Goal: Contribute content: Contribute content

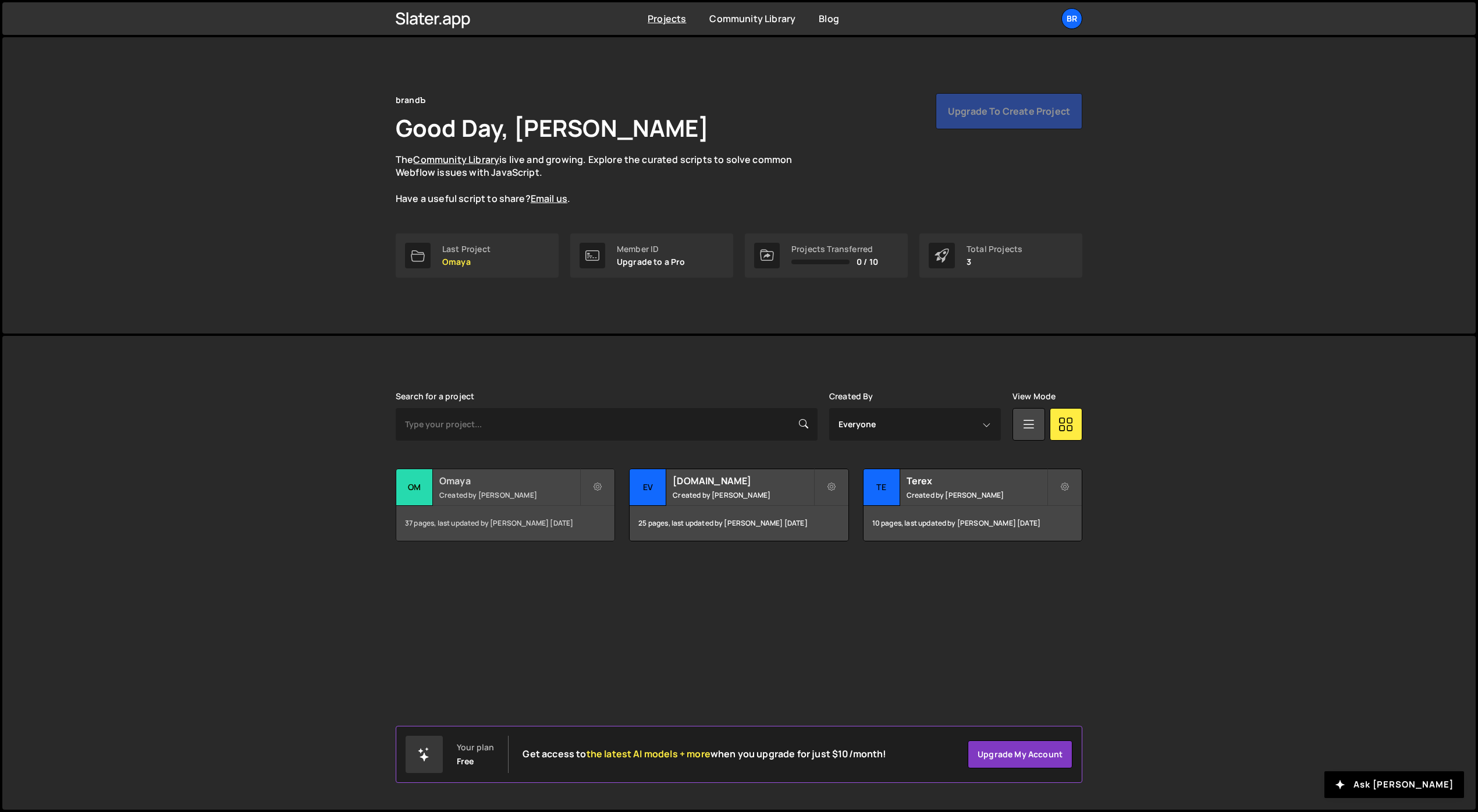
click at [493, 481] on h2 "Omaya" at bounding box center [510, 480] width 141 height 13
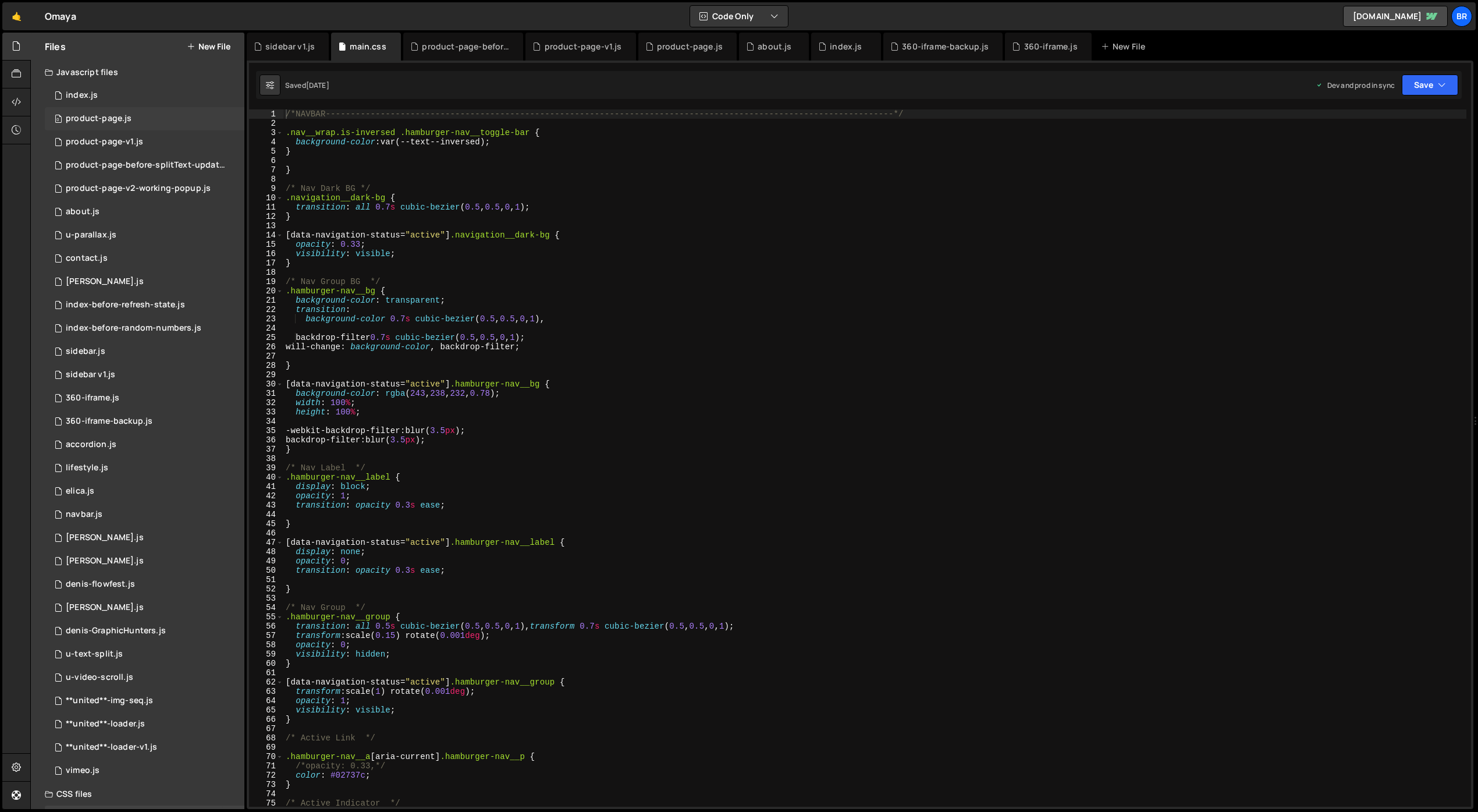
click at [141, 124] on div "0 product-page.js 0" at bounding box center [145, 118] width 199 height 23
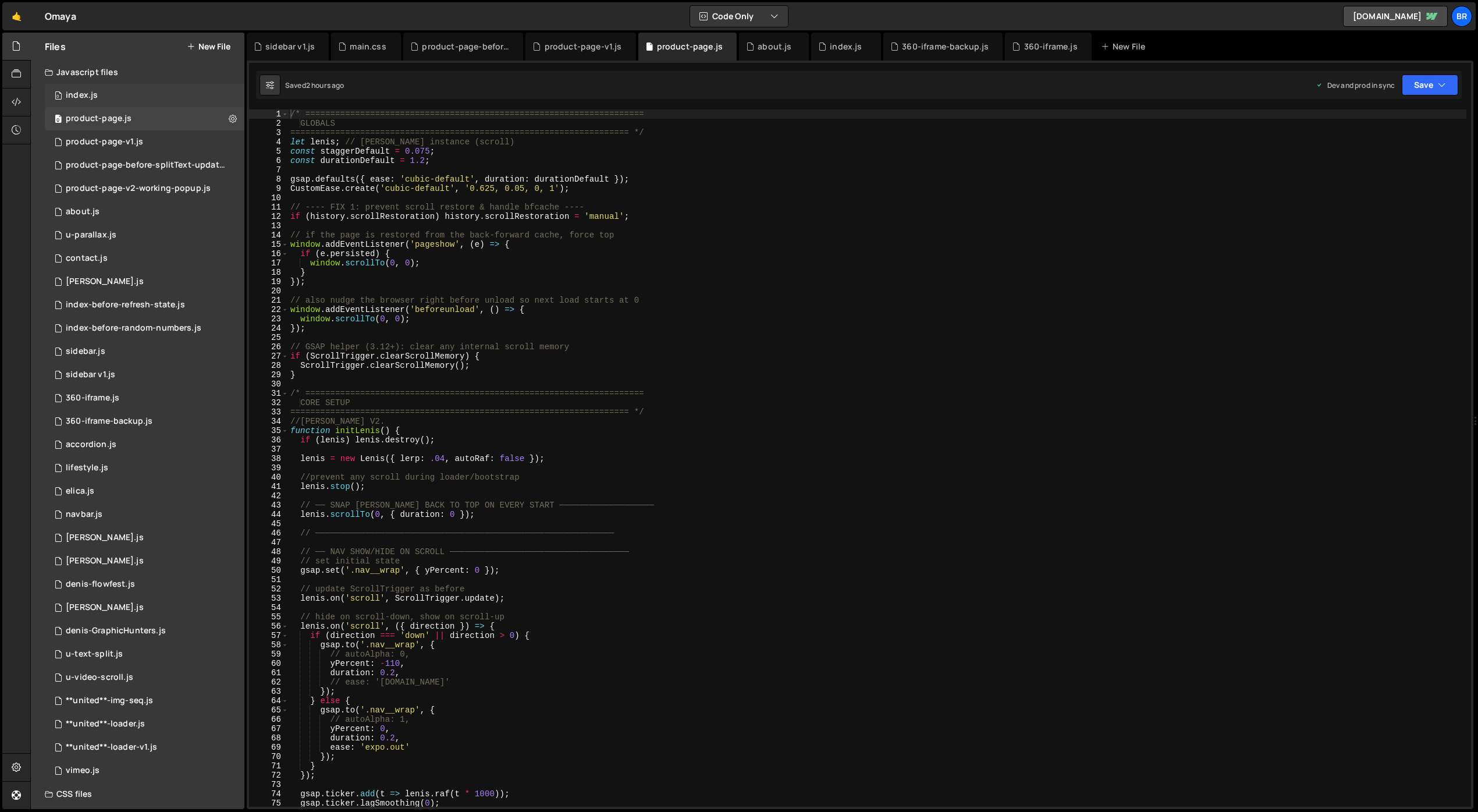
click at [142, 95] on div "0 index.js 0" at bounding box center [145, 95] width 199 height 23
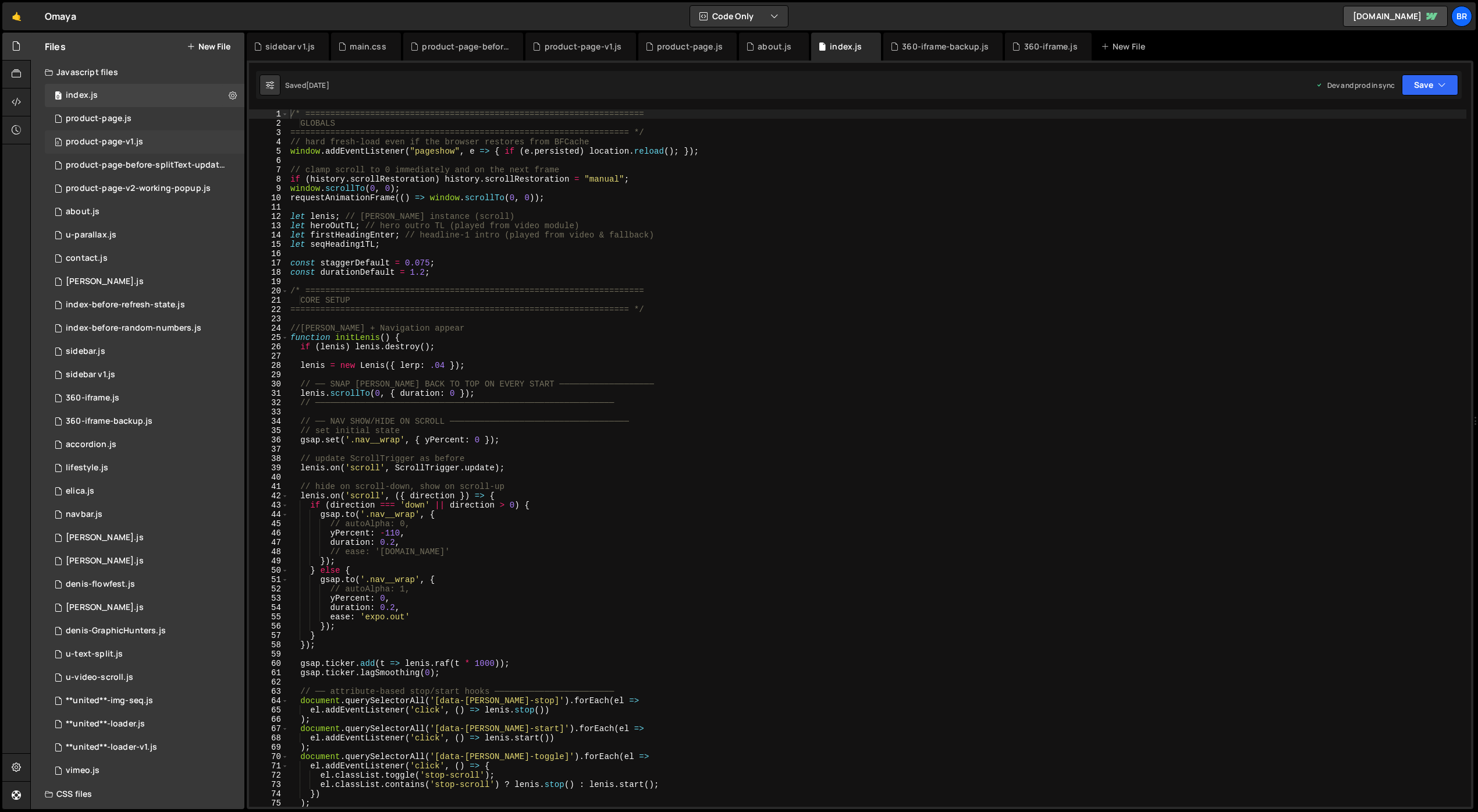
scroll to position [2799, 0]
click at [166, 116] on div "0 product-page.js 0" at bounding box center [145, 118] width 199 height 23
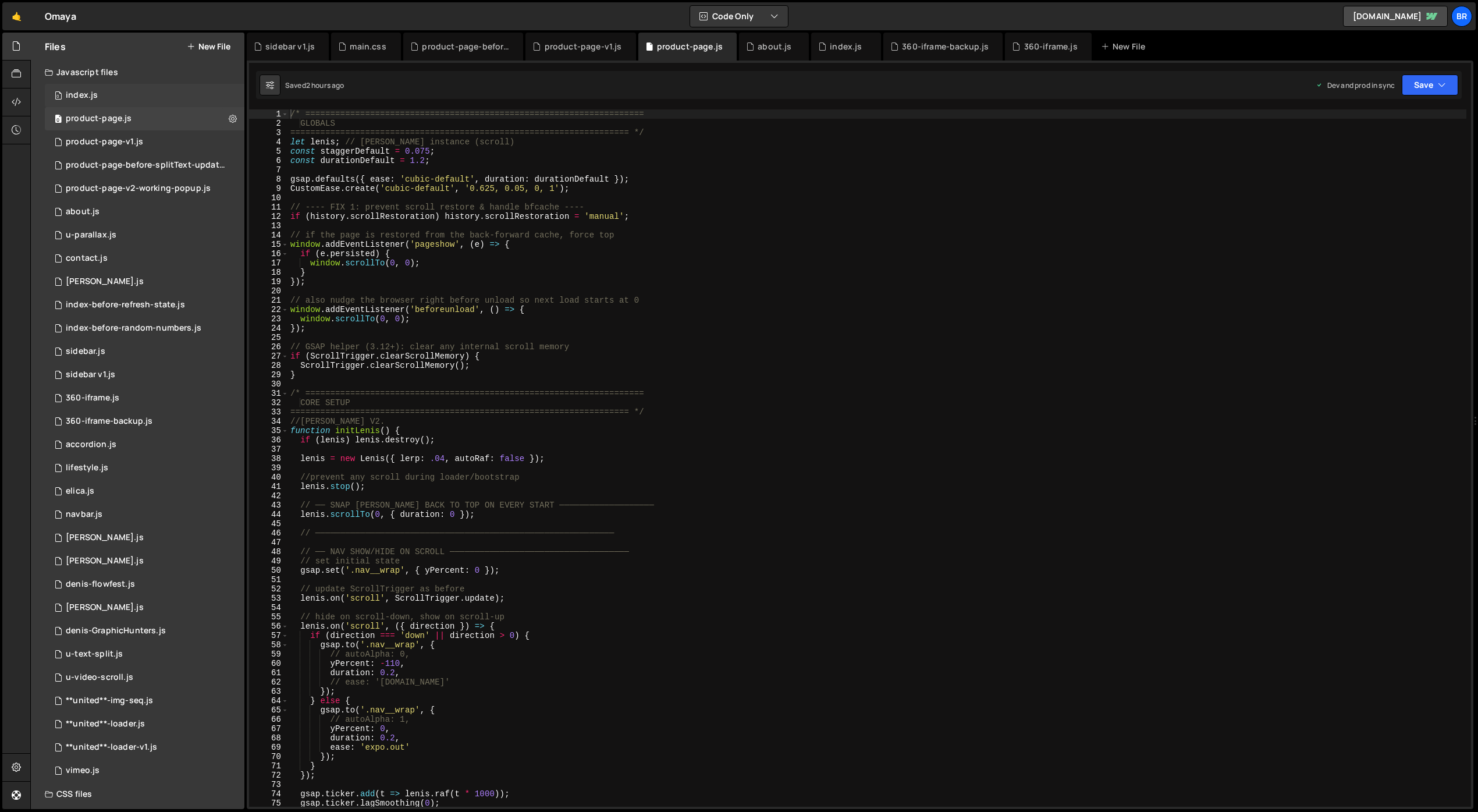
click at [149, 88] on div "0 index.js 0" at bounding box center [145, 95] width 199 height 23
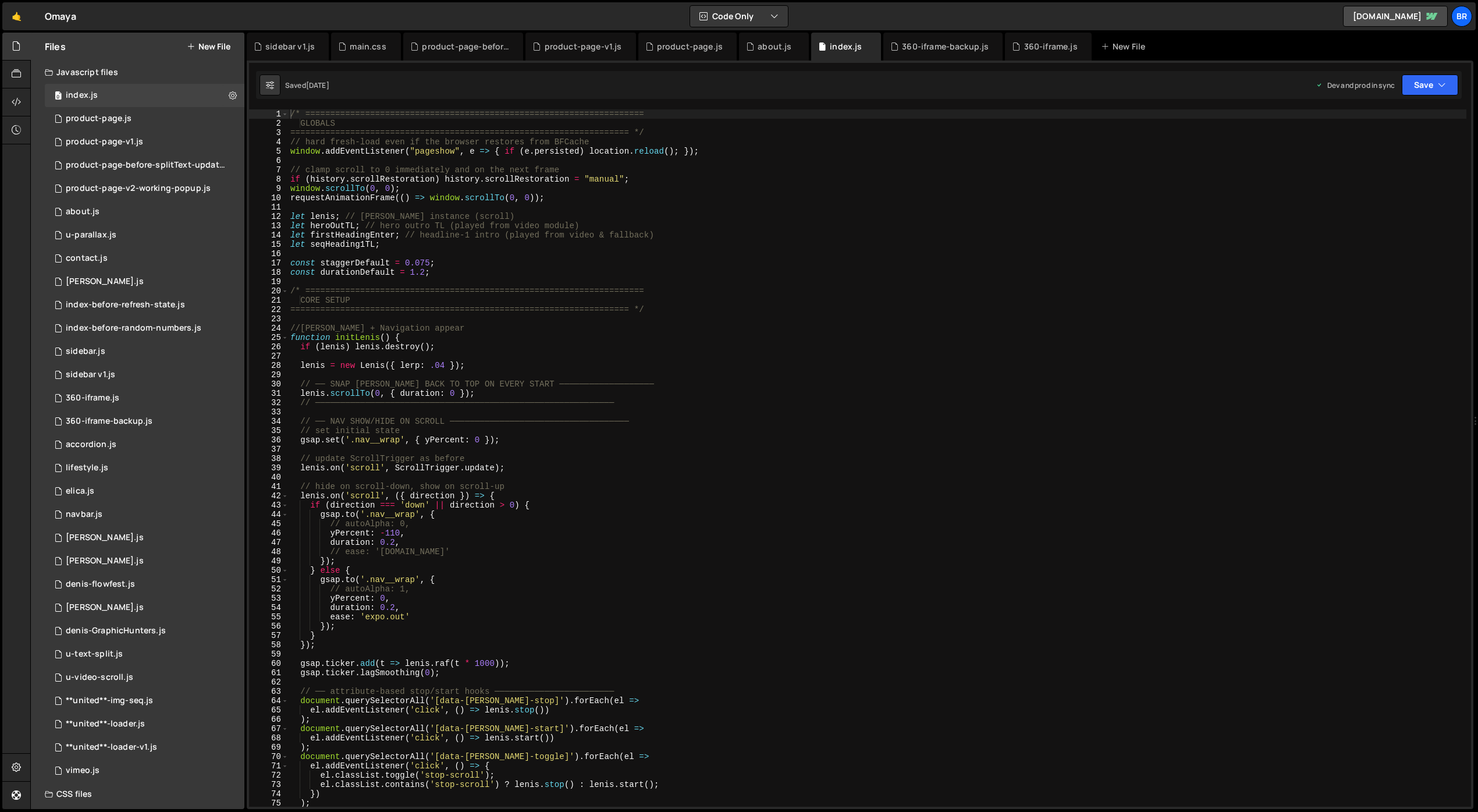
click at [630, 223] on div "/* ==================================================================== GLOBALS…" at bounding box center [877, 467] width 1178 height 716
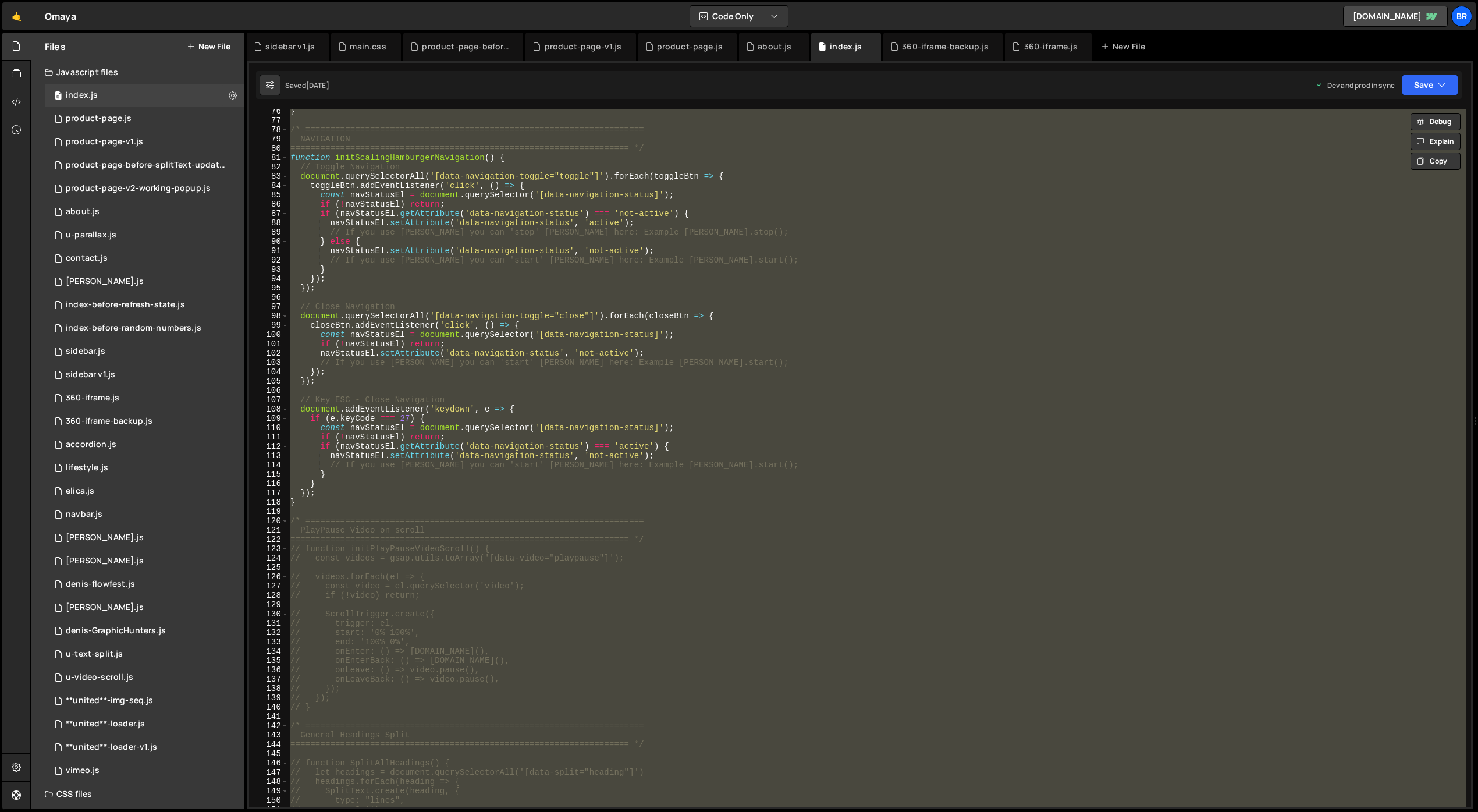
click at [675, 542] on div "} /* ==================================================================== NAVIG…" at bounding box center [877, 458] width 1178 height 697
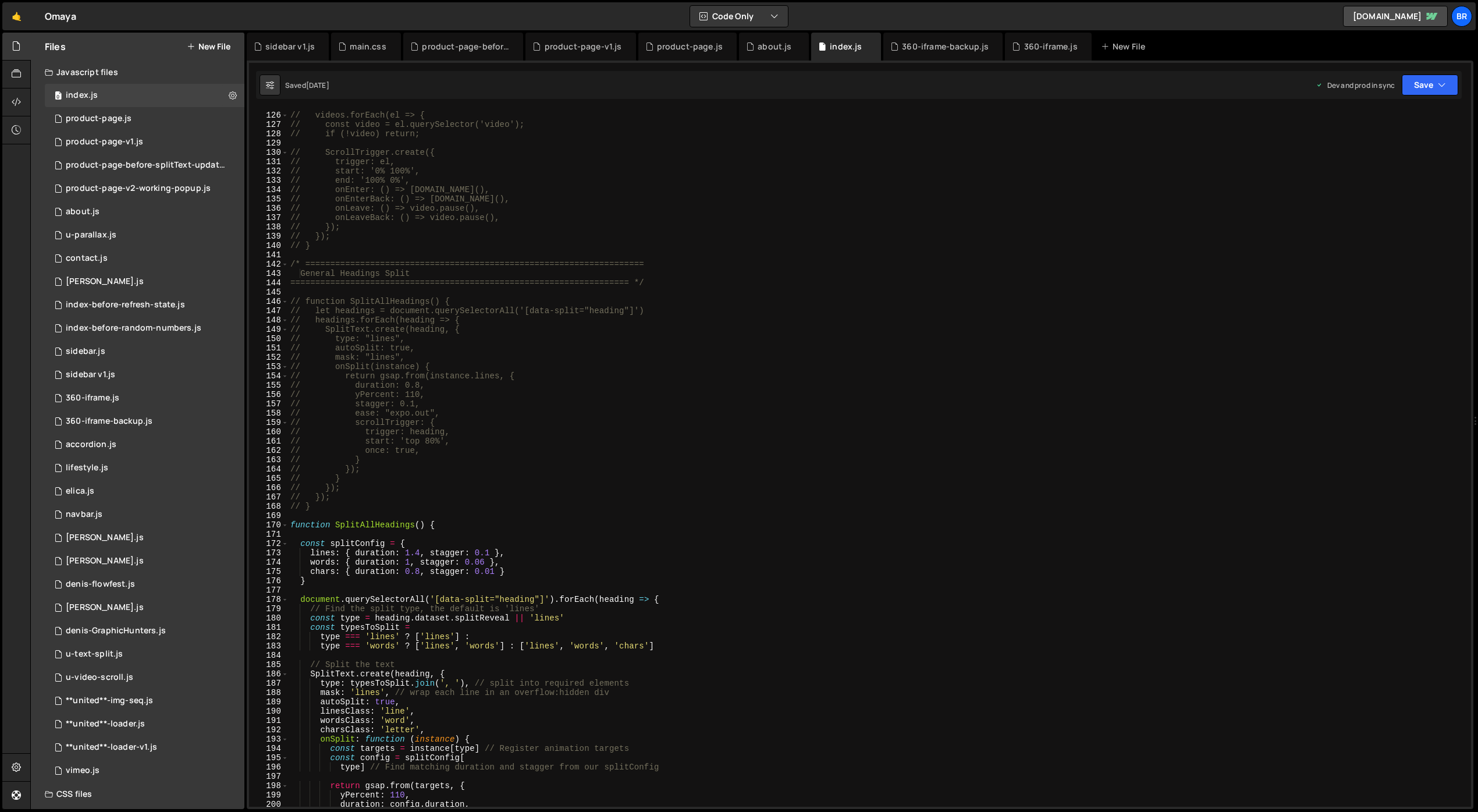
scroll to position [931, 0]
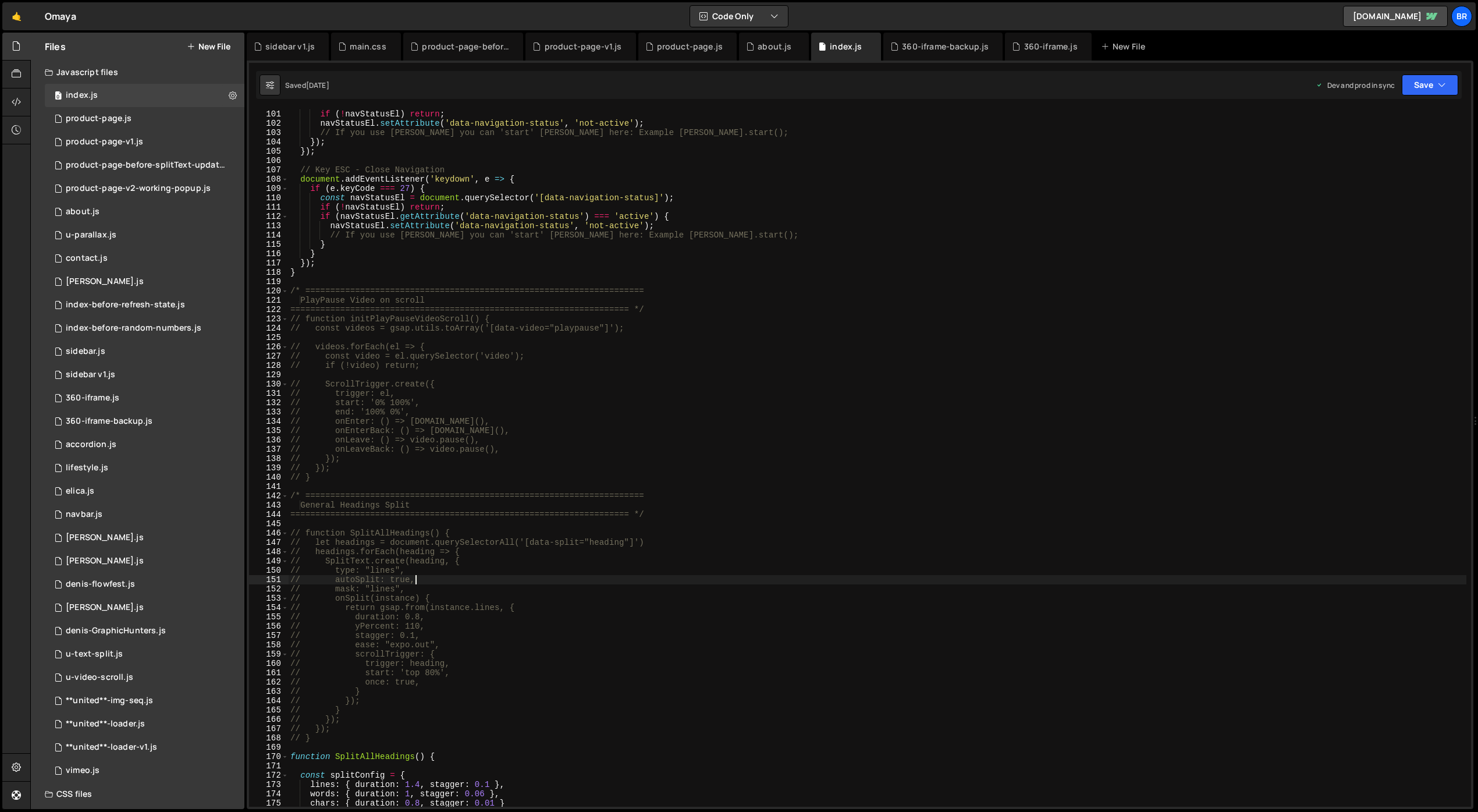
click at [536, 575] on div "const navStatusEl = document . querySelector ( '[data-navigation-status]' ) ; i…" at bounding box center [877, 458] width 1178 height 716
type textarea "// autoSplit: true,"
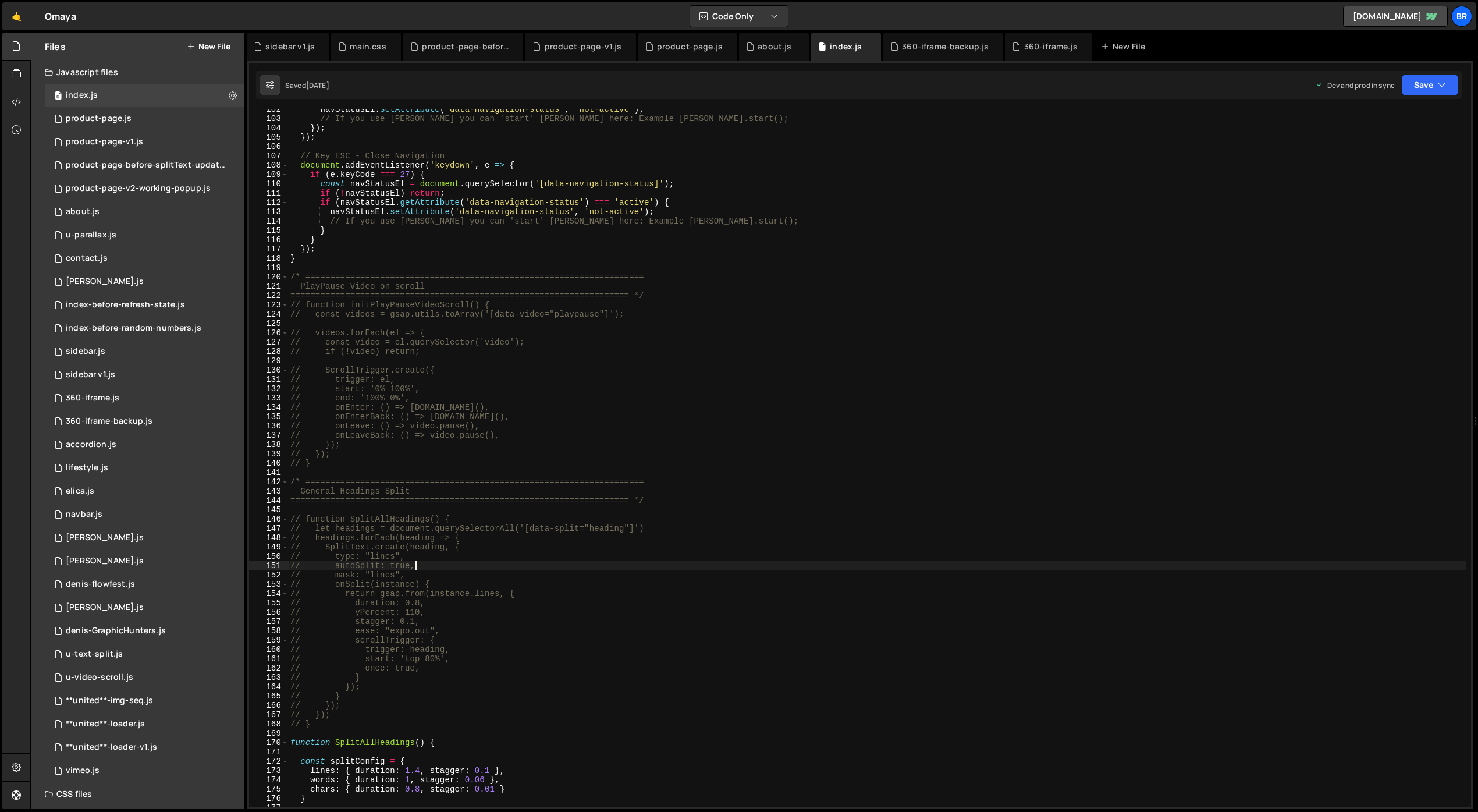
scroll to position [1071, 0]
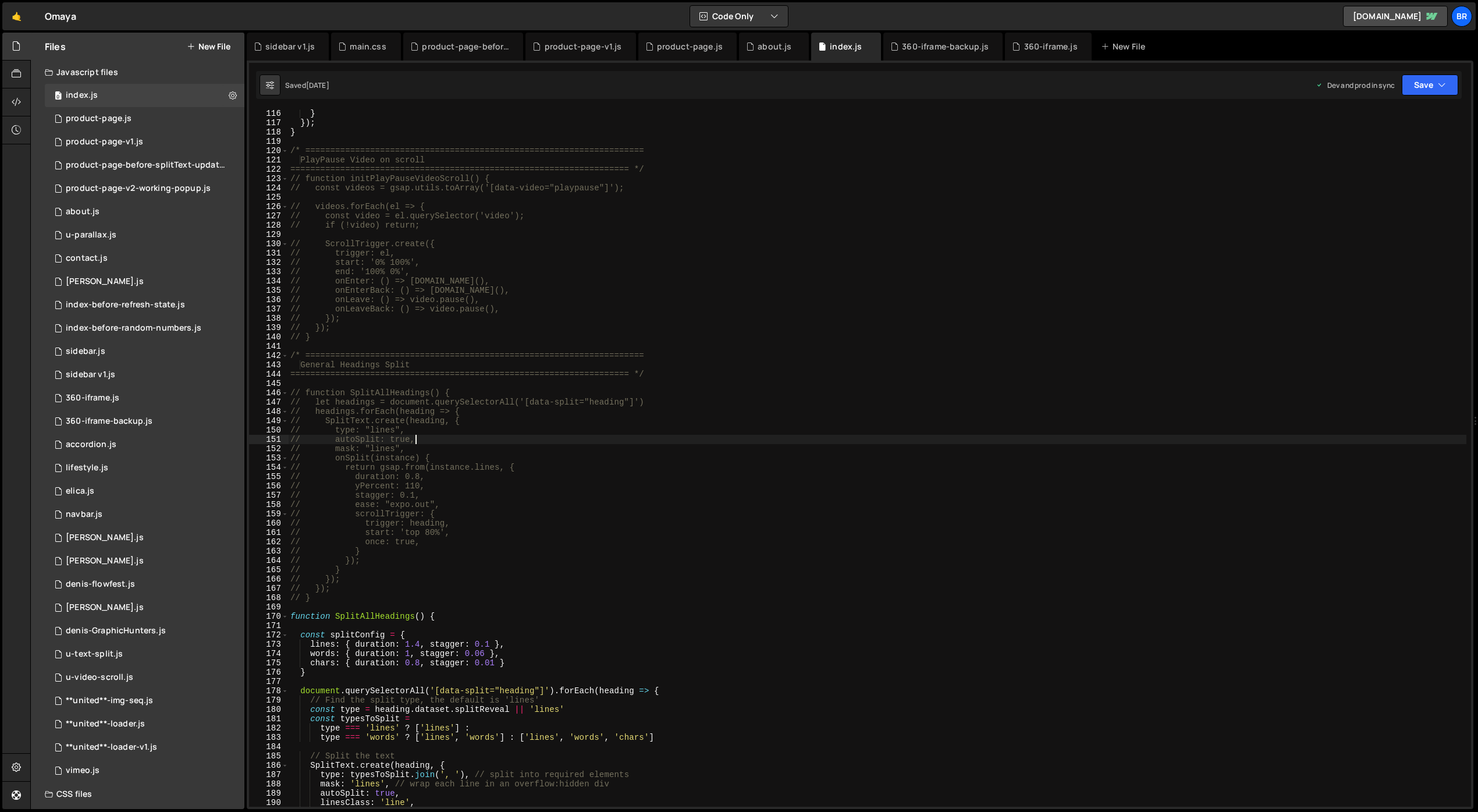
click at [535, 606] on div "} }) ; } /* ===================================================================…" at bounding box center [877, 466] width 1178 height 716
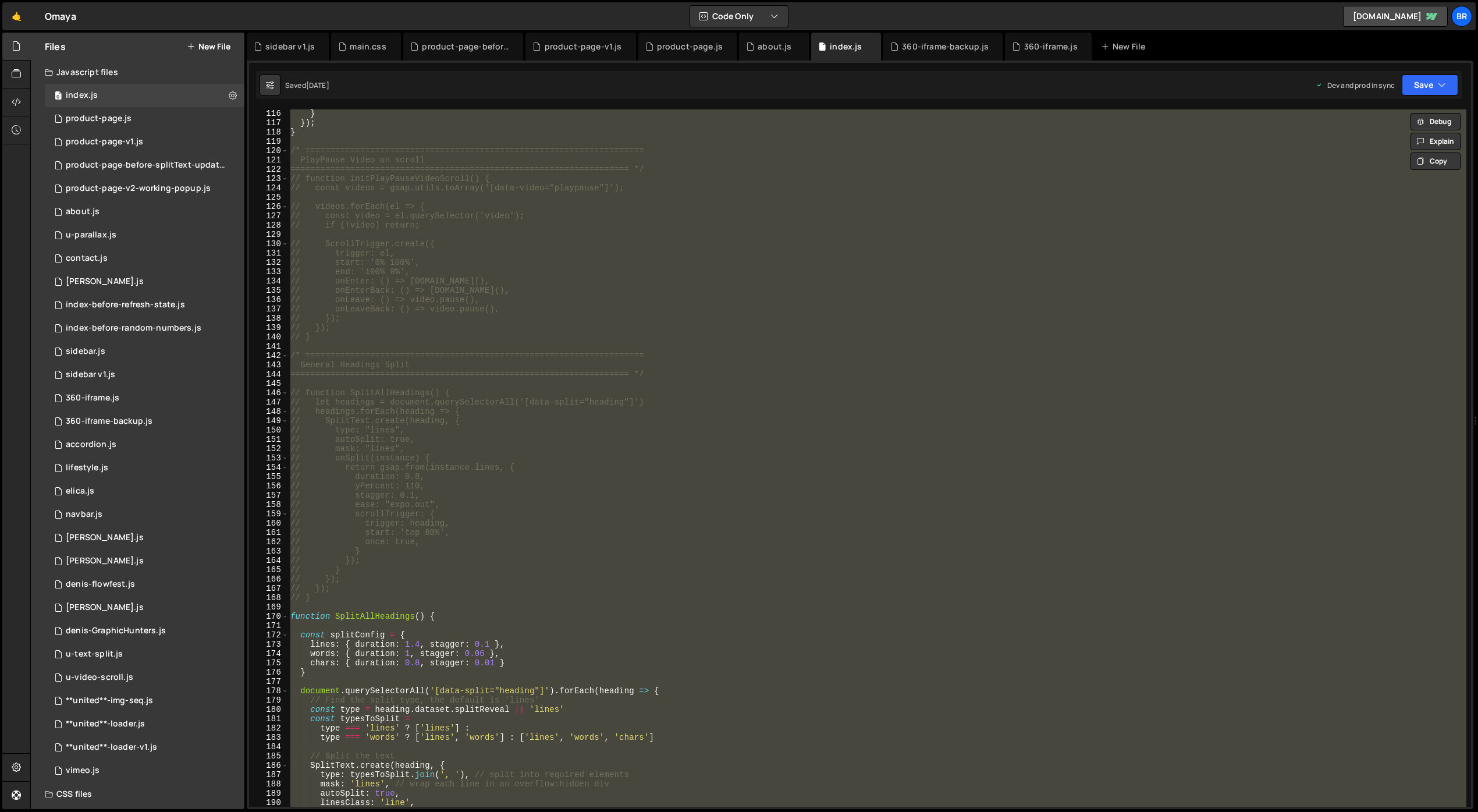
click at [717, 497] on div "} }) ; } /* ===================================================================…" at bounding box center [877, 458] width 1178 height 697
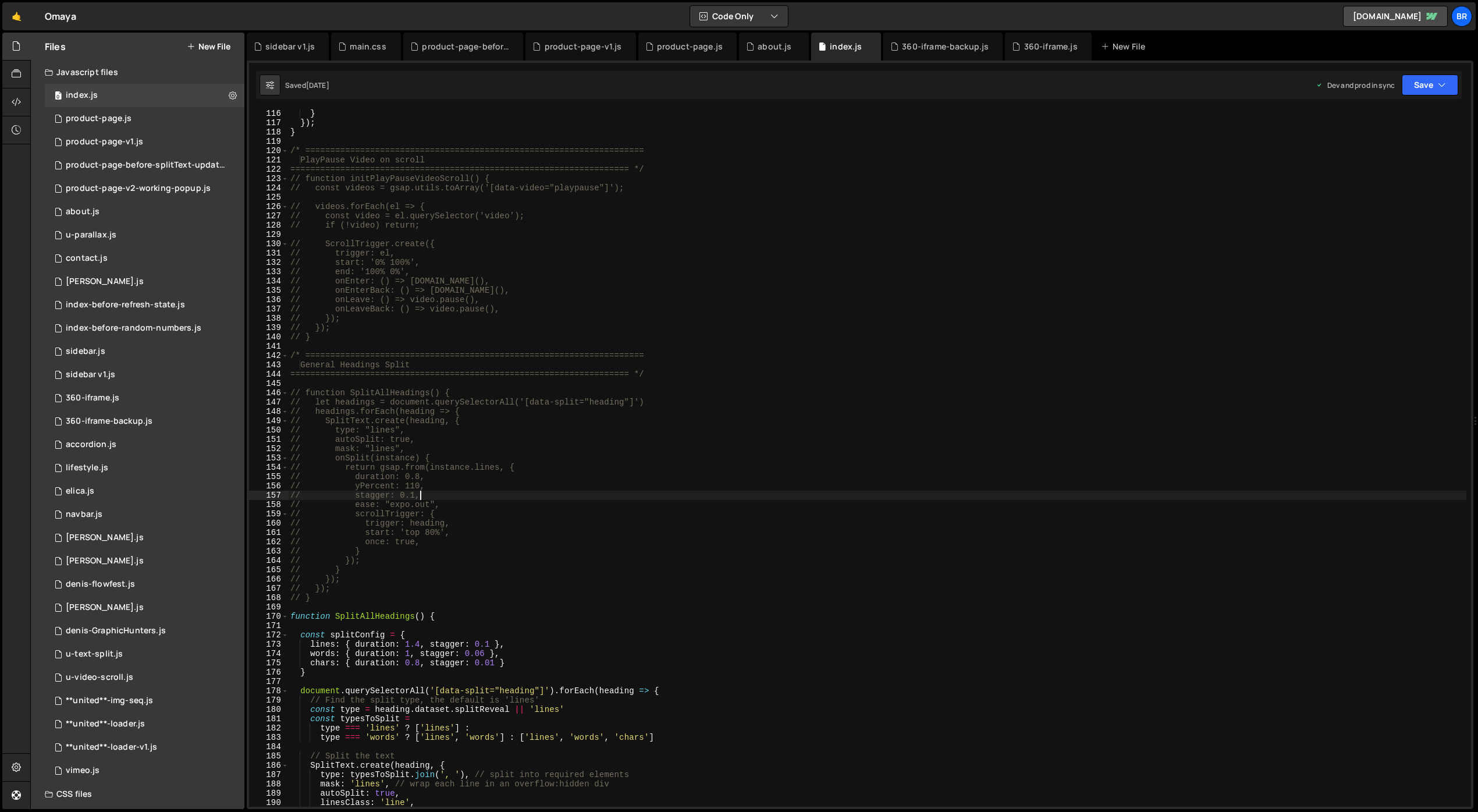
click at [770, 421] on div "} }) ; } /* ===================================================================…" at bounding box center [877, 466] width 1178 height 716
type textarea "});"
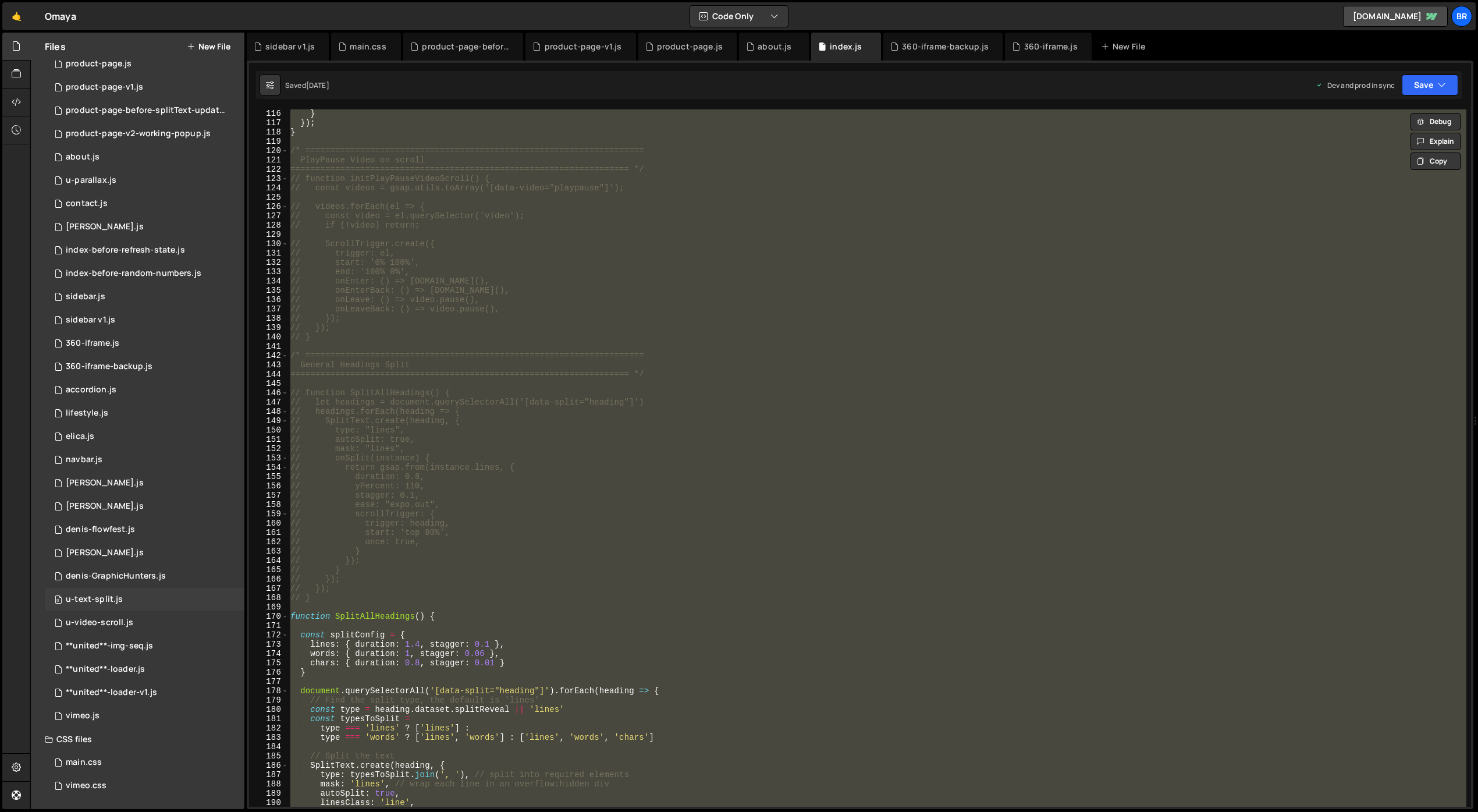
scroll to position [0, 0]
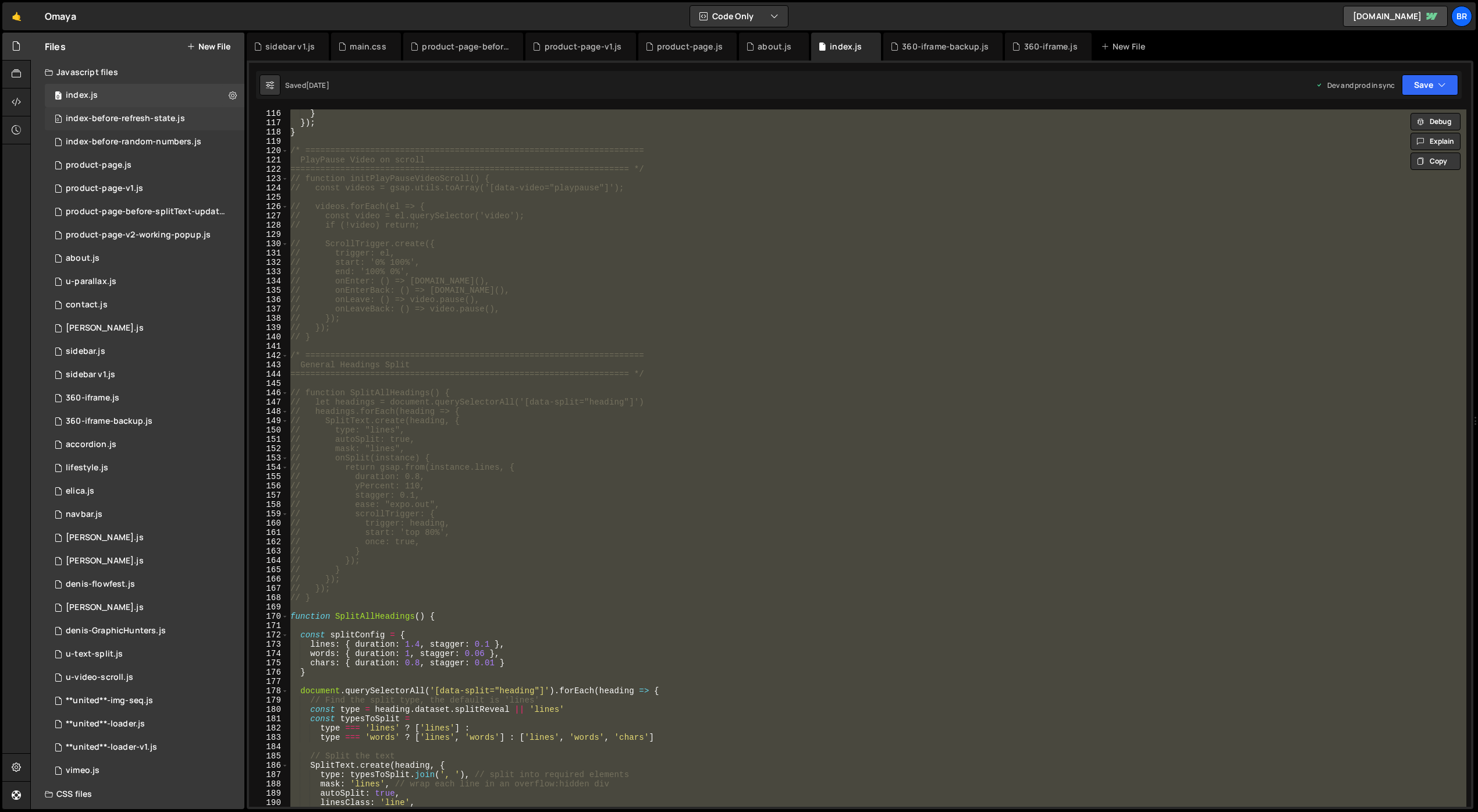
click at [131, 114] on div "index-before-refresh-state.js" at bounding box center [125, 118] width 119 height 11
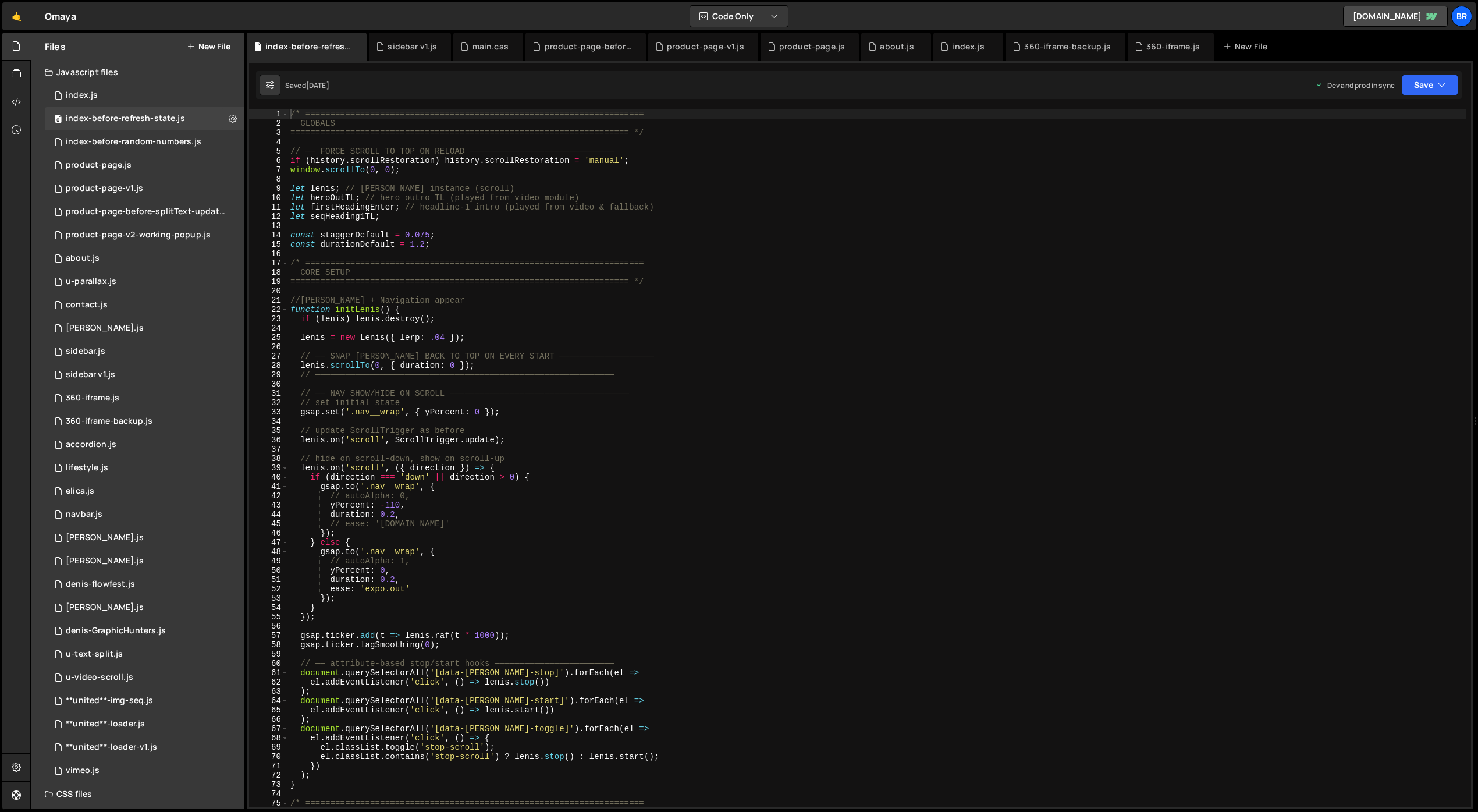
click at [475, 222] on div "/* ==================================================================== GLOBALS…" at bounding box center [877, 467] width 1178 height 716
type textarea "});"
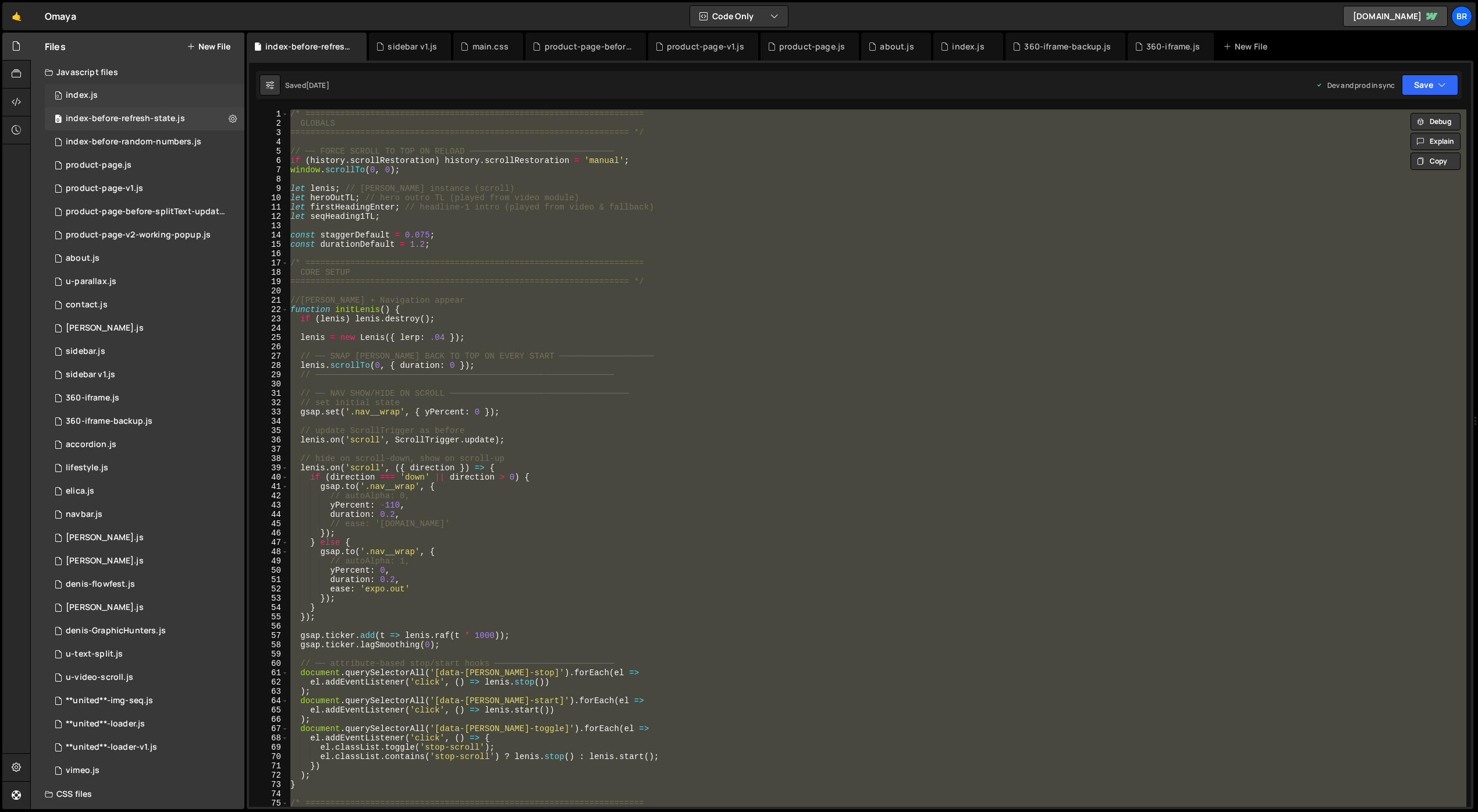
click at [124, 97] on div "0 index.js 0" at bounding box center [145, 95] width 199 height 23
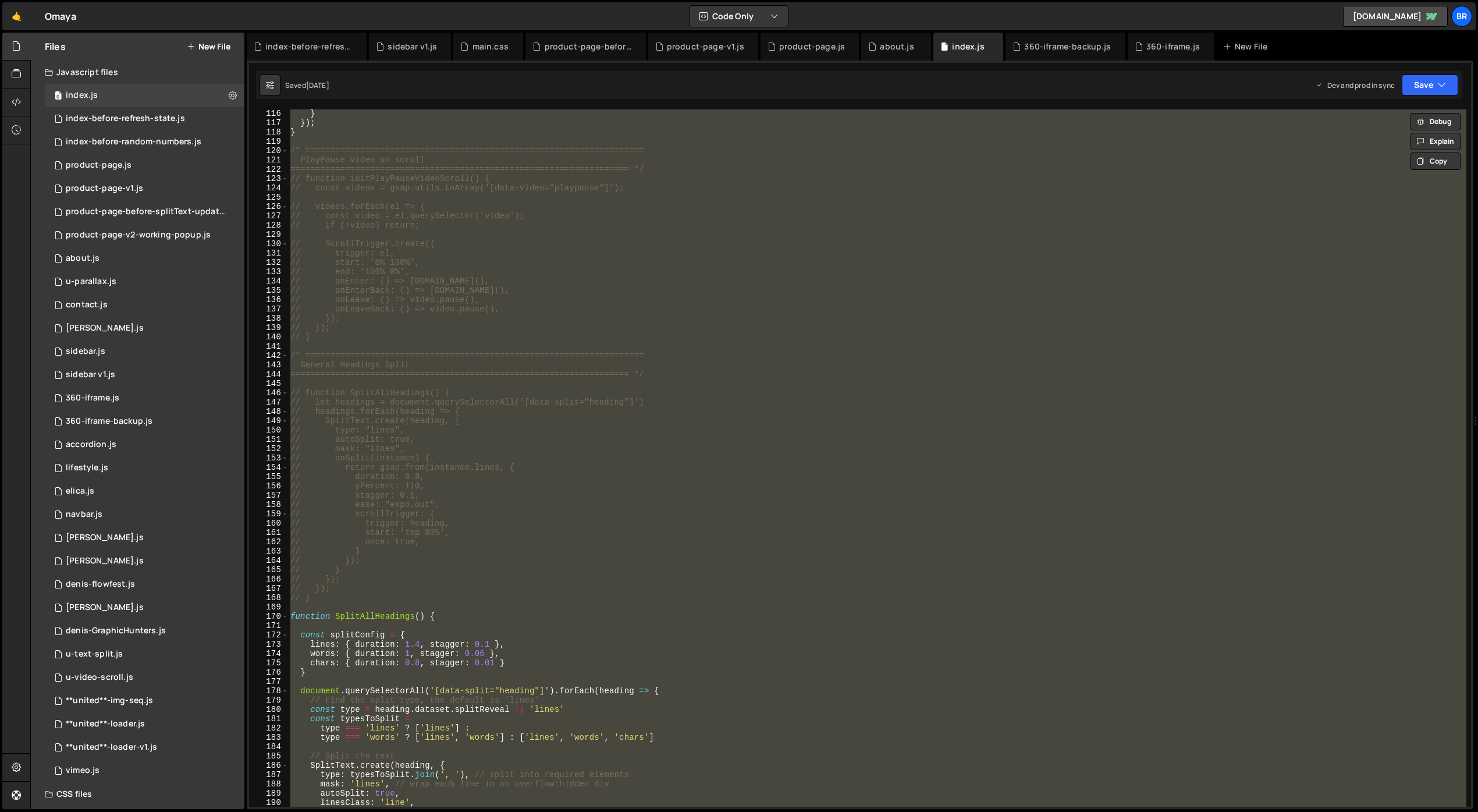
click at [435, 178] on div "} }) ; } /* ===================================================================…" at bounding box center [877, 458] width 1178 height 697
type textarea "});"
click at [138, 121] on div "index-before-refresh-state.js" at bounding box center [125, 118] width 119 height 11
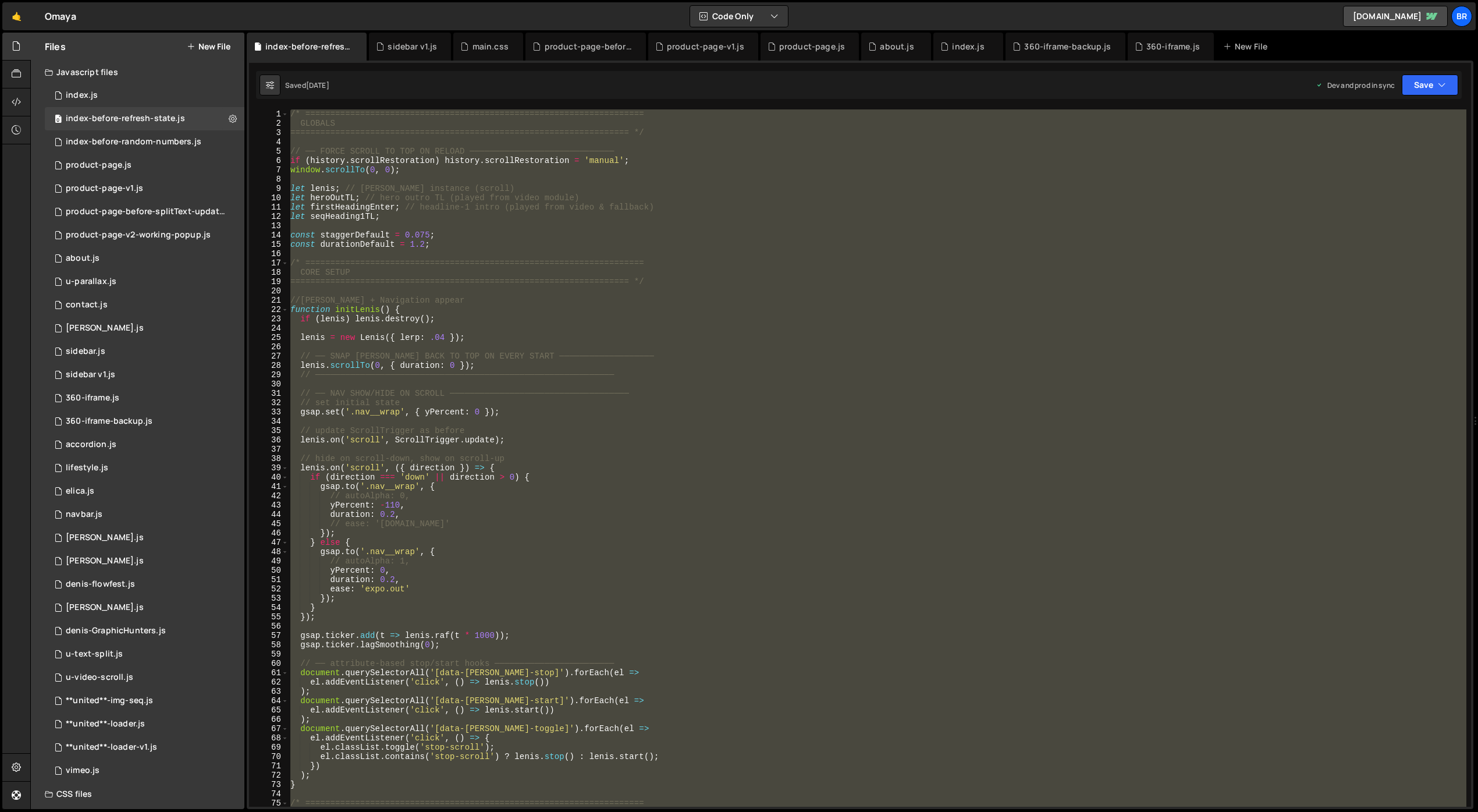
click at [469, 259] on div "/* ==================================================================== GLOBALS…" at bounding box center [877, 458] width 1178 height 697
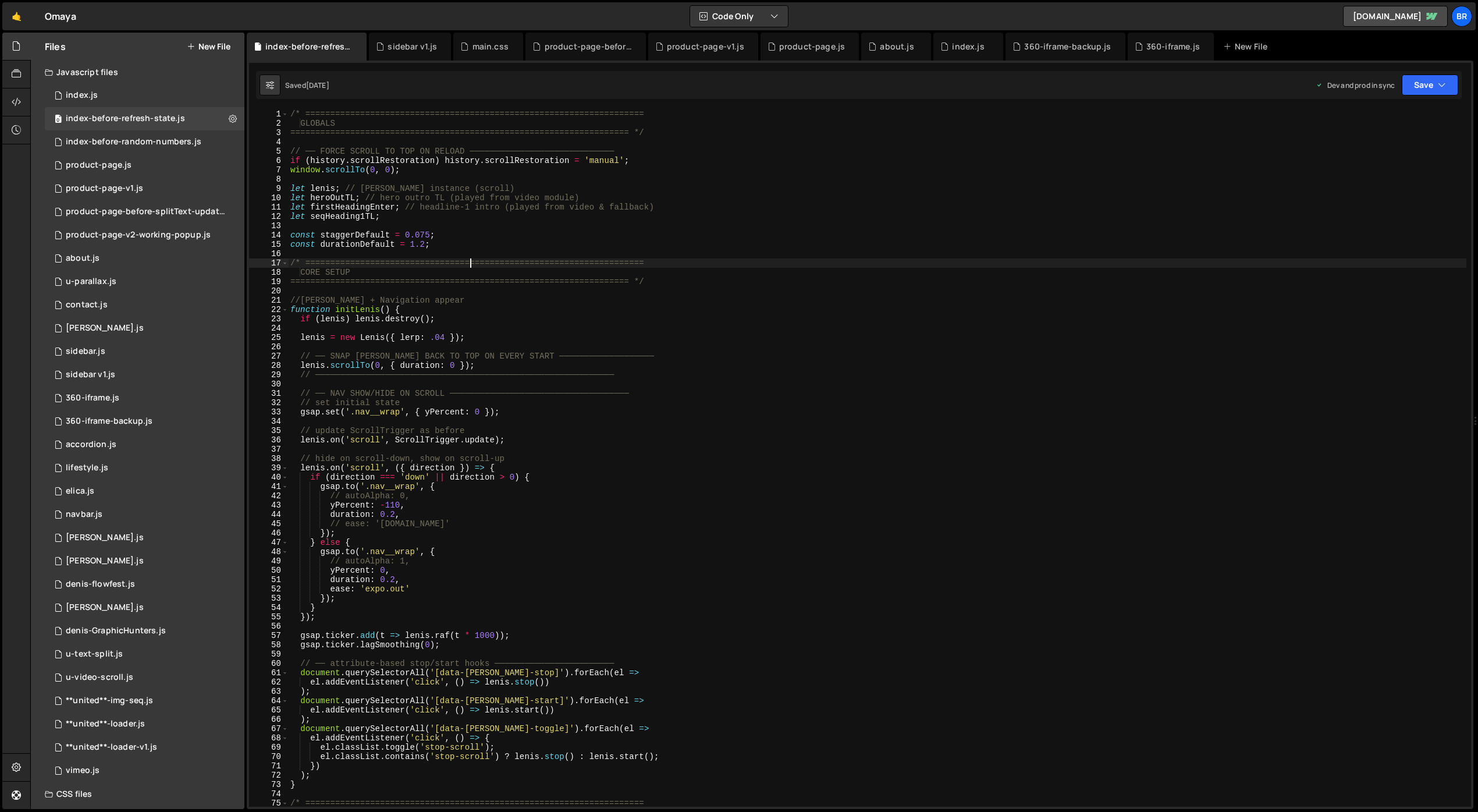
type textarea "});"
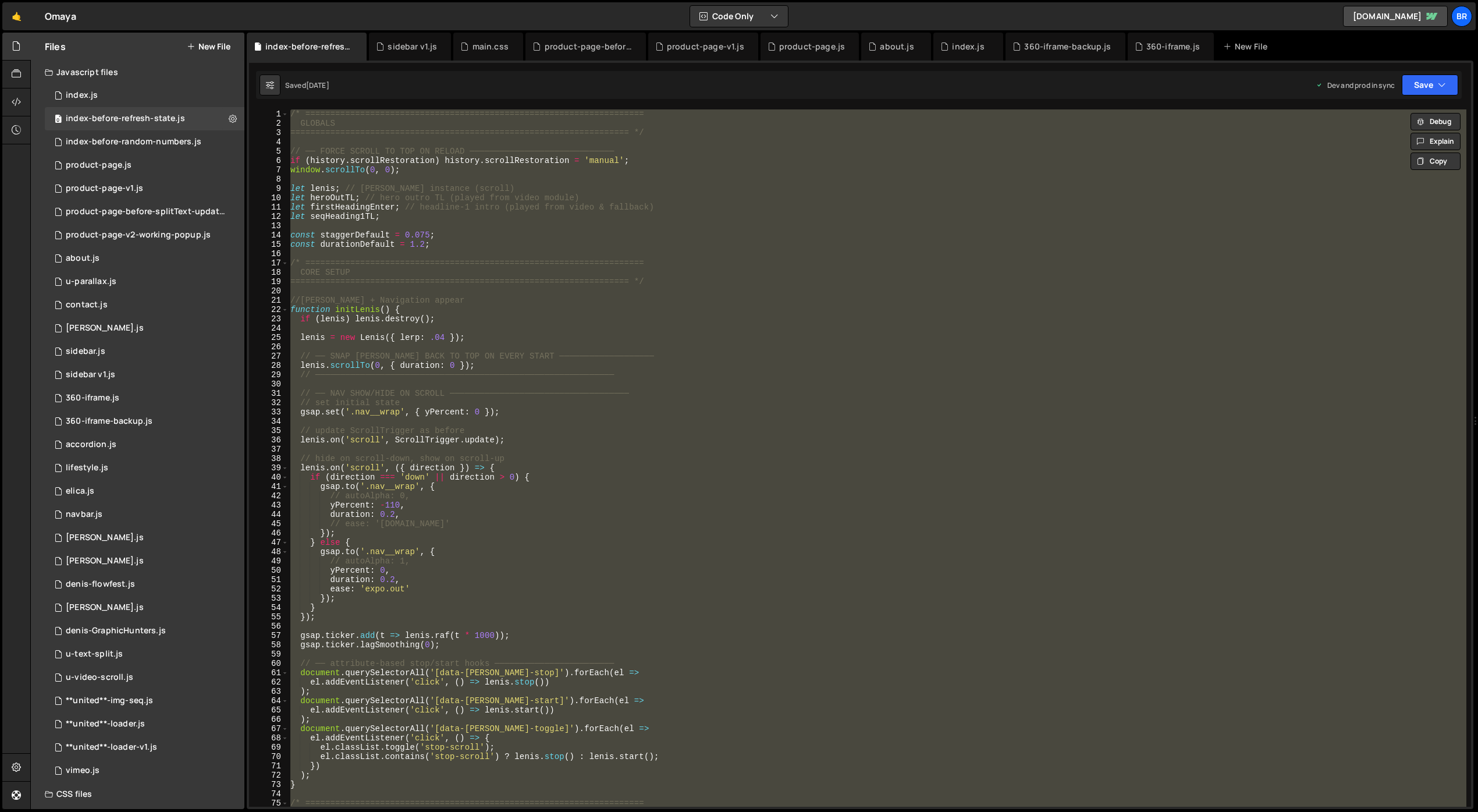
paste textarea
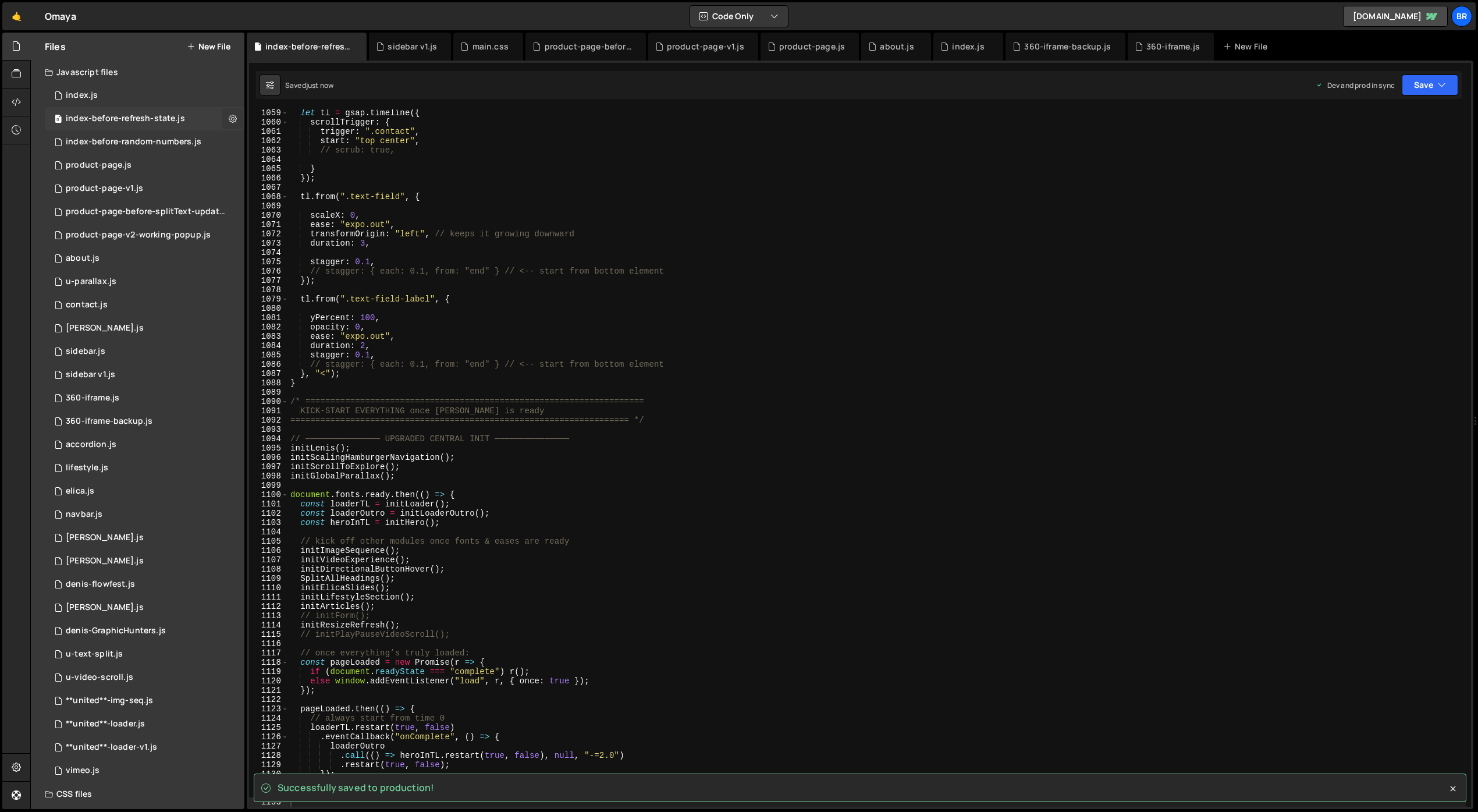
click at [233, 120] on button at bounding box center [233, 118] width 21 height 21
type input "index-before-refresh-state"
radio input "true"
click at [290, 157] on button "Edit External Scripts" at bounding box center [304, 167] width 114 height 23
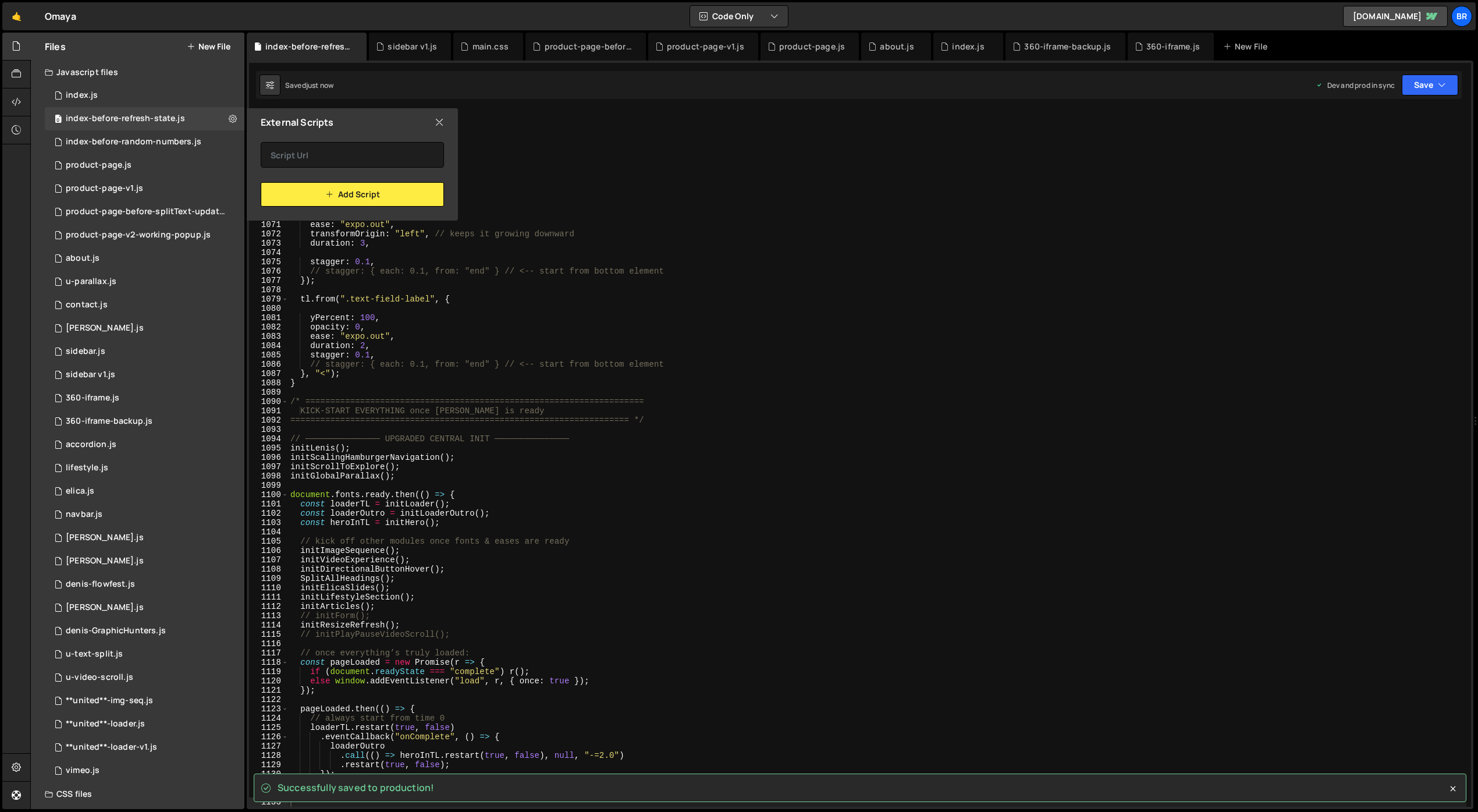
click at [436, 118] on icon at bounding box center [439, 121] width 10 height 13
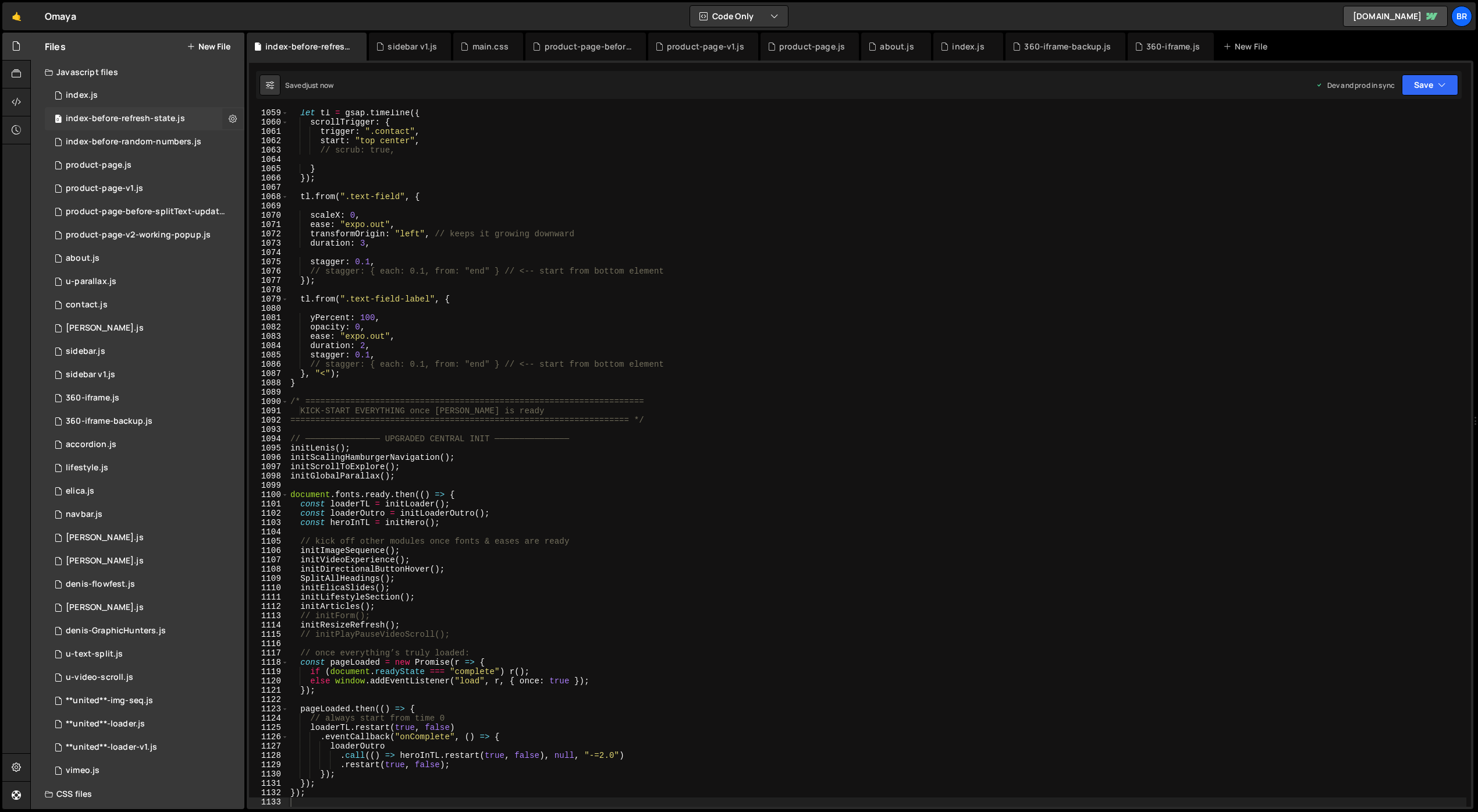
click at [228, 113] on icon at bounding box center [232, 118] width 8 height 11
type input "index-before-refresh-state"
radio input "true"
click at [277, 141] on button "Edit File Settings" at bounding box center [304, 144] width 114 height 23
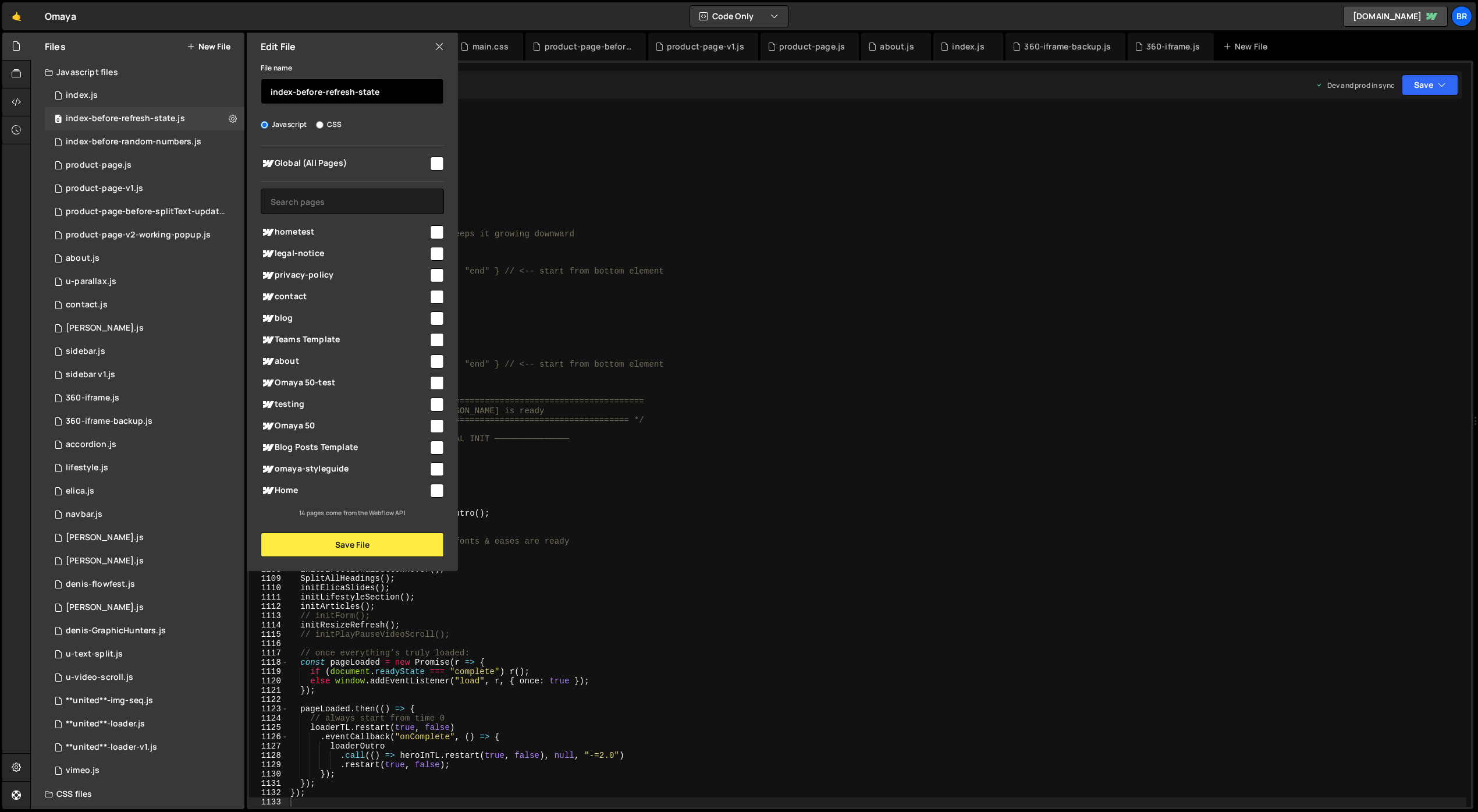
click at [379, 93] on input "index-before-refresh-state" at bounding box center [353, 92] width 183 height 26
drag, startPoint x: 389, startPoint y: 92, endPoint x: 326, endPoint y: 92, distance: 63.0
click at [326, 92] on input "index-before-refresh-state" at bounding box center [353, 92] width 183 height 26
type input "index-before-mobile"
click at [376, 540] on button "Save File" at bounding box center [353, 544] width 183 height 24
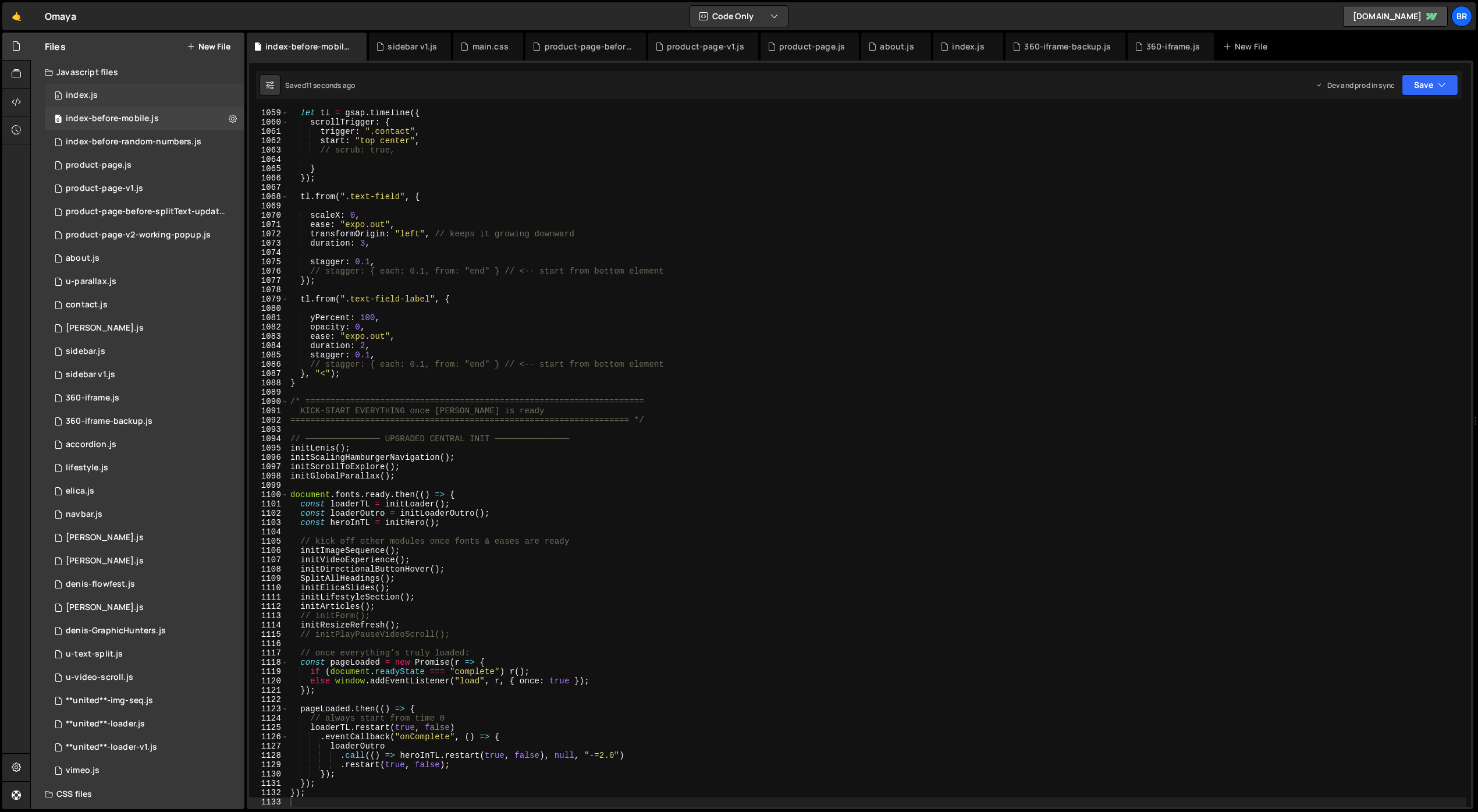
click at [97, 89] on div "0 index.js 0" at bounding box center [145, 95] width 199 height 23
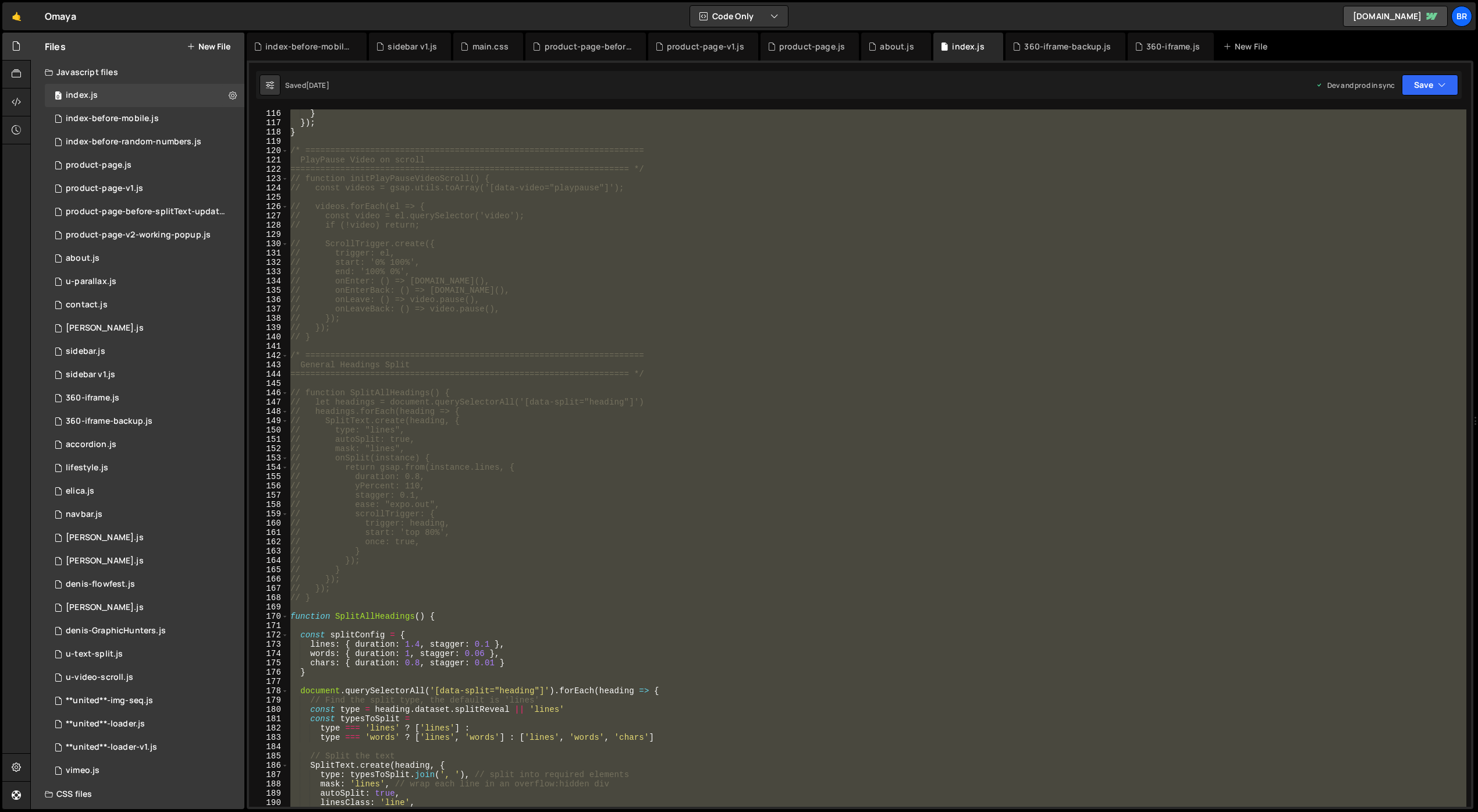
scroll to position [2799, 0]
click at [567, 209] on div "} }) ; } /* ===================================================================…" at bounding box center [877, 458] width 1178 height 697
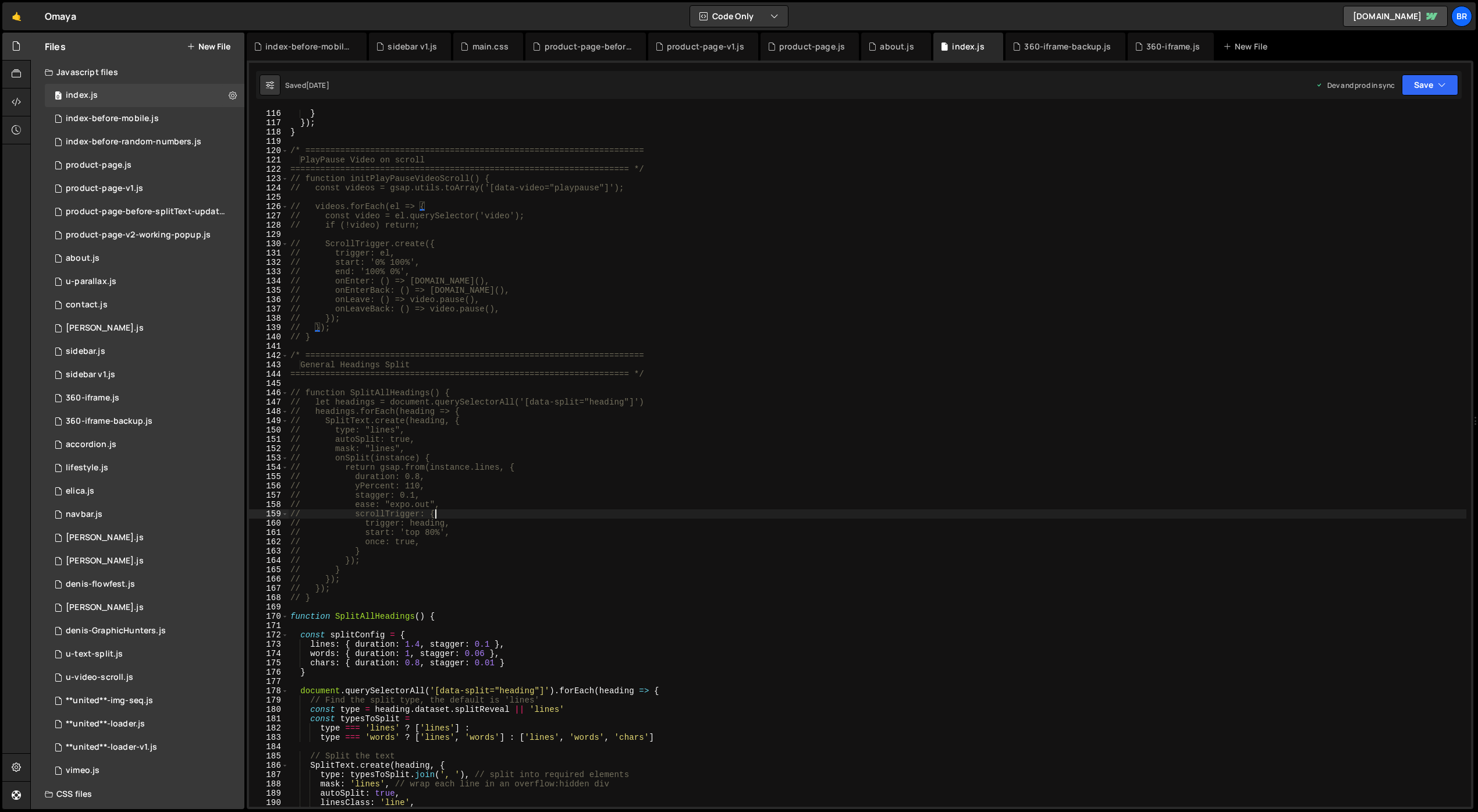
click at [728, 518] on div "} }) ; } /* ===================================================================…" at bounding box center [877, 466] width 1178 height 716
click at [746, 561] on div "} }) ; } /* ===================================================================…" at bounding box center [877, 466] width 1178 height 716
type textarea "// });"
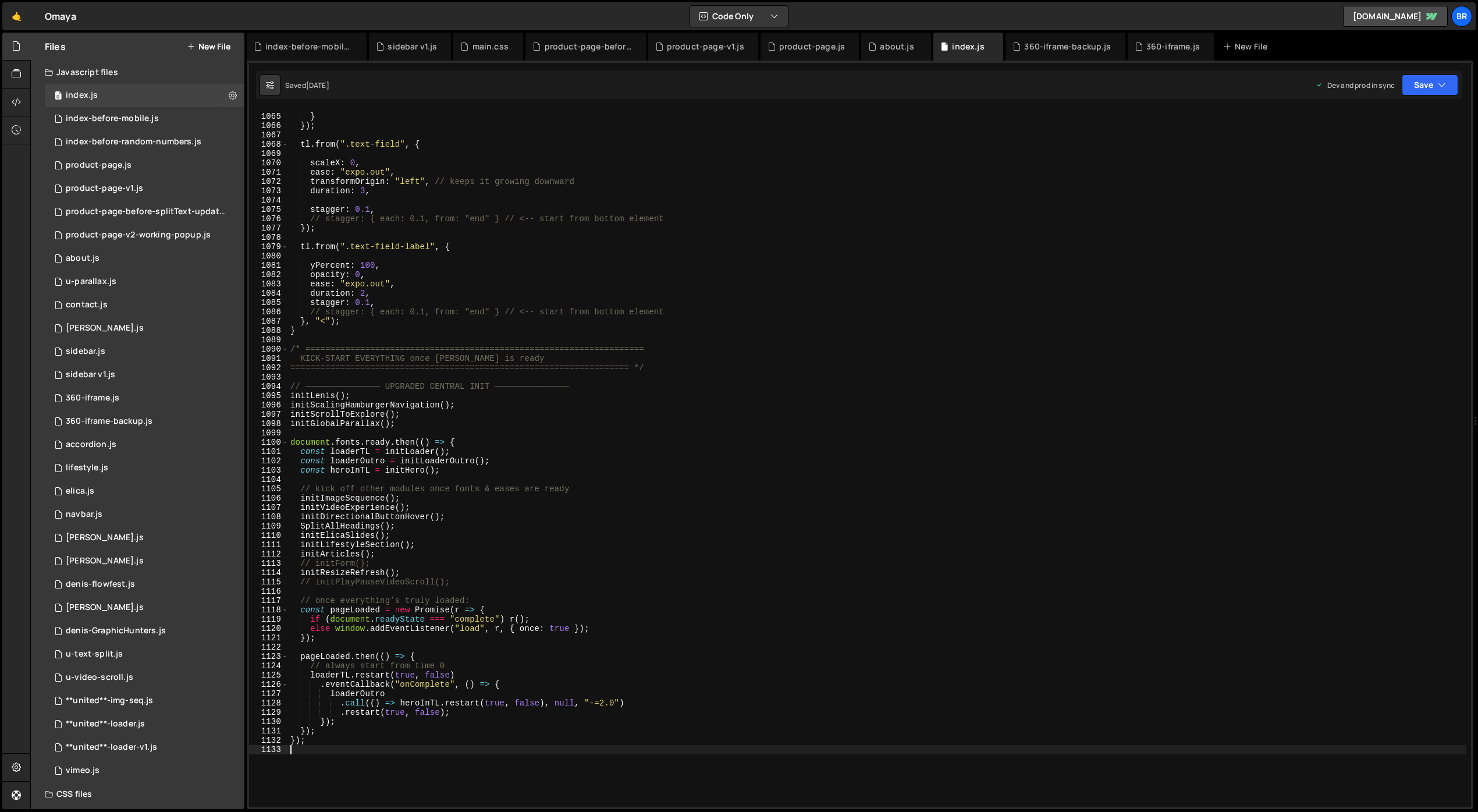
scroll to position [9904, 0]
click at [470, 442] on div "} }) ; tl . from ( ".text-field" , { scaleX : 0 , ease : "expo.out" , transform…" at bounding box center [877, 459] width 1178 height 716
click at [346, 737] on div "} }) ; tl . from ( ".text-field" , { scaleX : 0 , ease : "expo.out" , transform…" at bounding box center [877, 459] width 1178 height 716
type textarea "});"
click at [579, 527] on div "} }) ; tl . from ( ".text-field" , { scaleX : 0 , ease : "expo.out" , transform…" at bounding box center [877, 459] width 1178 height 716
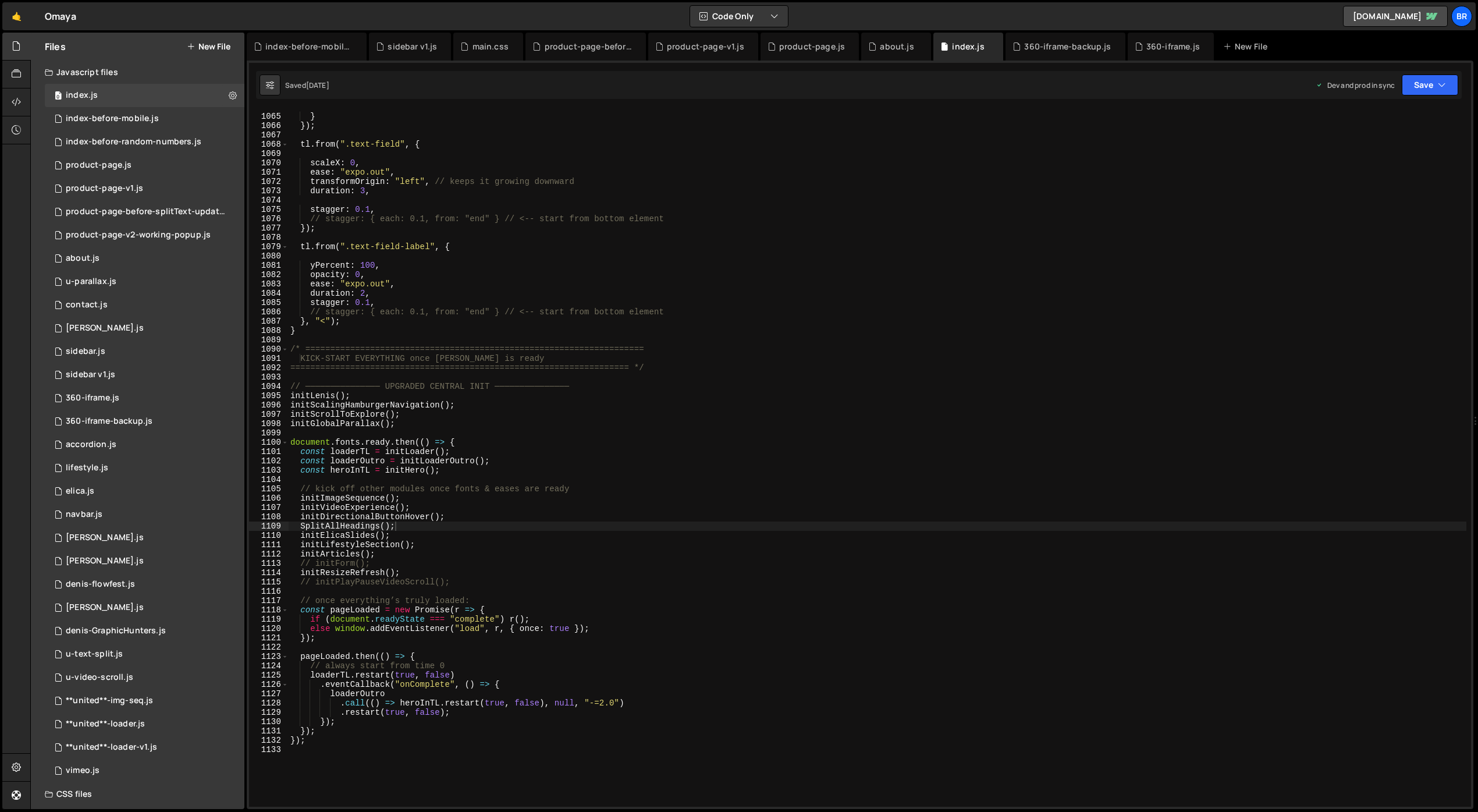
click at [1006, 490] on div "} }) ; tl . from ( ".text-field" , { scaleX : 0 , ease : "expo.out" , transform…" at bounding box center [877, 459] width 1178 height 716
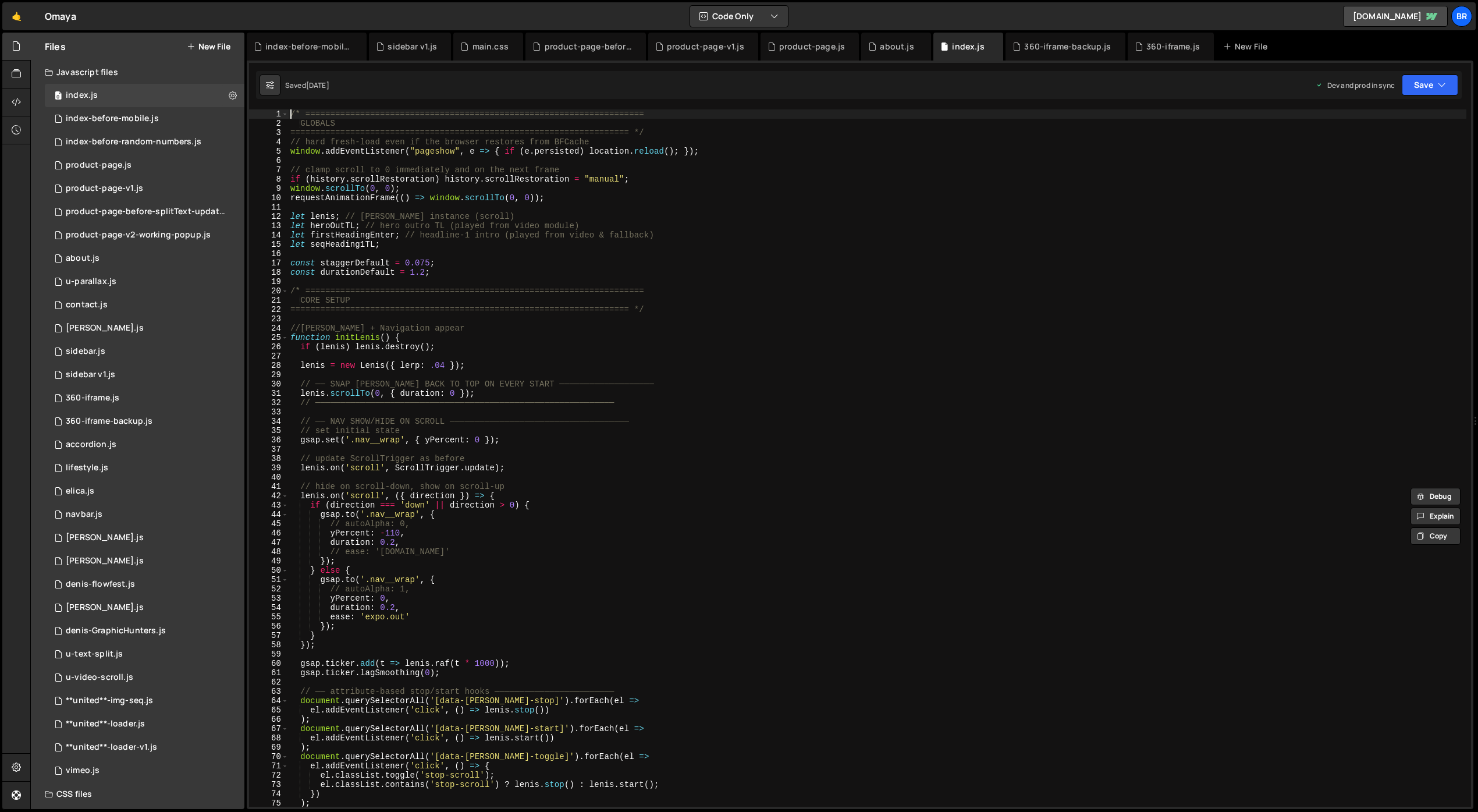
click at [498, 275] on div "/* ==================================================================== GLOBALS…" at bounding box center [877, 467] width 1178 height 716
type textarea "const durationDefault = 1.2;"
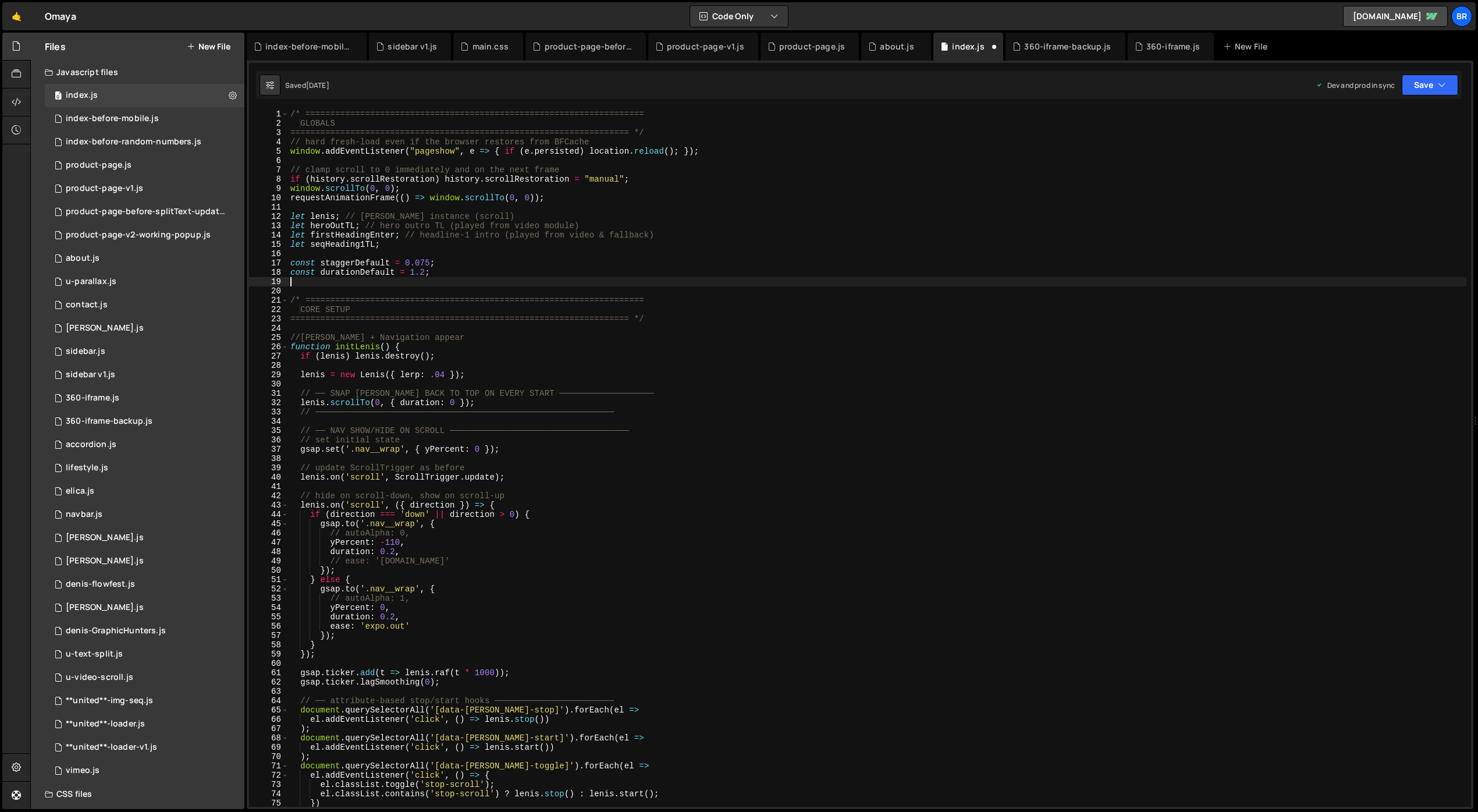
paste textarea "const isCoarse = matchMedia('(hover: none) and (pointer: coarse)').matches;"
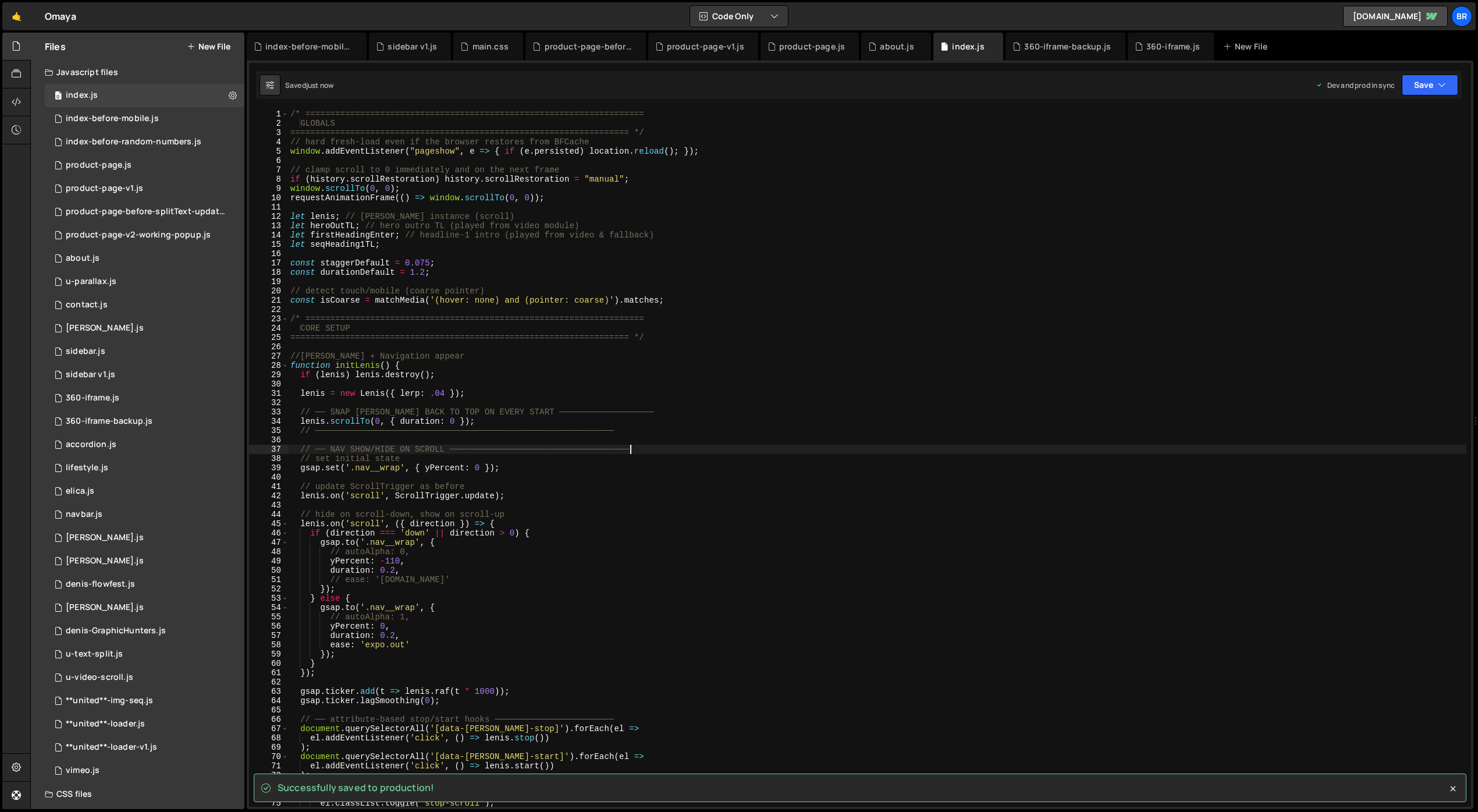
click at [826, 451] on div "/* ==================================================================== GLOBALS…" at bounding box center [877, 467] width 1178 height 716
type textarea "// ── NAV SHOW/HIDE ON SCROLL ────────────────────────────────────"
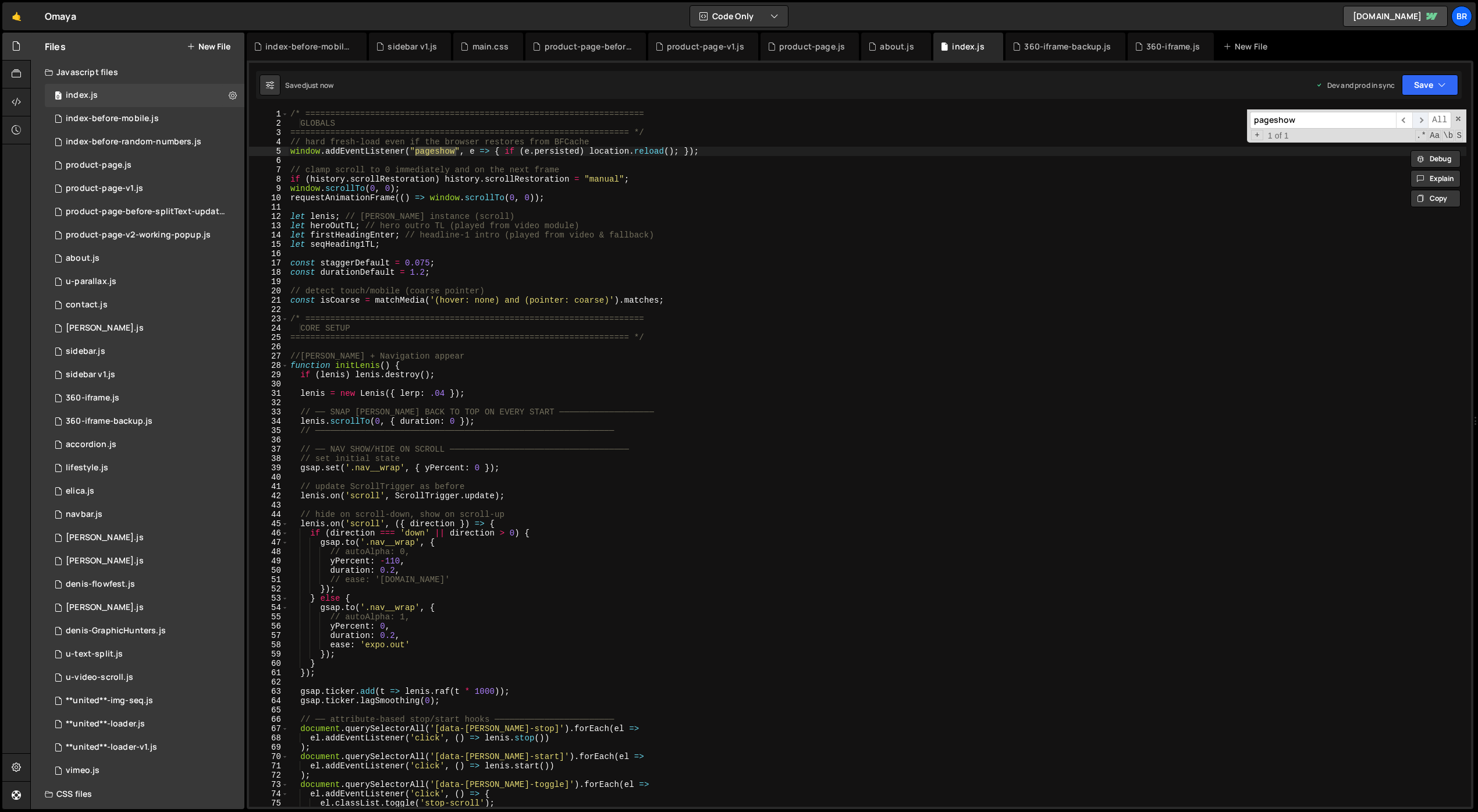
type input "pageshow"
click at [1421, 122] on span "​" at bounding box center [1420, 120] width 16 height 17
click at [1404, 118] on span "​" at bounding box center [1404, 120] width 16 height 17
click at [1415, 117] on span "​" at bounding box center [1420, 120] width 16 height 17
click at [986, 163] on div "/* ==================================================================== GLOBALS…" at bounding box center [877, 467] width 1178 height 716
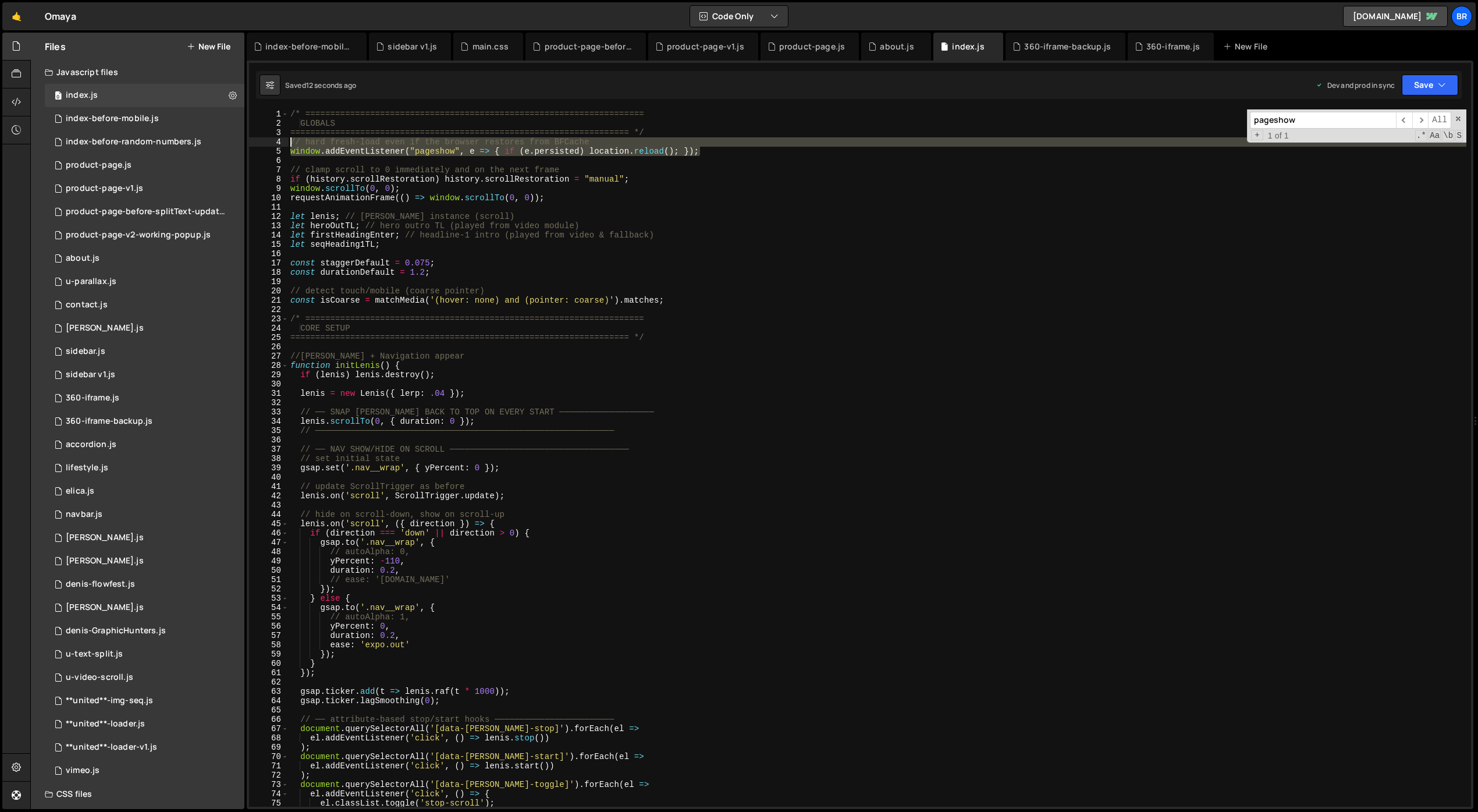
drag, startPoint x: 728, startPoint y: 151, endPoint x: 287, endPoint y: 144, distance: 441.1
click at [287, 144] on div "1 2 3 4 5 6 7 8 9 10 11 12 13 14 15 16 17 18 19 20 21 22 23 24 25 26 27 28 29 3…" at bounding box center [860, 458] width 1223 height 697
type textarea "// hard fresh-load even if the browser restores from BFCache window.addEventLis…"
paste textarea
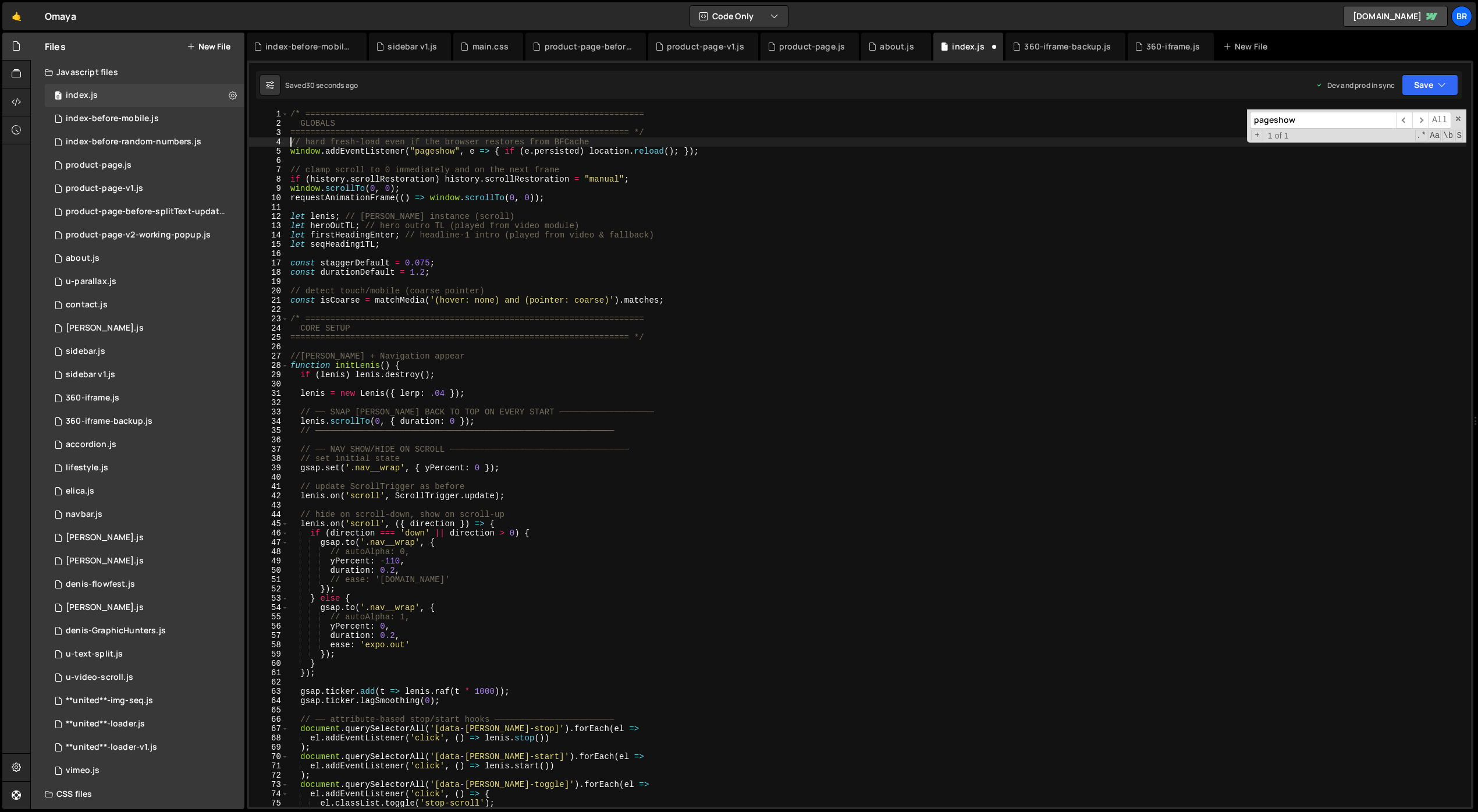
click at [715, 186] on div "/* ==================================================================== GLOBALS…" at bounding box center [877, 467] width 1178 height 716
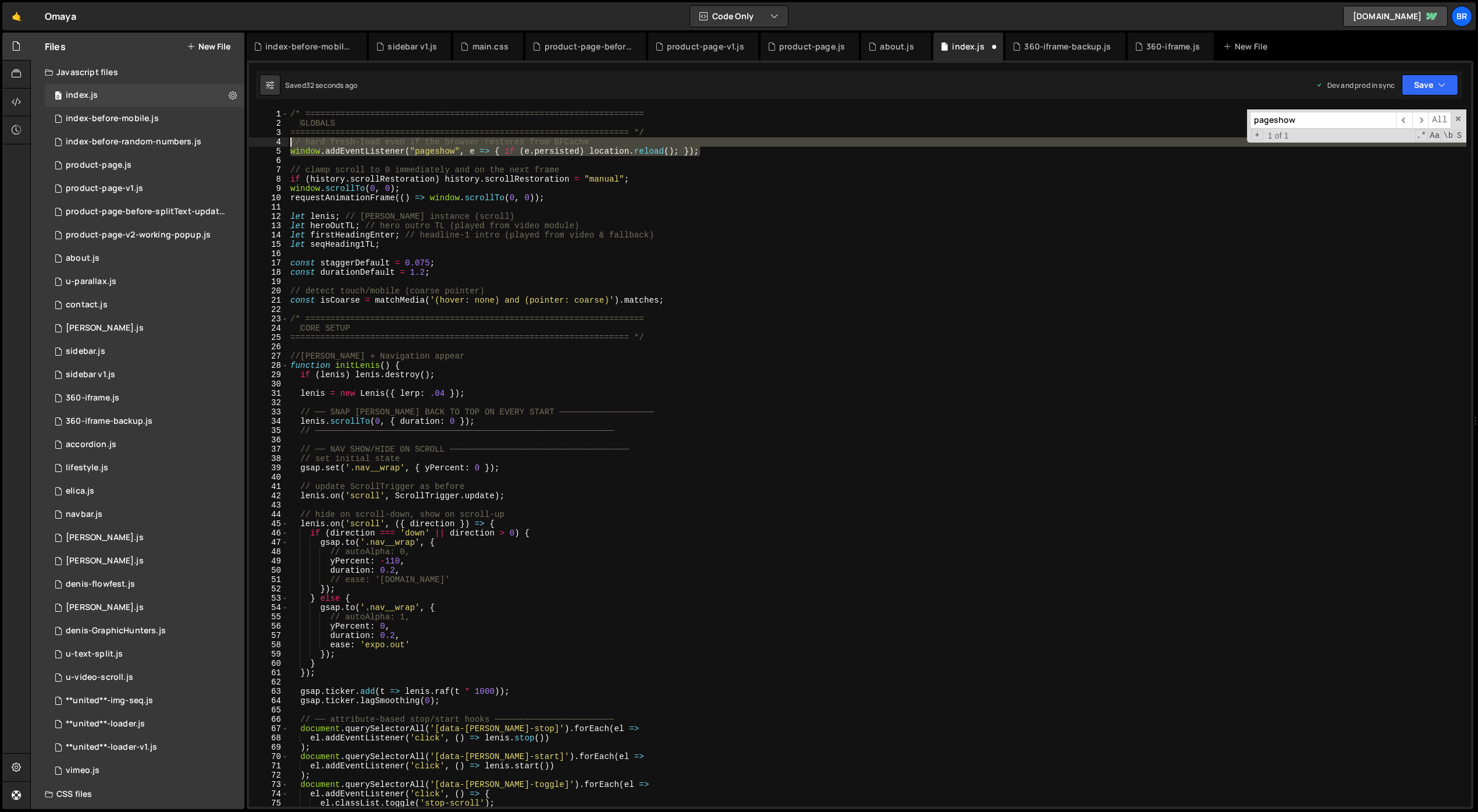
drag, startPoint x: 721, startPoint y: 151, endPoint x: 273, endPoint y: 138, distance: 448.2
click at [273, 138] on div "window.scrollTo(0, 0); 1 2 3 4 5 6 7 8 9 10 11 12 13 14 15 16 17 18 19 20 21 22…" at bounding box center [860, 458] width 1223 height 697
type textarea "// hard fresh-load even if the browser restores from BFCache window.addEventLis…"
paste textarea
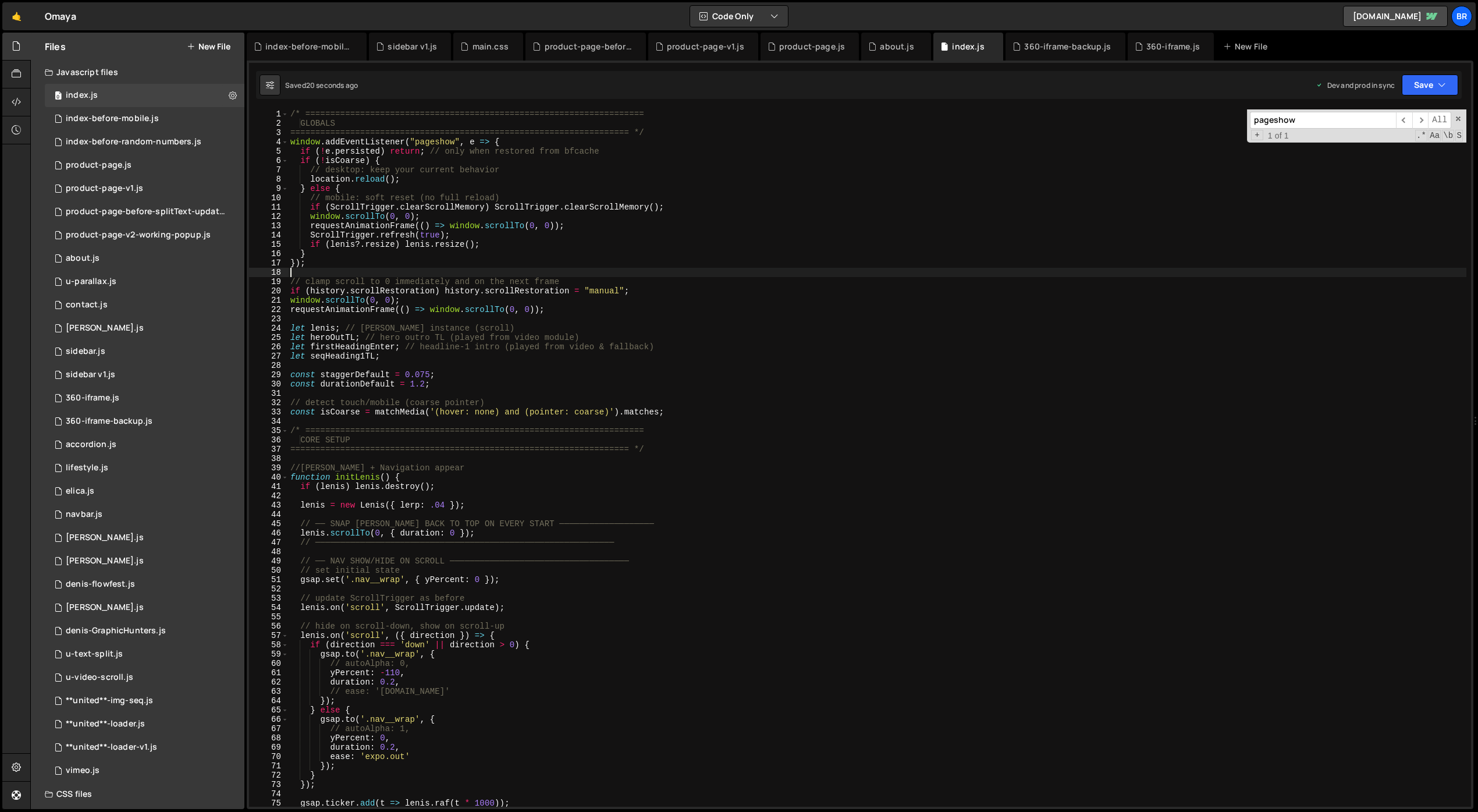
click at [1303, 114] on input "pageshow" at bounding box center [1324, 120] width 146 height 17
paste input "izeRefresh()"
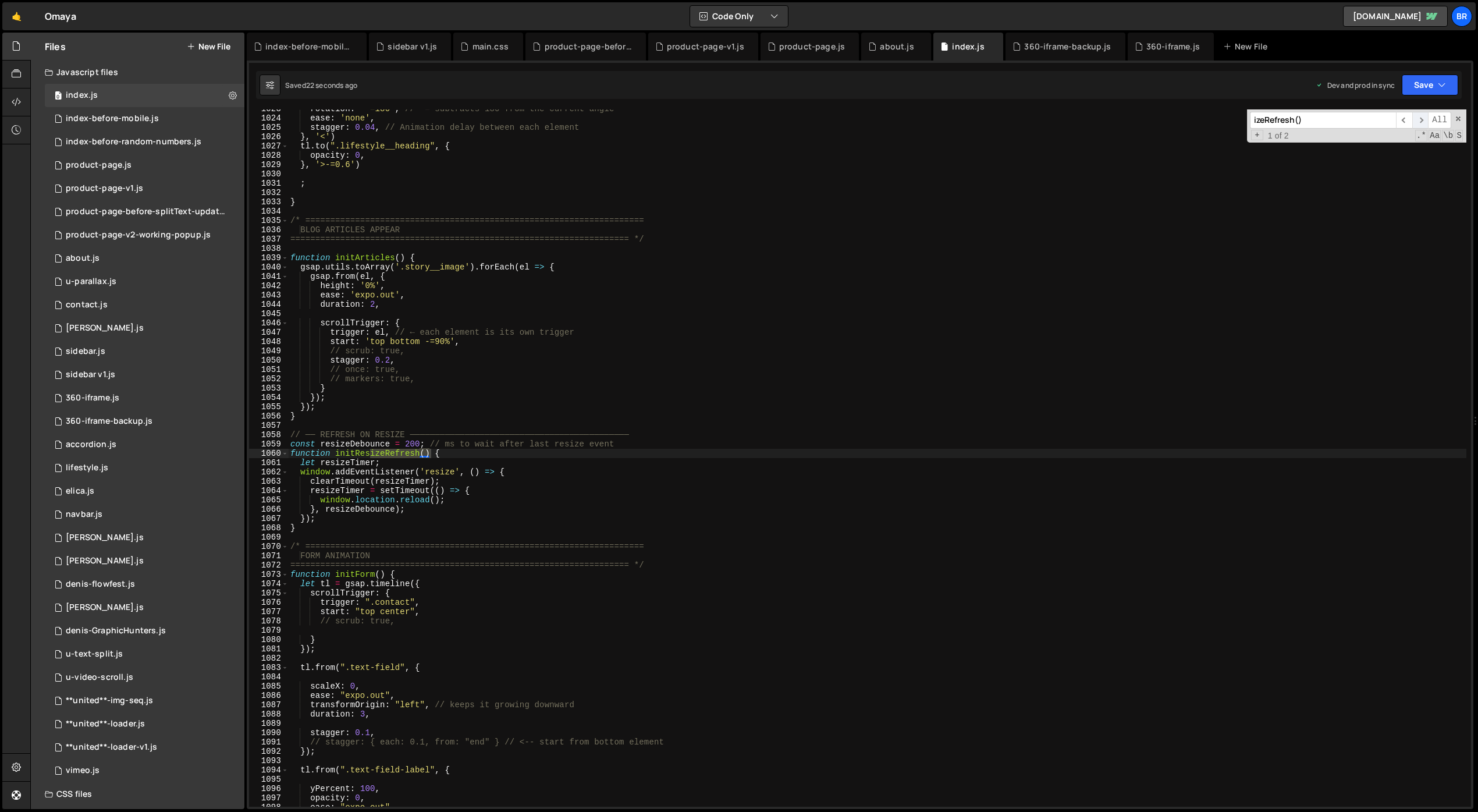
type input "izeRefresh()"
click at [1421, 119] on span "​" at bounding box center [1420, 120] width 16 height 17
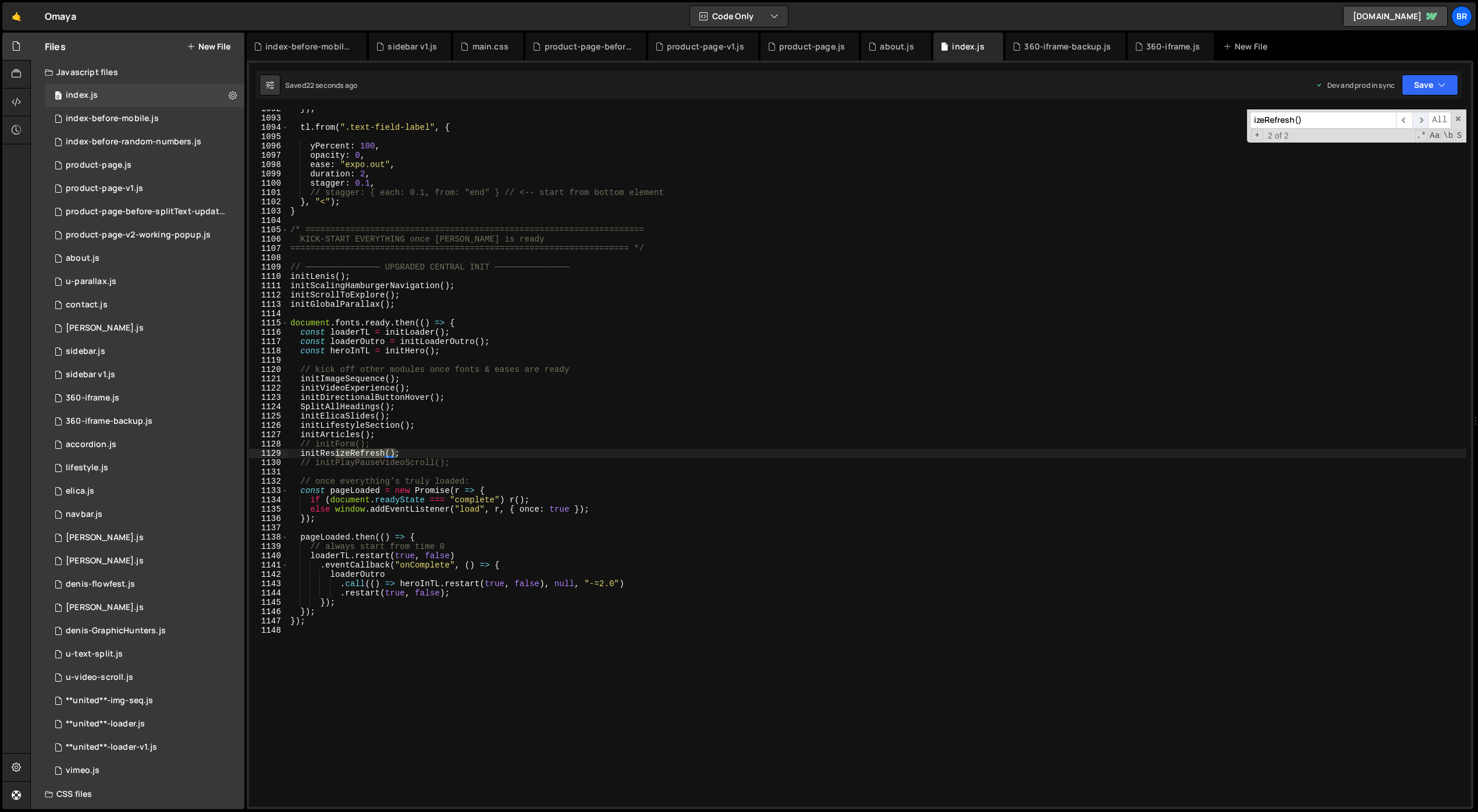
scroll to position [10163, 0]
click at [1404, 119] on span "​" at bounding box center [1404, 120] width 16 height 17
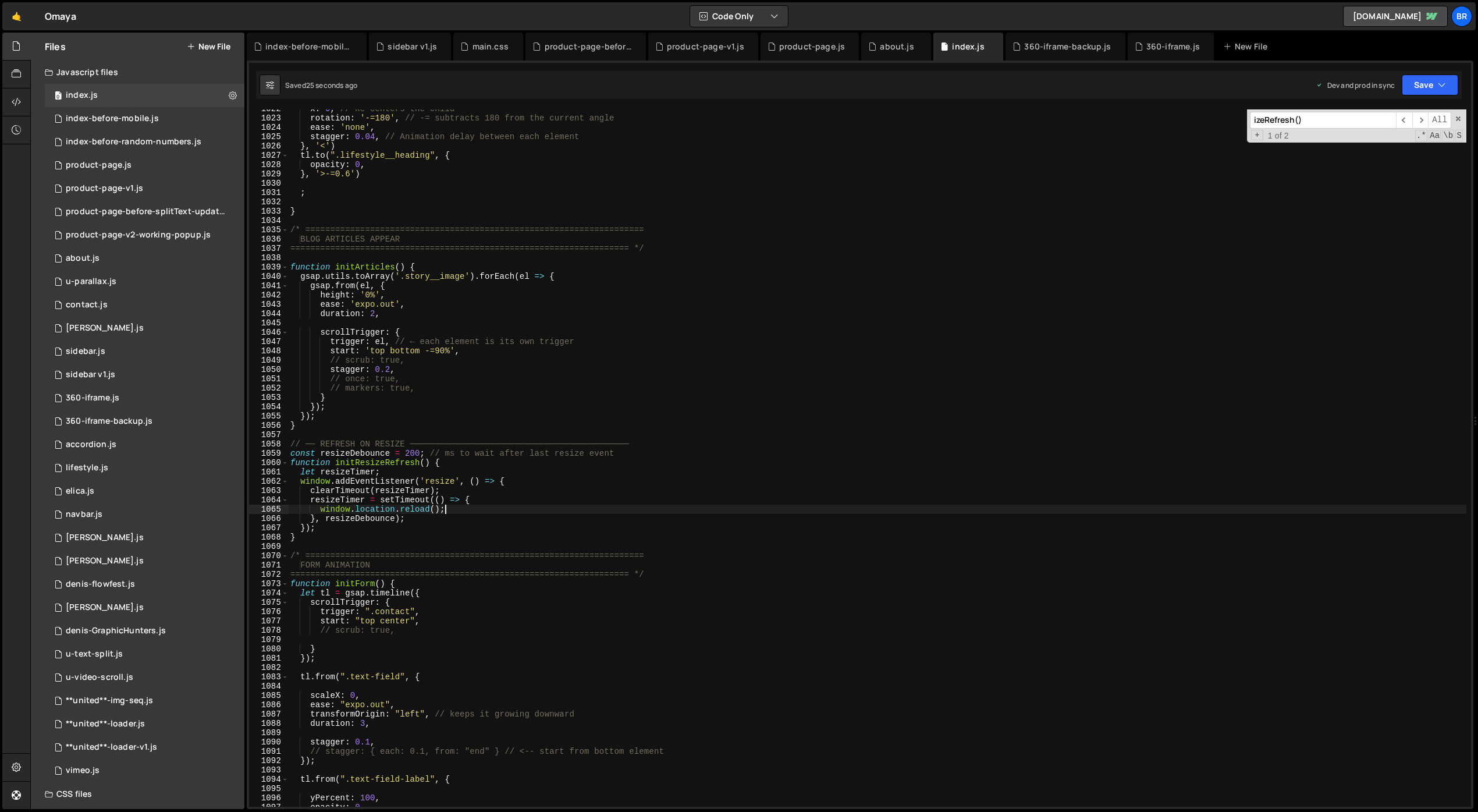
click at [544, 507] on div "x : 0 , // Re-centers the child rotation : '-=180' , // -= subtracts 180 from t…" at bounding box center [877, 461] width 1178 height 716
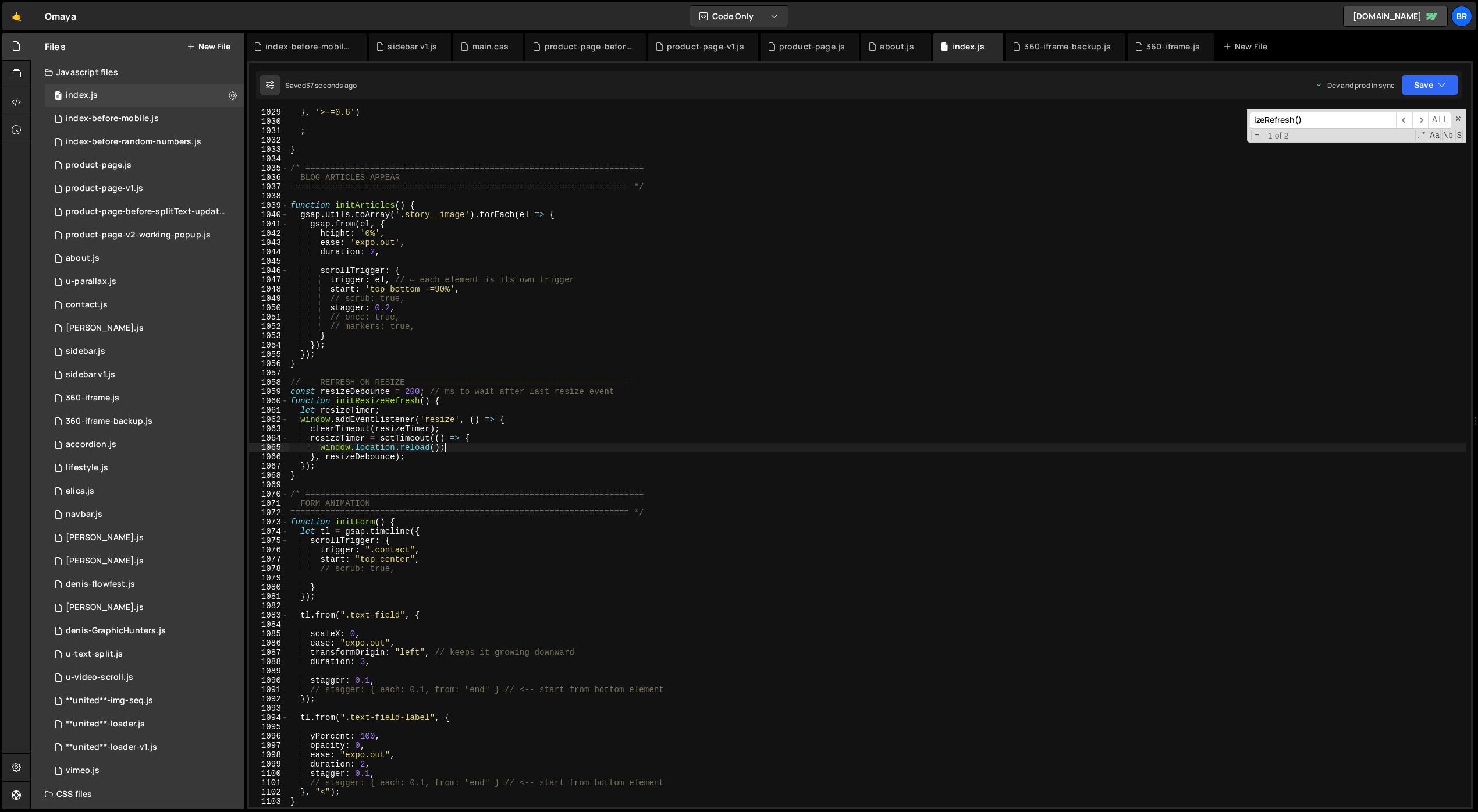
scroll to position [9589, 0]
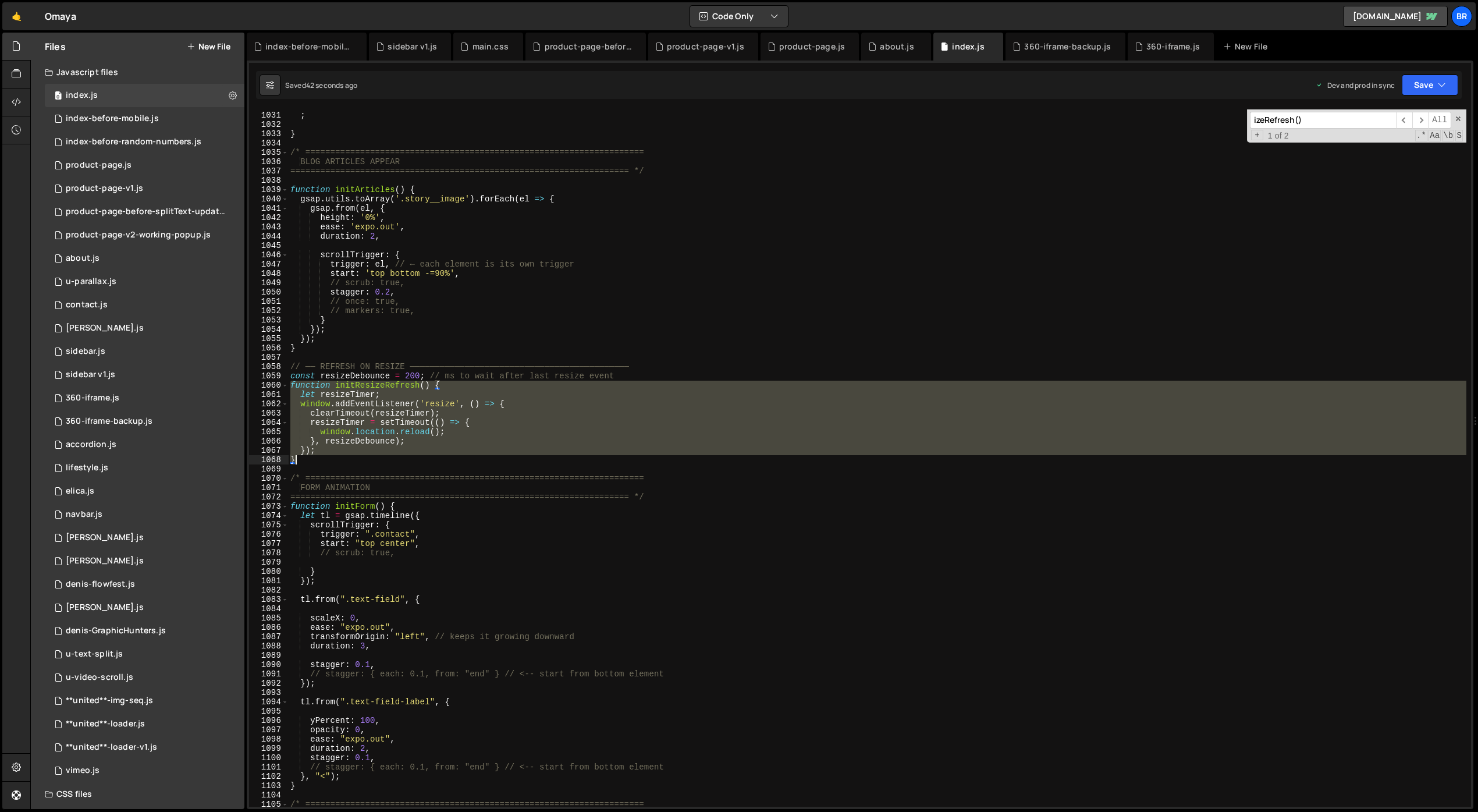
drag, startPoint x: 289, startPoint y: 384, endPoint x: 401, endPoint y: 459, distance: 134.8
click at [401, 459] on div "; } /* ==================================================================== BLO…" at bounding box center [877, 458] width 1178 height 716
type textarea "}); }"
paste textarea
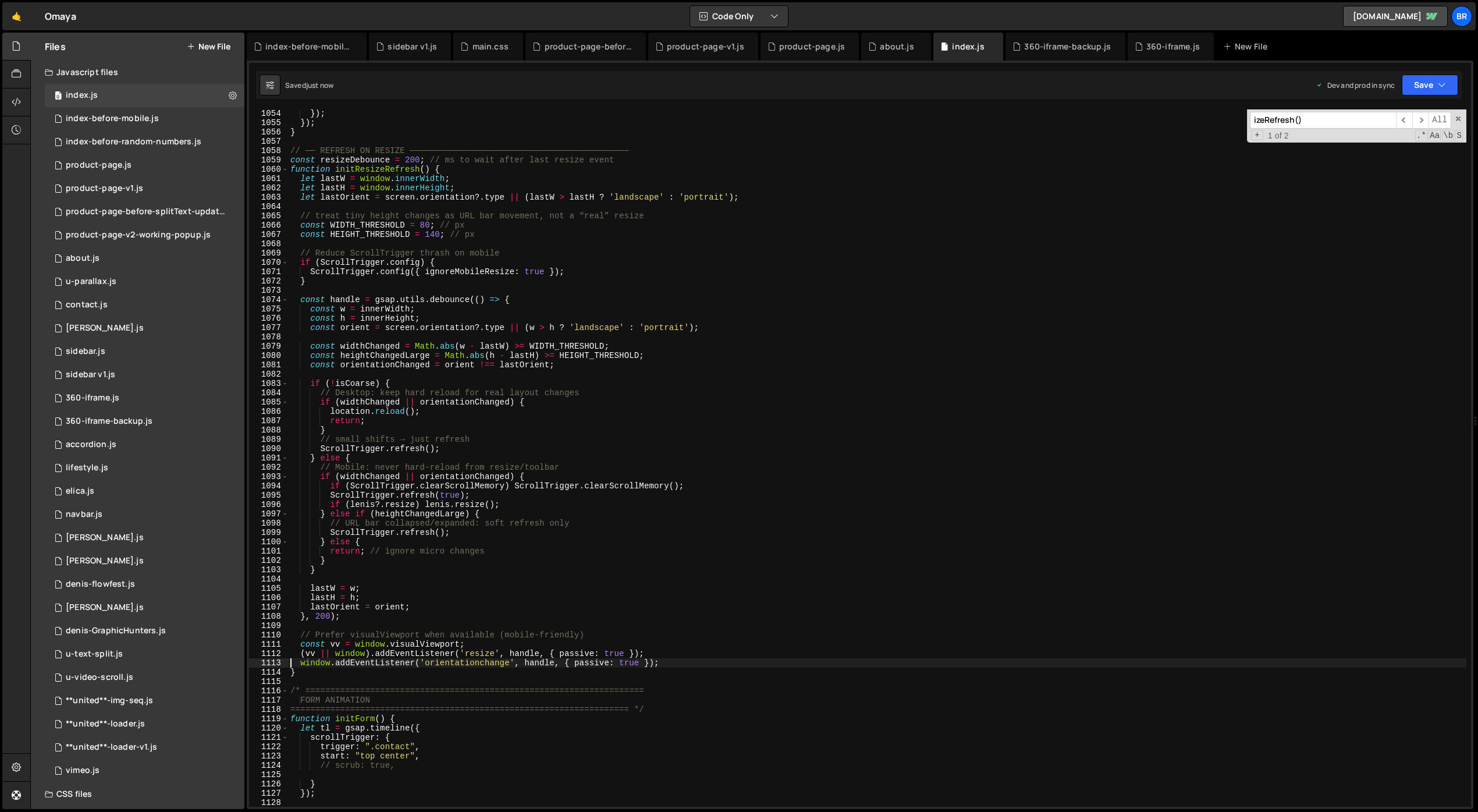
scroll to position [9805, 0]
click at [692, 744] on div "}) ; }) ; } // ── REFRESH ON RESIZE ───────────────────────────────────────────…" at bounding box center [877, 466] width 1178 height 716
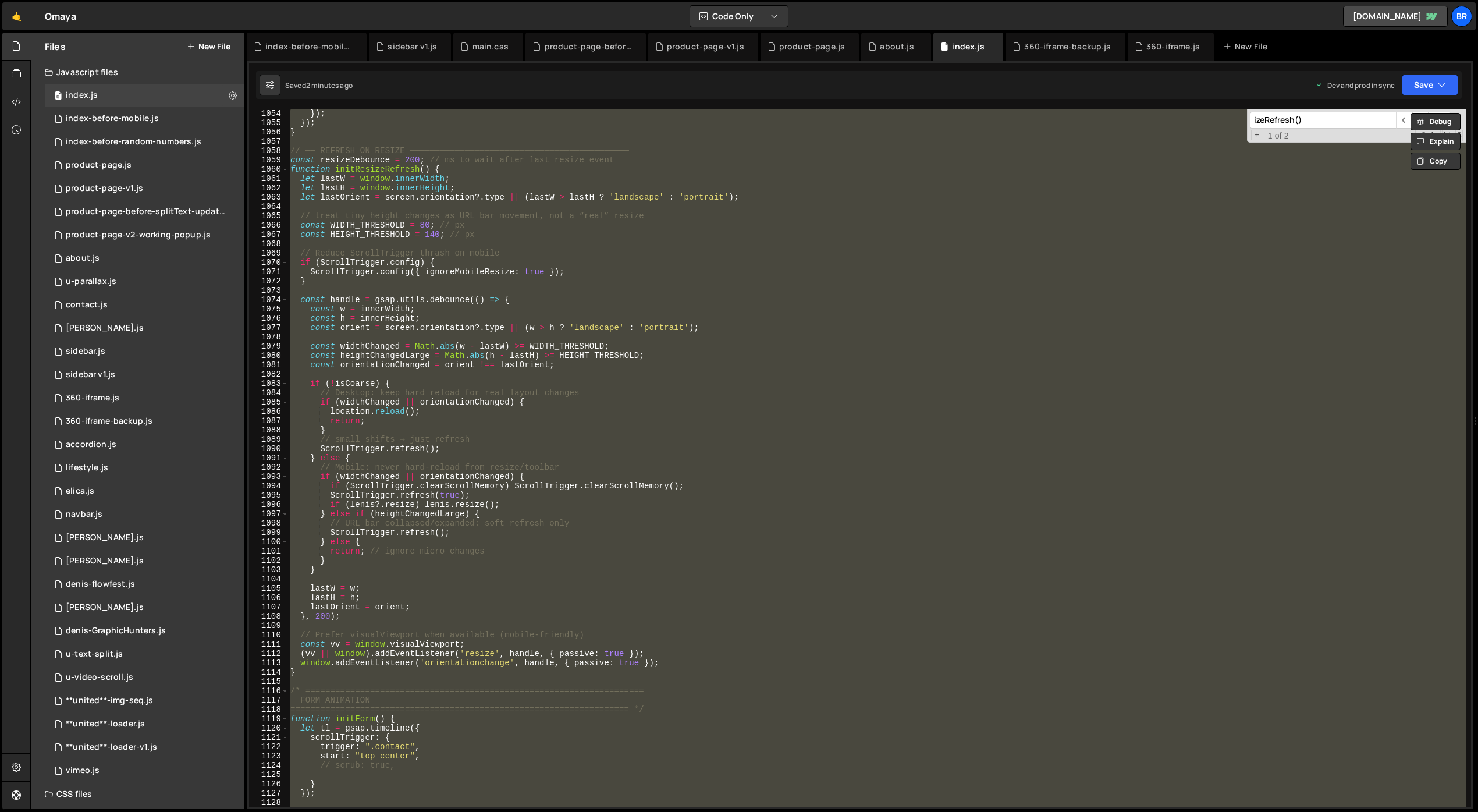
click at [811, 395] on div "}) ; }) ; } // ── REFRESH ON RESIZE ───────────────────────────────────────────…" at bounding box center [877, 458] width 1178 height 697
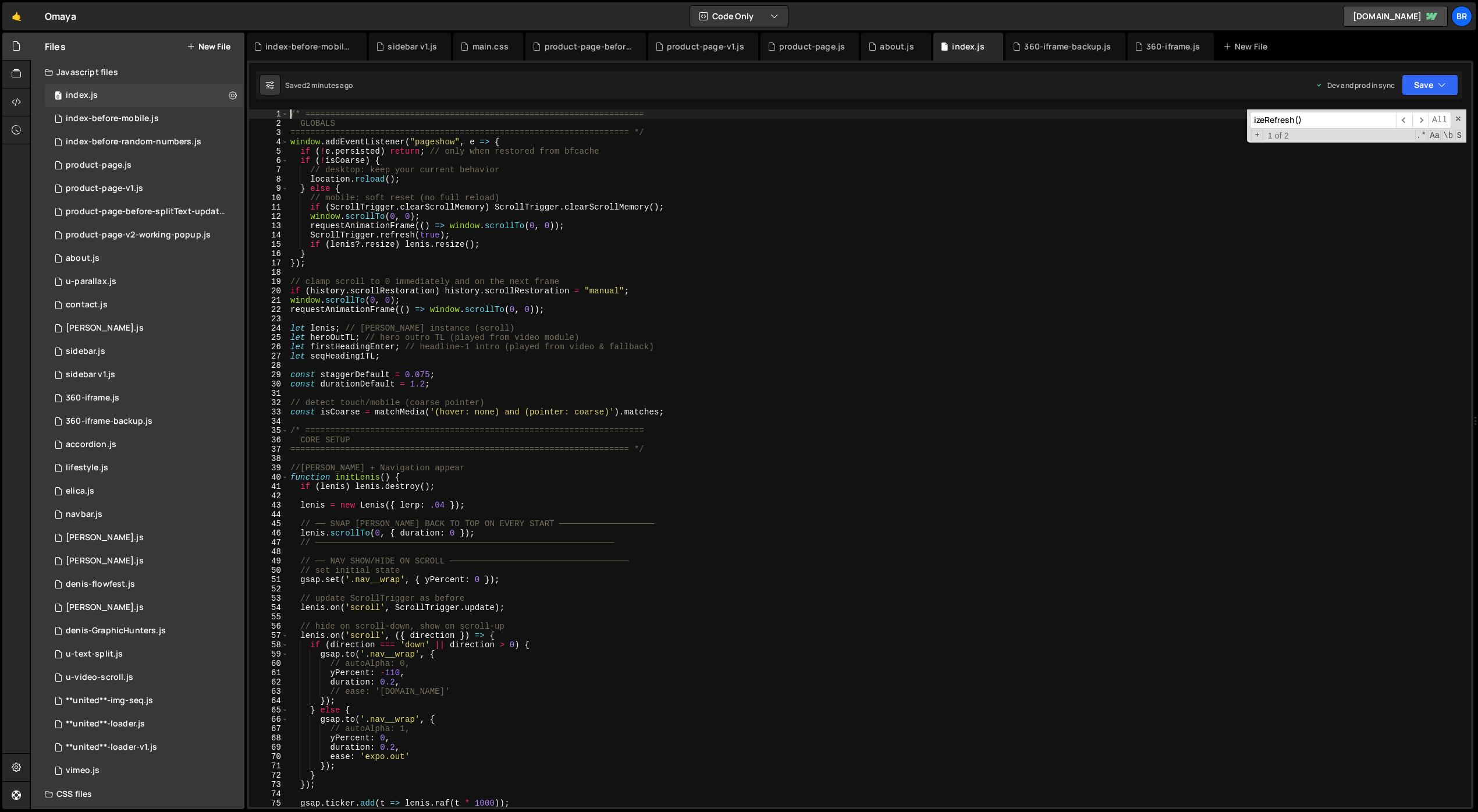
scroll to position [0, 0]
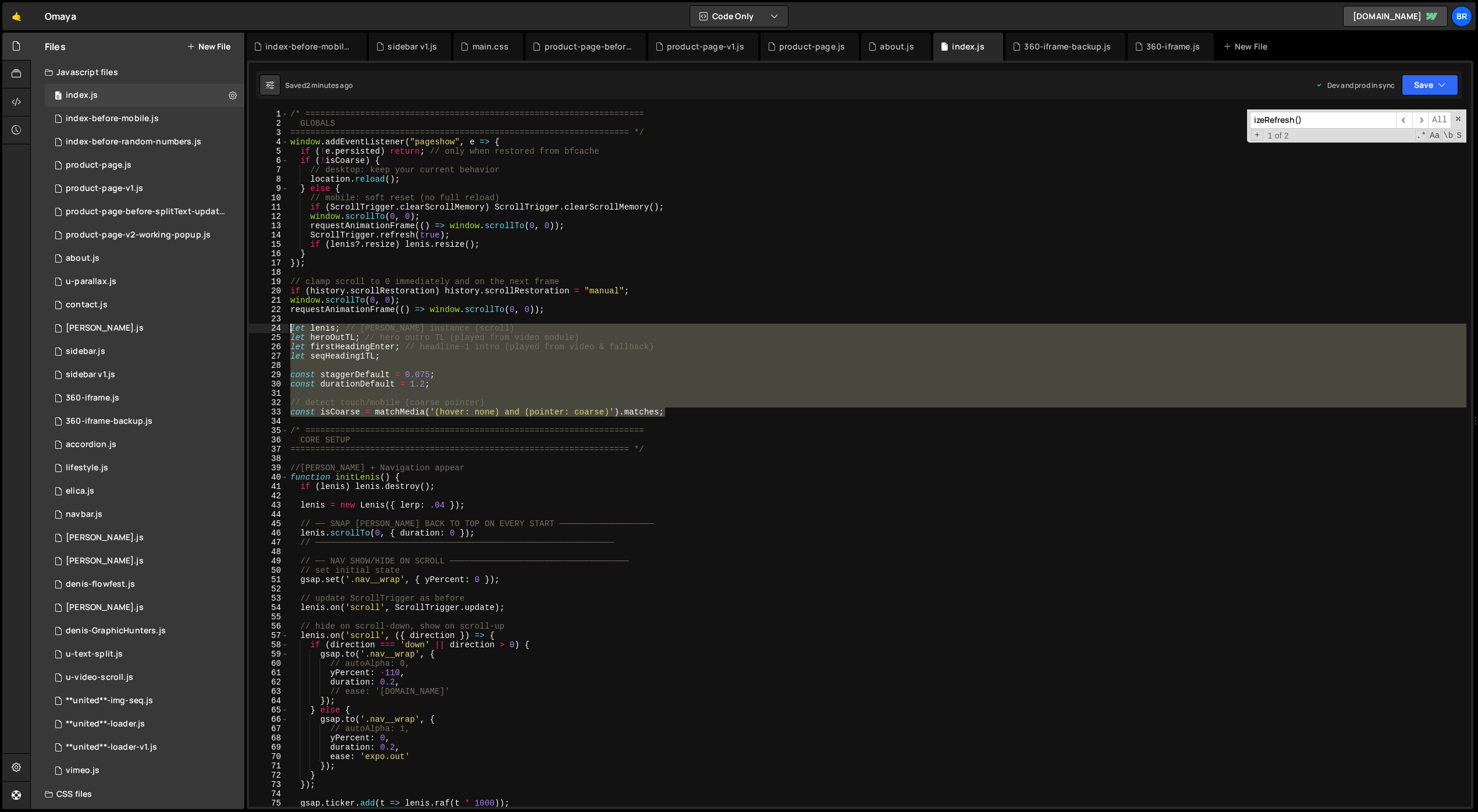
drag, startPoint x: 728, startPoint y: 414, endPoint x: 282, endPoint y: 327, distance: 454.4
click at [282, 327] on div "/* ==================================================================== 1 2 3 4…" at bounding box center [860, 458] width 1223 height 697
type textarea "let [PERSON_NAME]; // [PERSON_NAME] instance (scroll) let heroOutTL; // hero ou…"
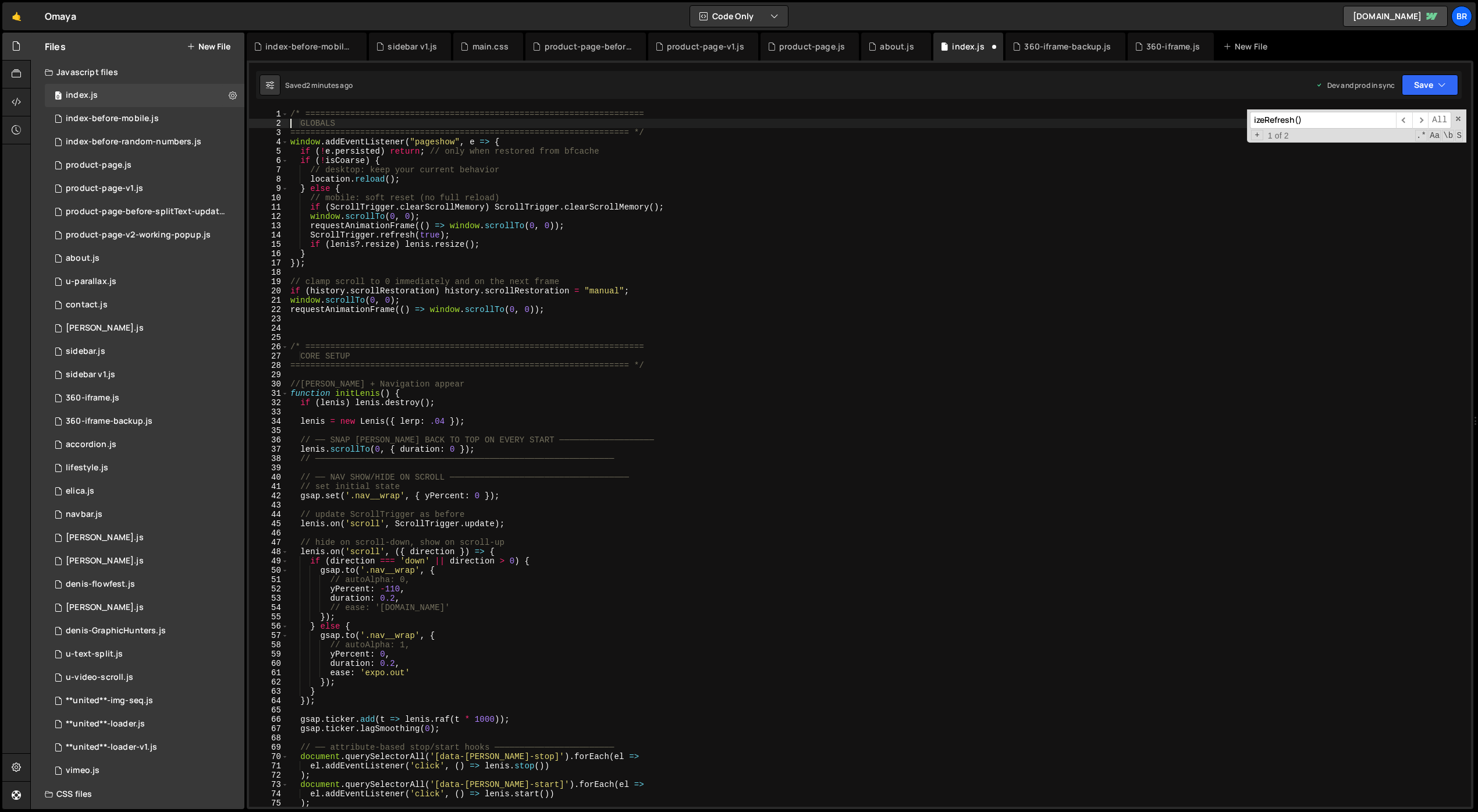
type textarea "==================================================================== */"
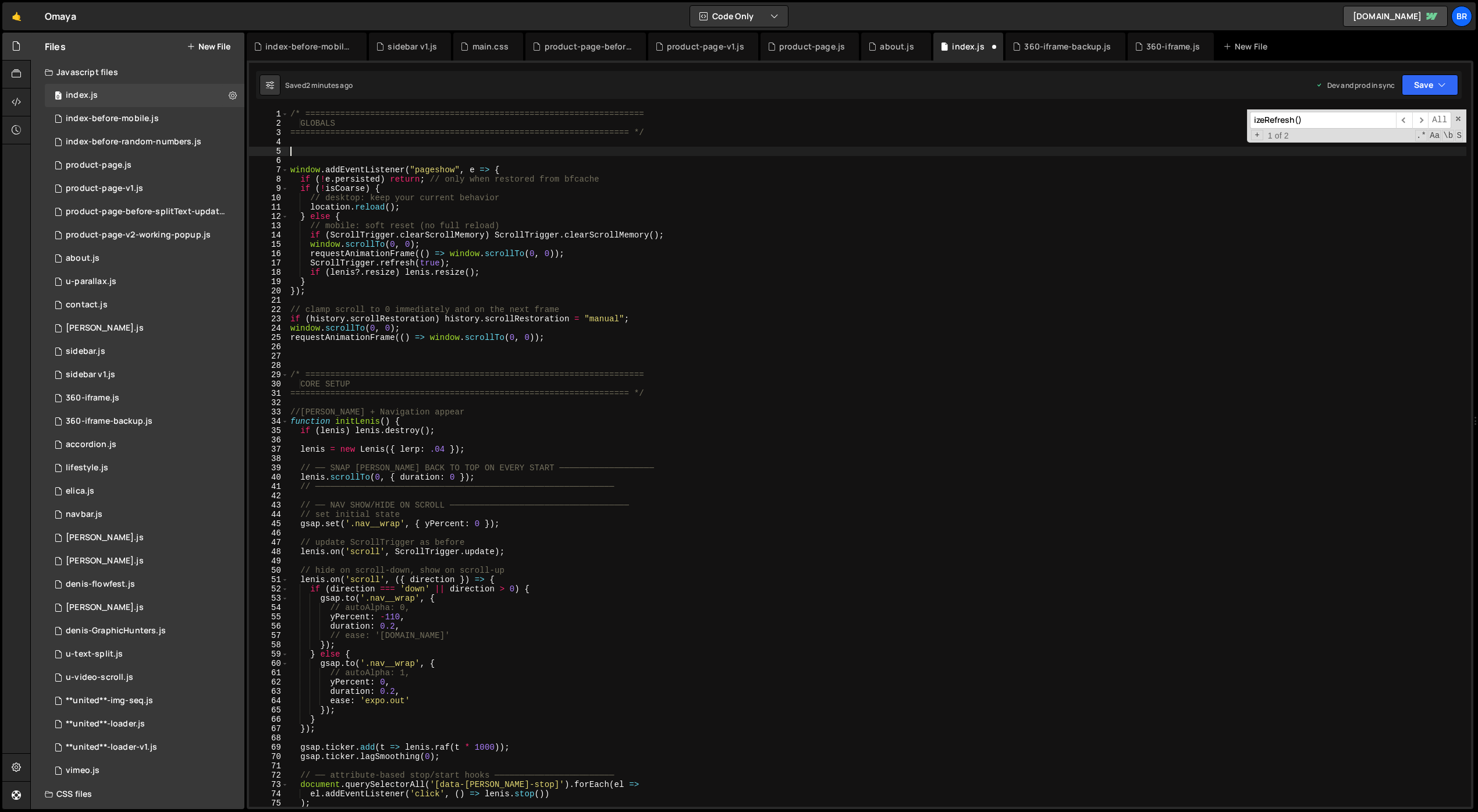
paste textarea "const isCoarse = matchMedia('(hover: none) and (pointer: coarse)').matches;"
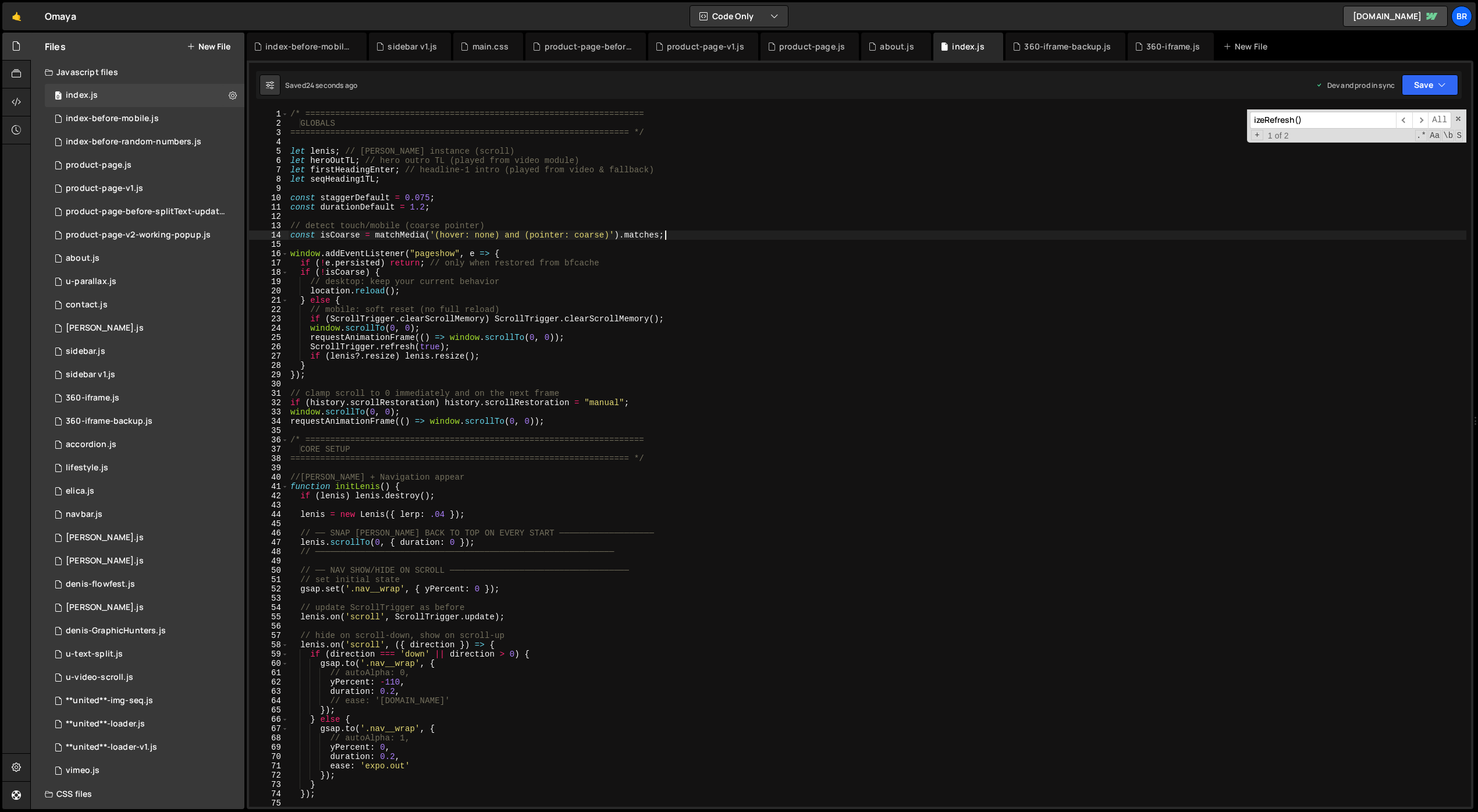
click at [575, 420] on div "/* ==================================================================== GLOBALS…" at bounding box center [877, 467] width 1178 height 716
type textarea "requestAnimationFrame(() => window.scrollTo(0, 0));"
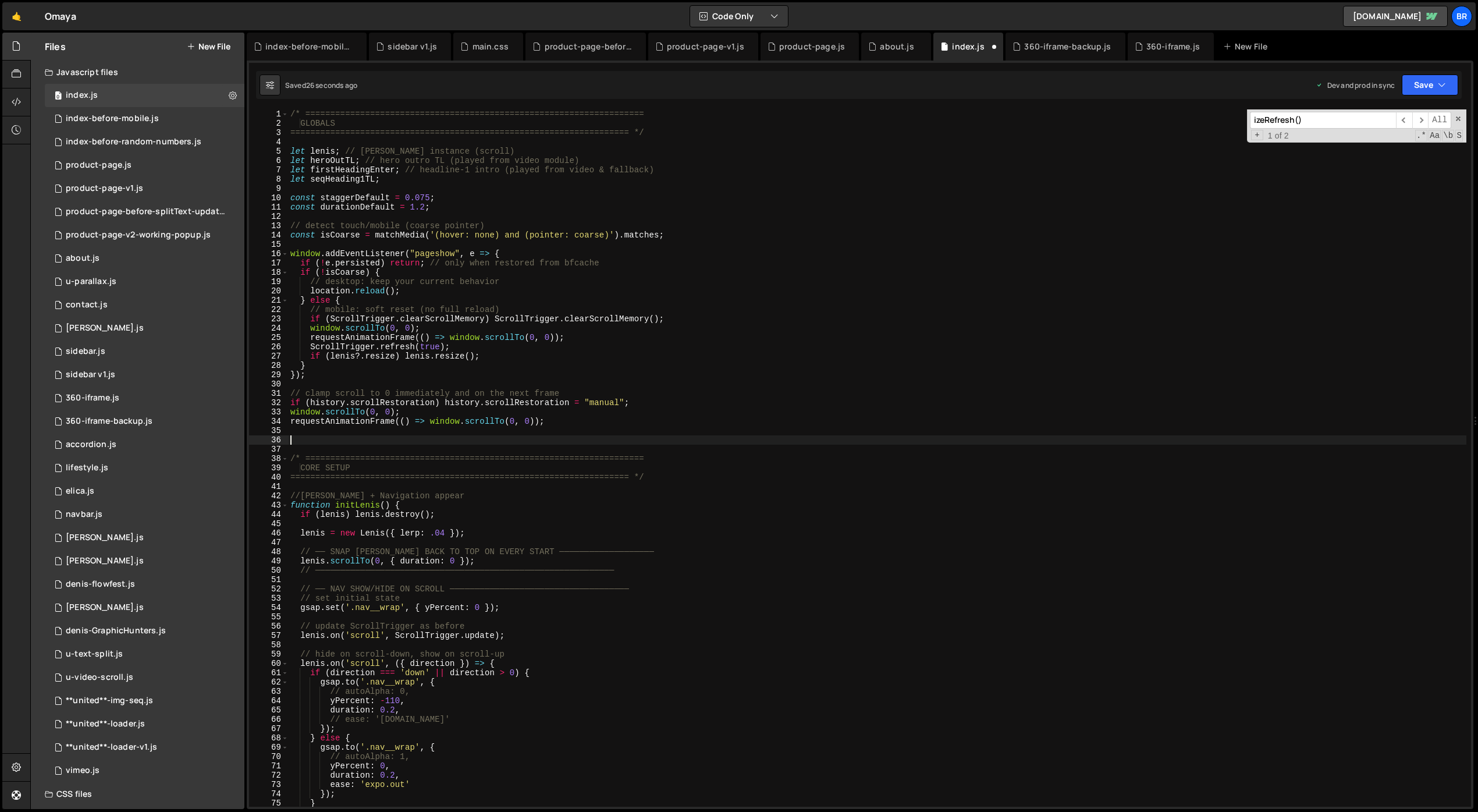
paste textarea "}"
type textarea "}"
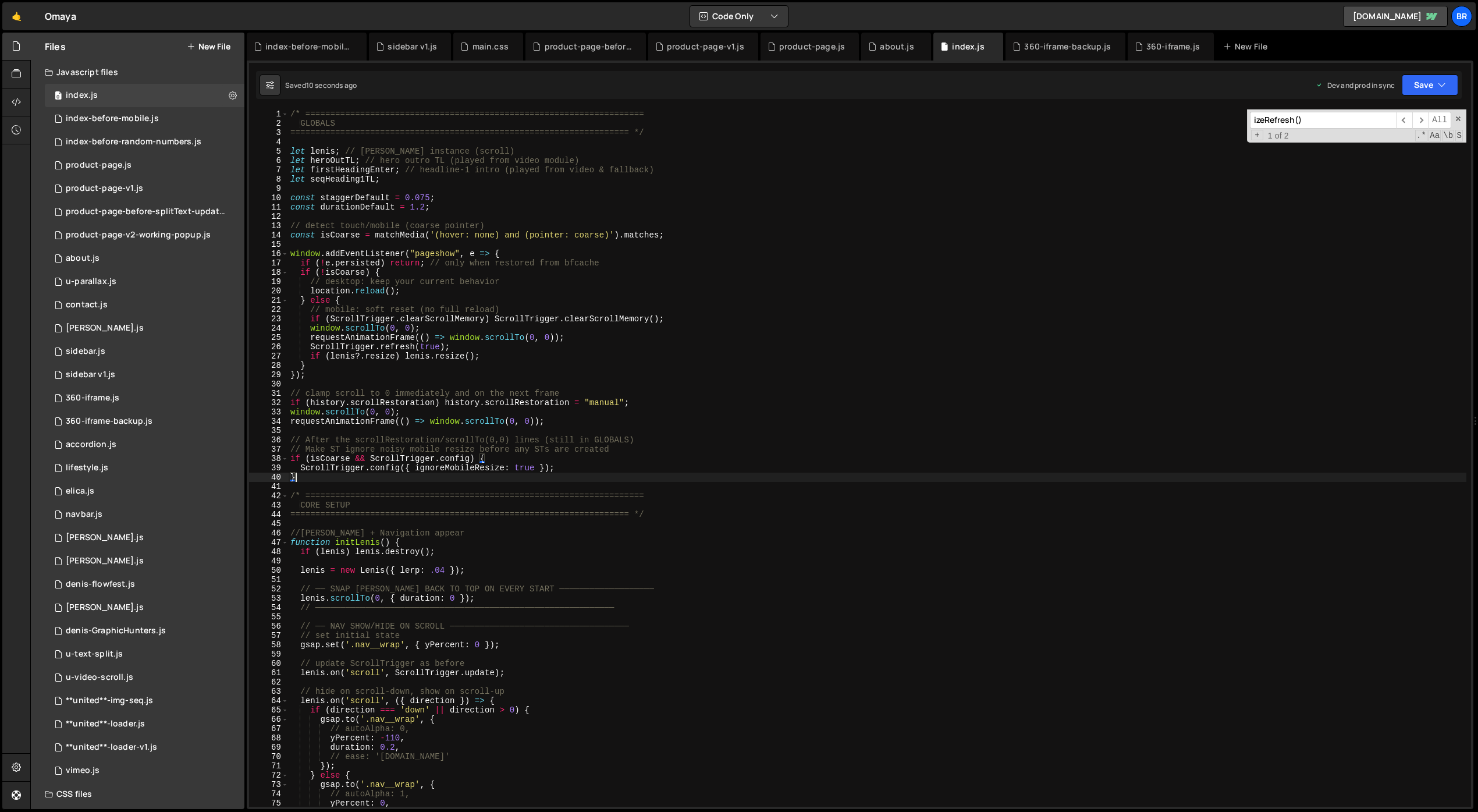
click at [804, 526] on div "/* ==================================================================== GLOBALS…" at bounding box center [877, 467] width 1178 height 716
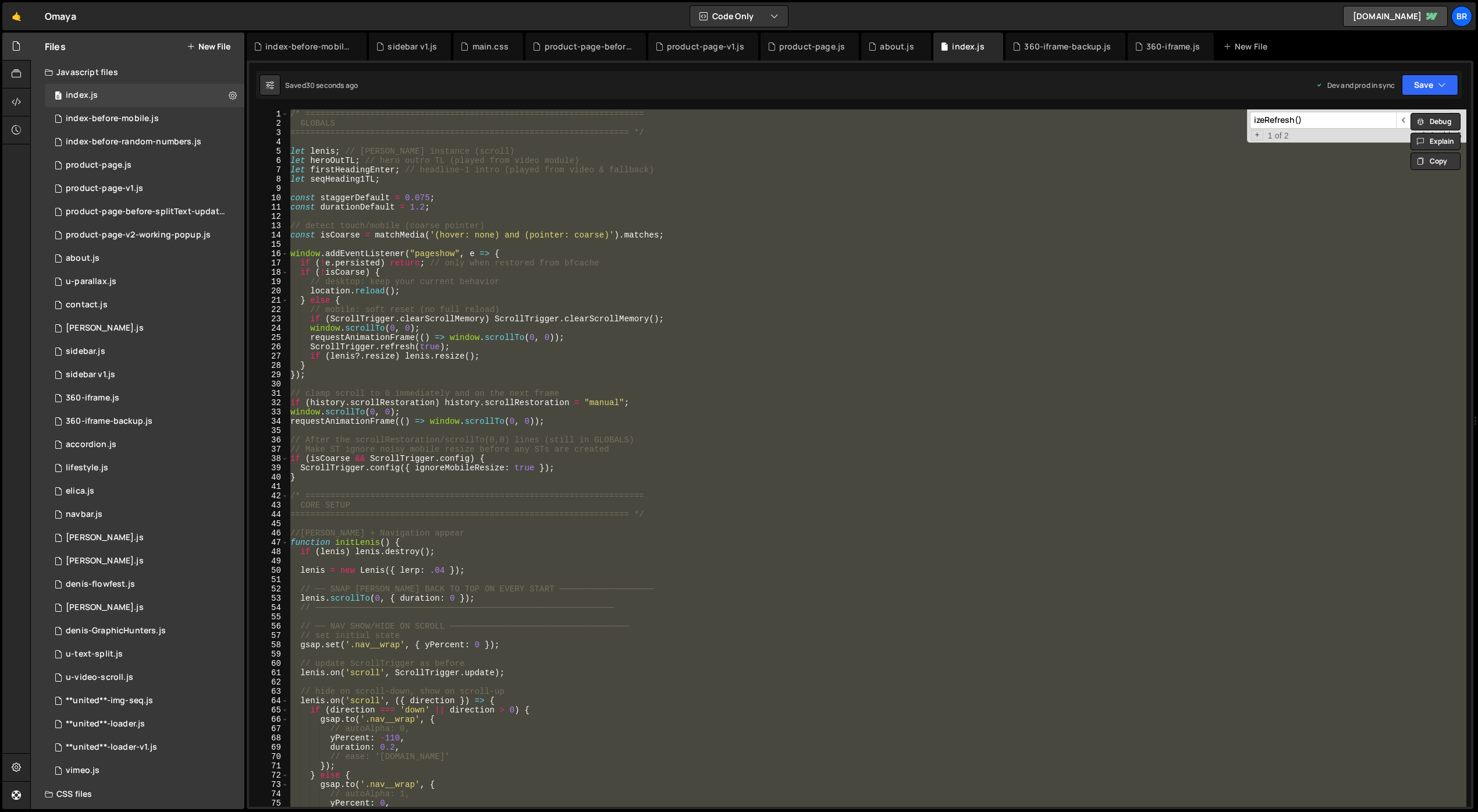
click at [841, 307] on div "/* ==================================================================== GLOBALS…" at bounding box center [877, 458] width 1178 height 697
type textarea "// mobile: soft reset (no full reload)"
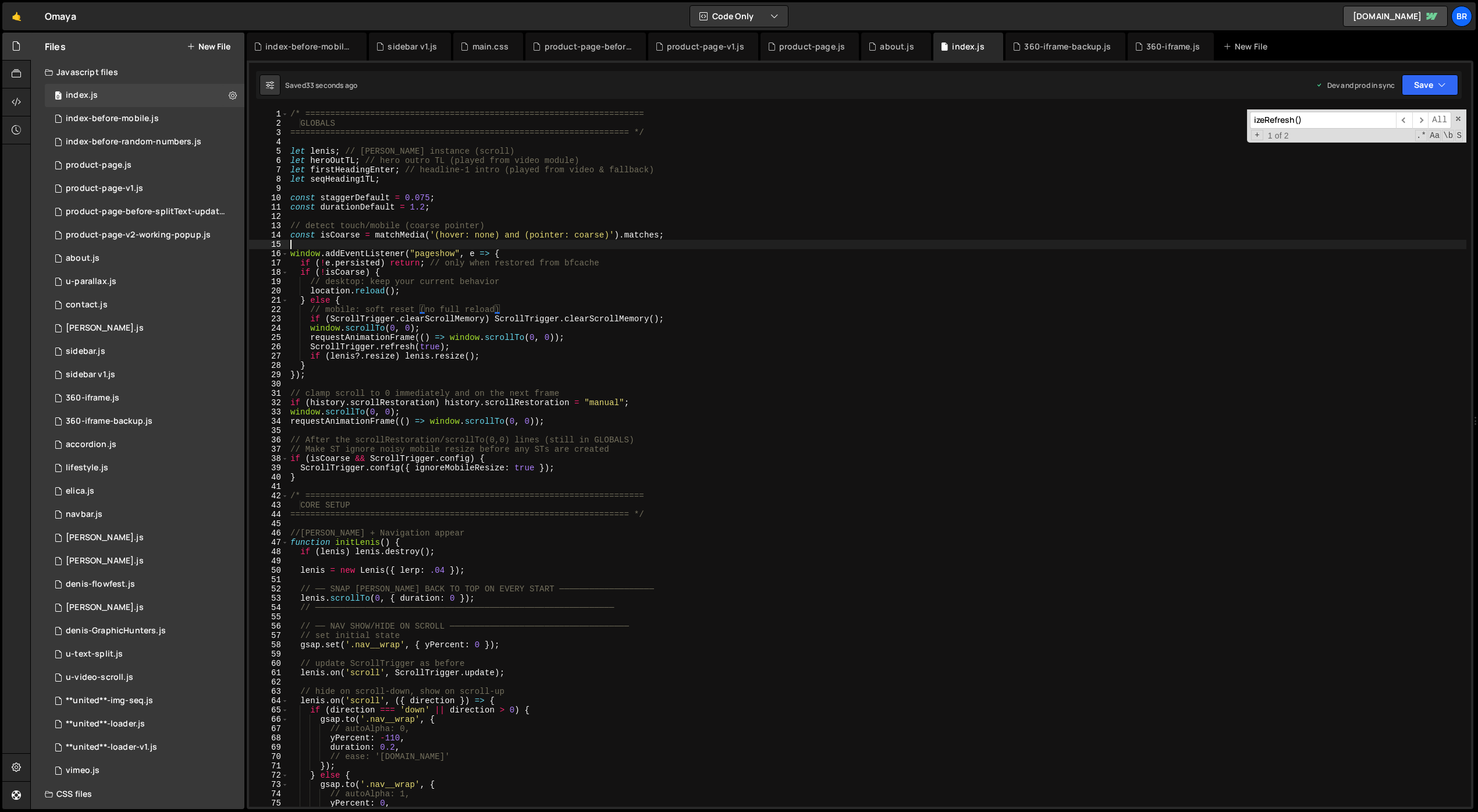
click at [451, 242] on div "/* ==================================================================== GLOBALS…" at bounding box center [877, 467] width 1178 height 716
click at [819, 287] on div "/* ==================================================================== GLOBALS…" at bounding box center [877, 467] width 1178 height 716
type textarea "location.reload();"
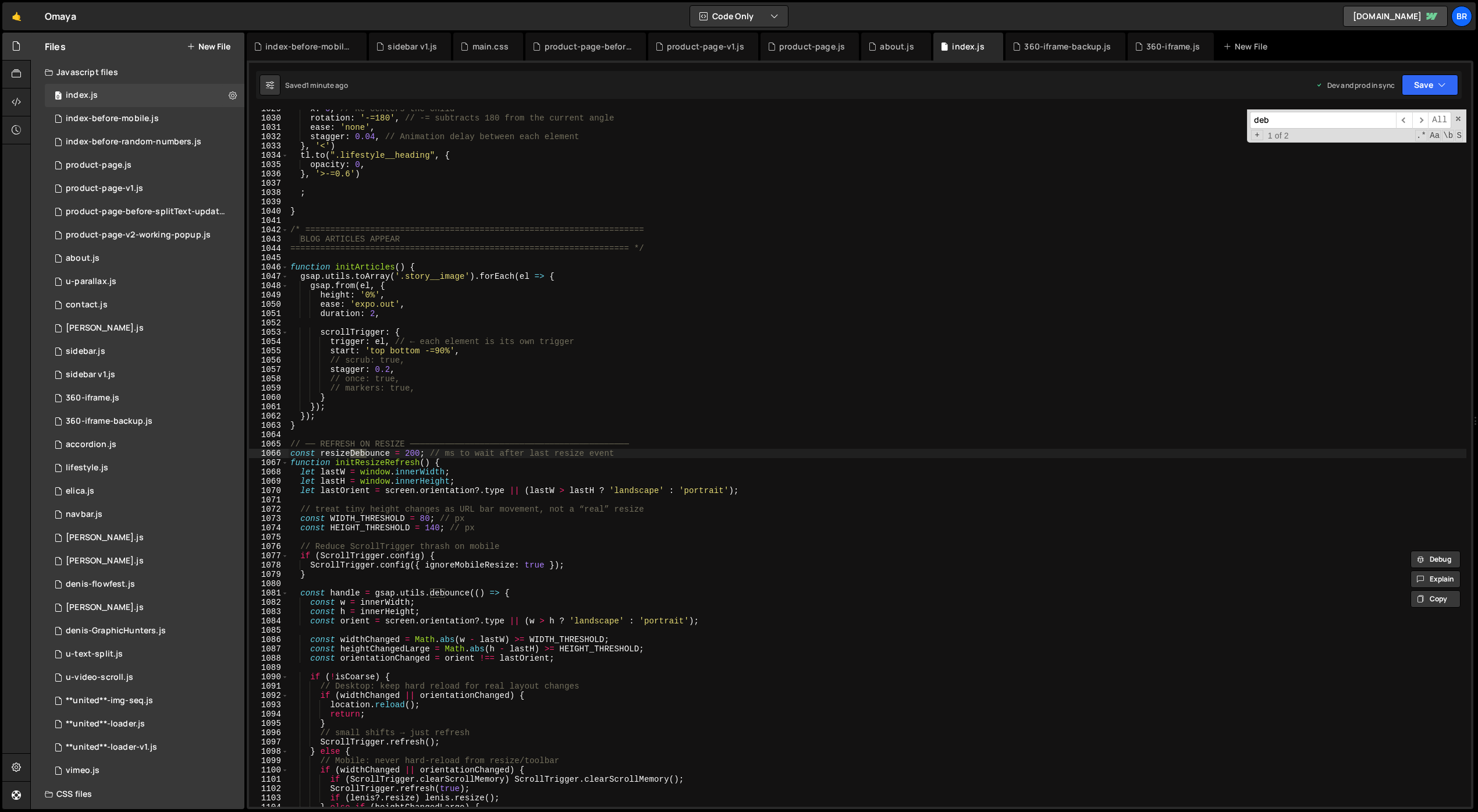
scroll to position [9576, 0]
type input "debou"
click at [551, 577] on div "x : 0 , // Re-centers the child rotation : '-=180' , // -= subtracts 180 from t…" at bounding box center [877, 461] width 1178 height 716
click at [605, 552] on div "x : 0 , // Re-centers the child rotation : '-=180' , // -= subtracts 180 from t…" at bounding box center [877, 461] width 1178 height 716
click at [762, 357] on div "x : 0 , // Re-centers the child rotation : '-=180' , // -= subtracts 180 from t…" at bounding box center [877, 461] width 1178 height 716
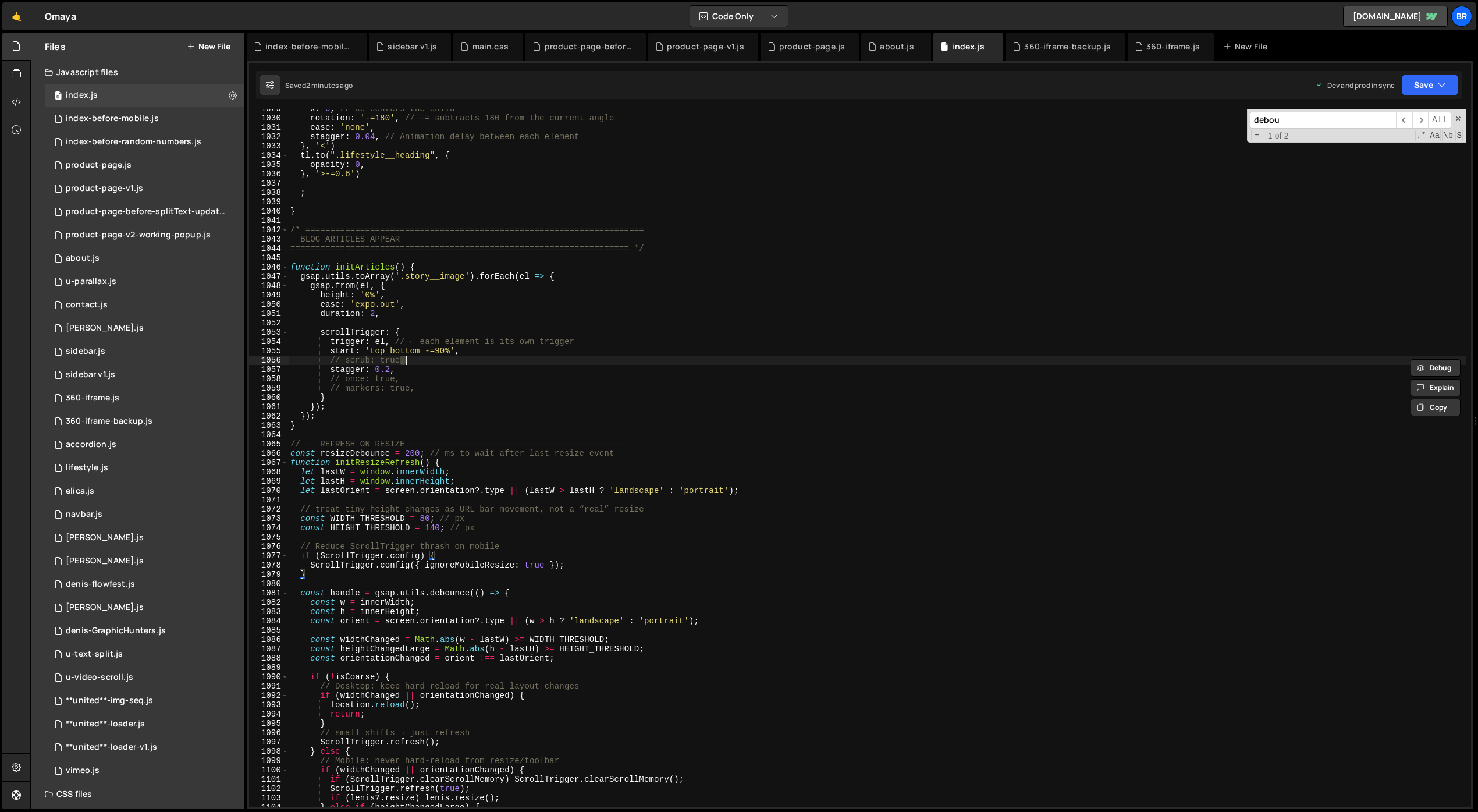
click at [762, 357] on div "x : 0 , // Re-centers the child rotation : '-=180' , // -= subtracts 180 from t…" at bounding box center [877, 461] width 1178 height 716
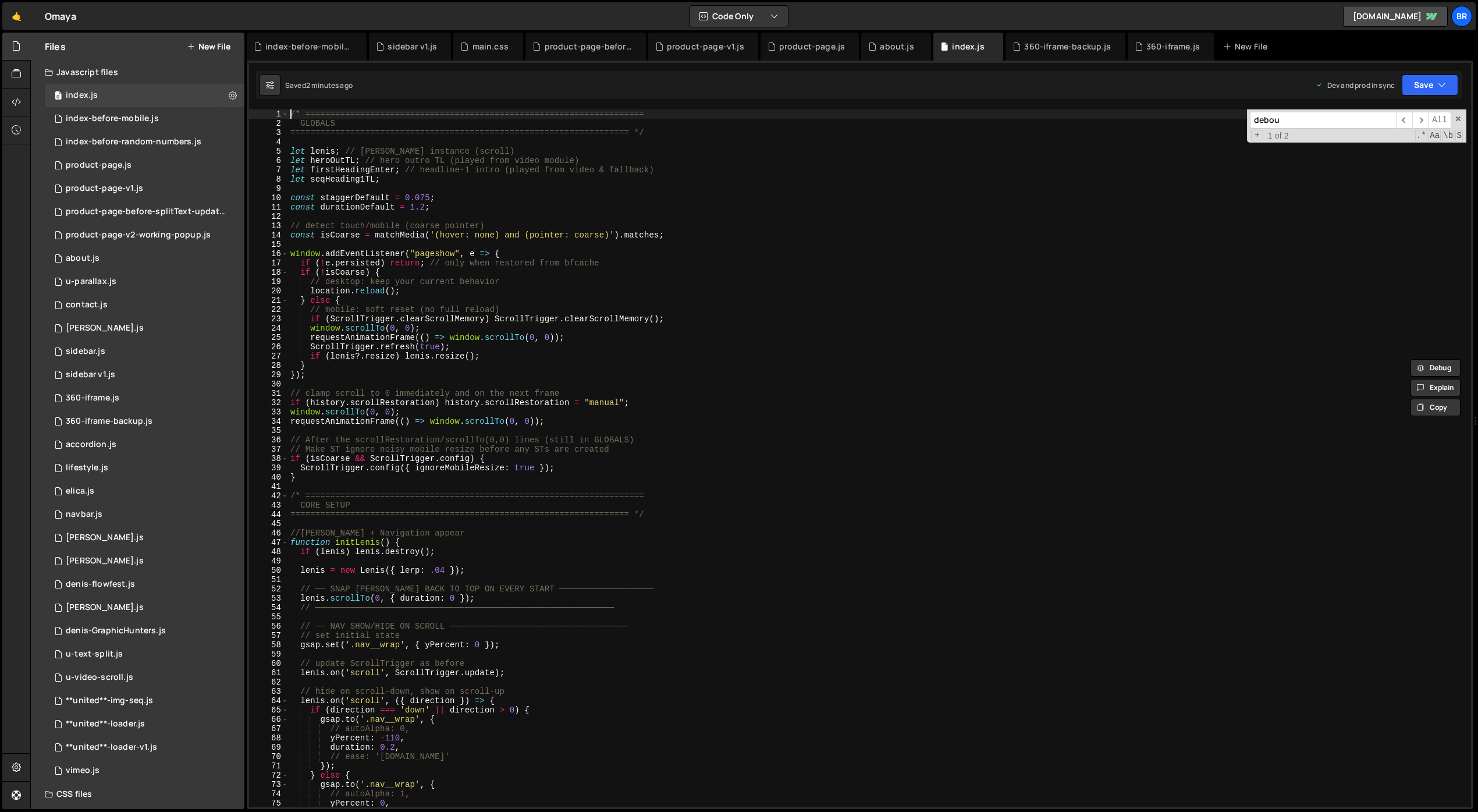
scroll to position [0, 0]
click at [700, 238] on div "/* ==================================================================== GLOBALS…" at bounding box center [877, 467] width 1178 height 716
type textarea "const isCoarse = matchMedia('(hover: none) and (pointer: coarse)').matches;"
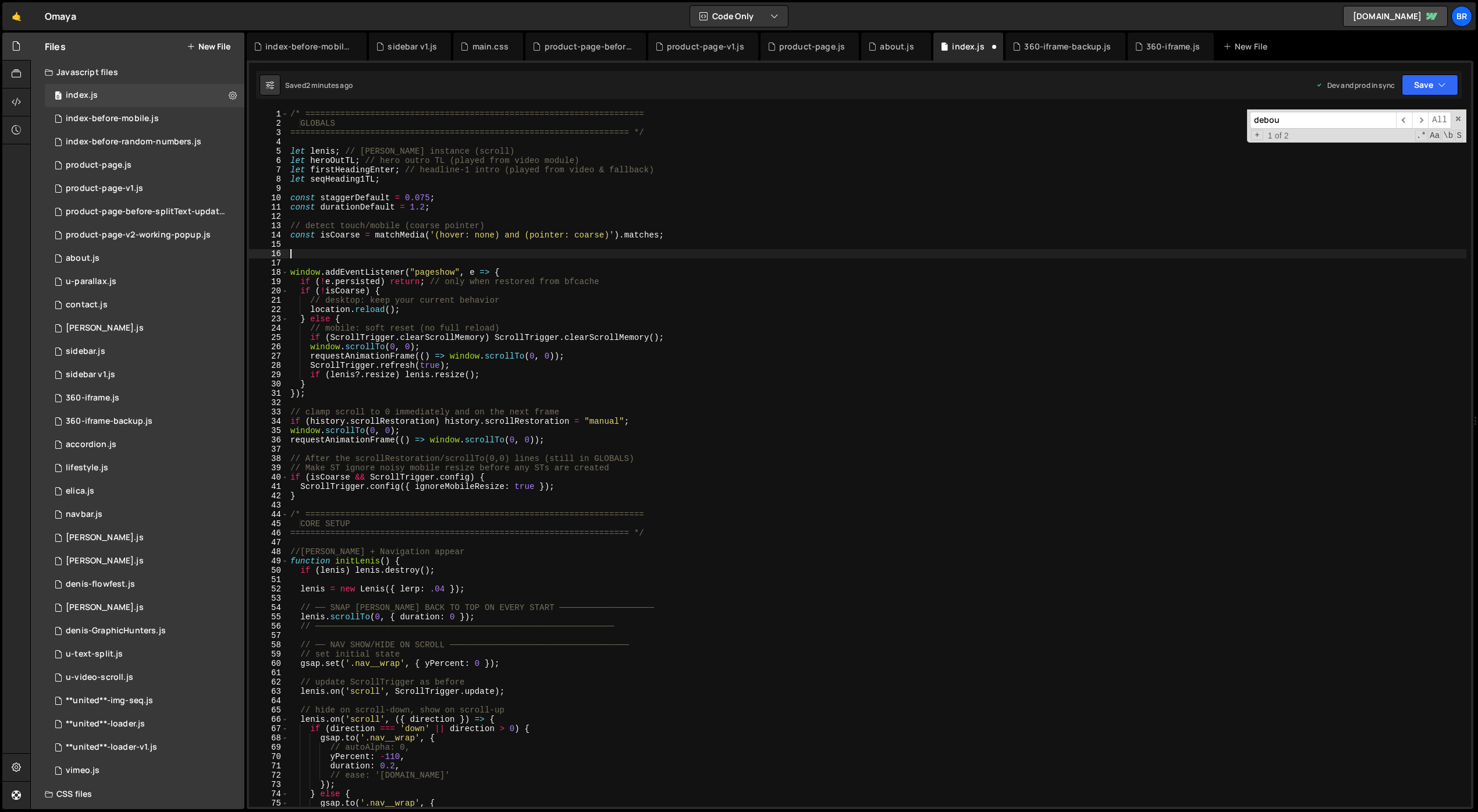
paste textarea "}"
type textarea "}"
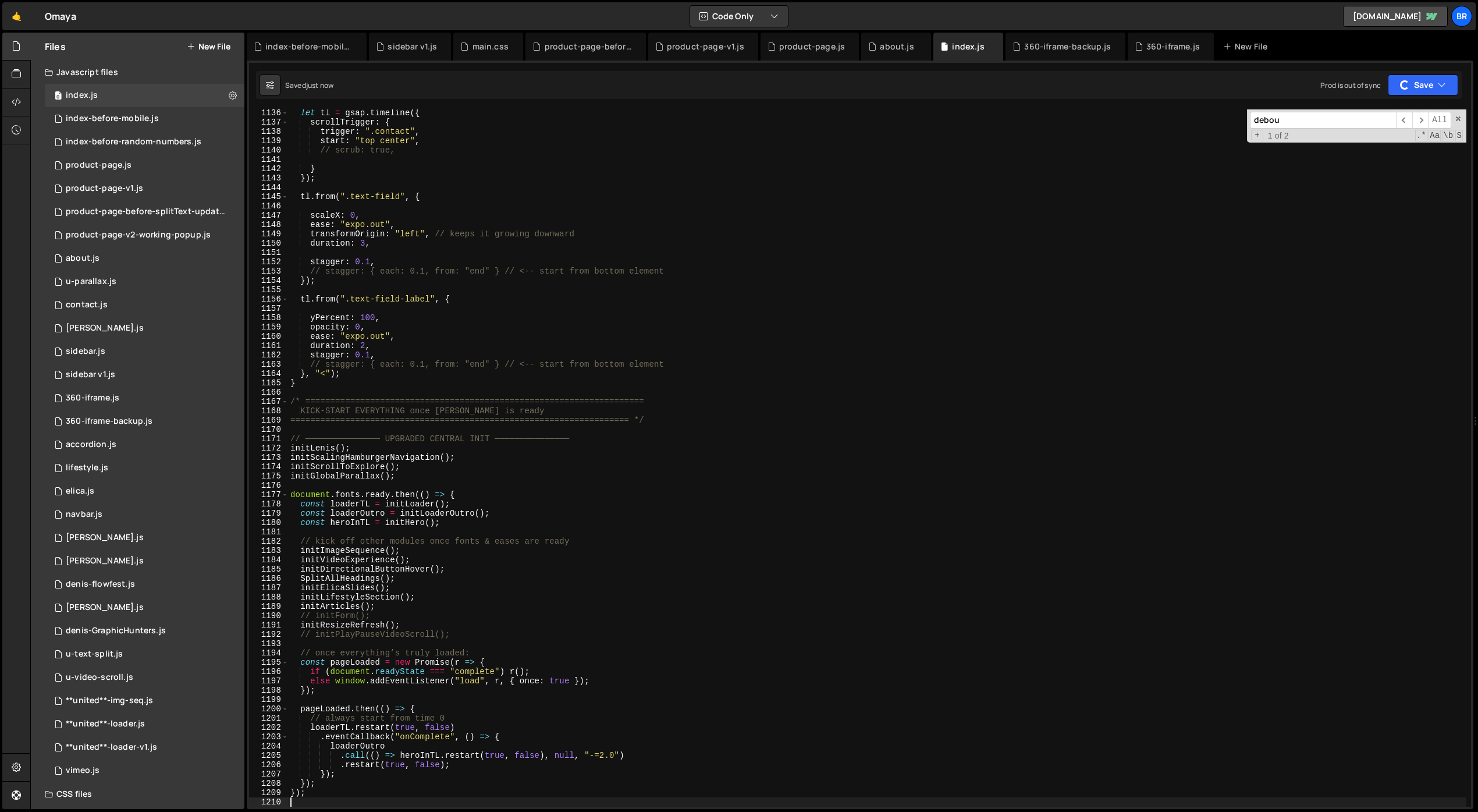
scroll to position [10569, 0]
click at [721, 565] on div "let tl = gsap . timeline ({ scrollTrigger : { trigger : ".contact" , start : "t…" at bounding box center [877, 465] width 1178 height 716
type textarea "initDirectionalButtonHover();"
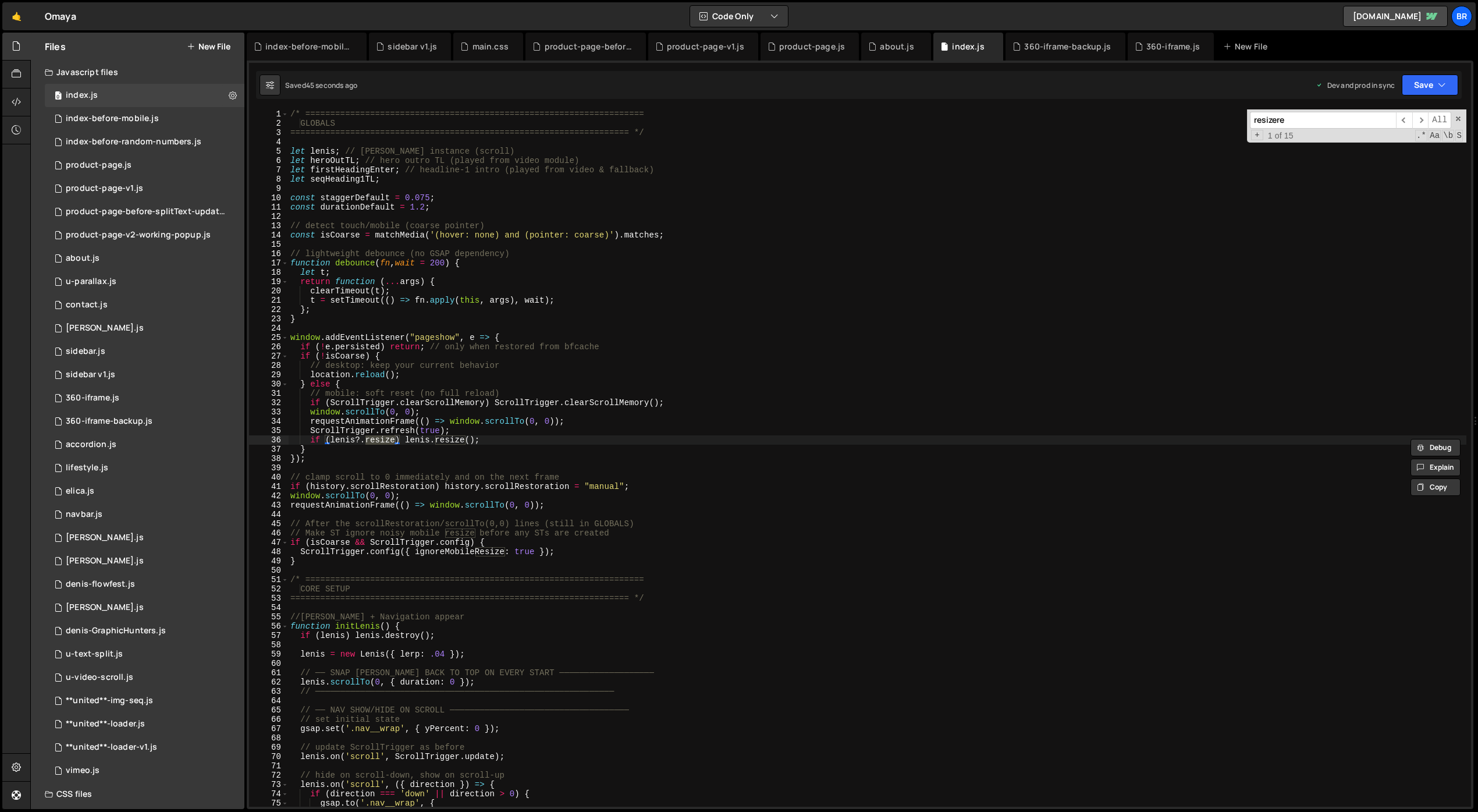
scroll to position [9669, 0]
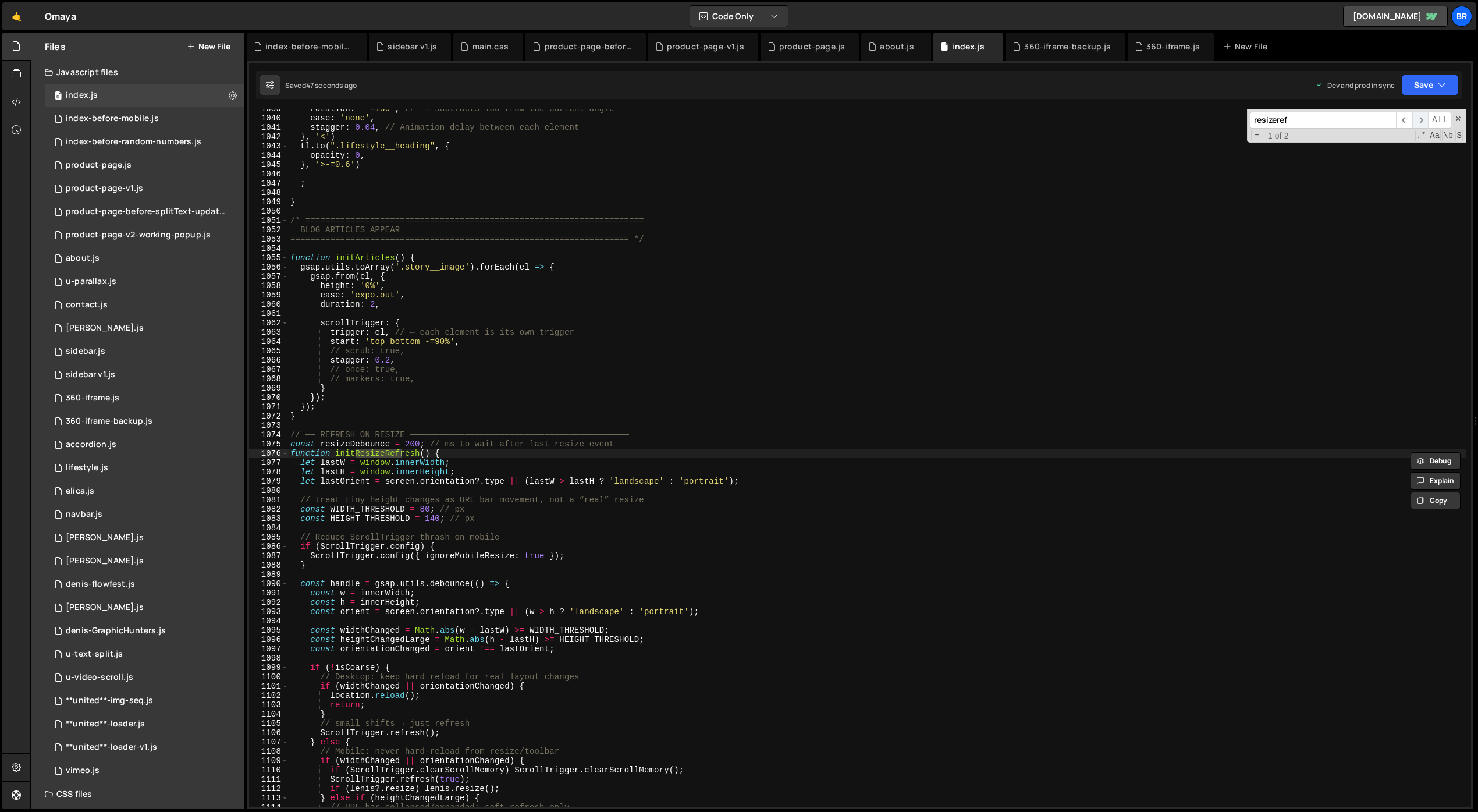
type input "resizeref"
click at [1419, 118] on span "​" at bounding box center [1420, 120] width 16 height 17
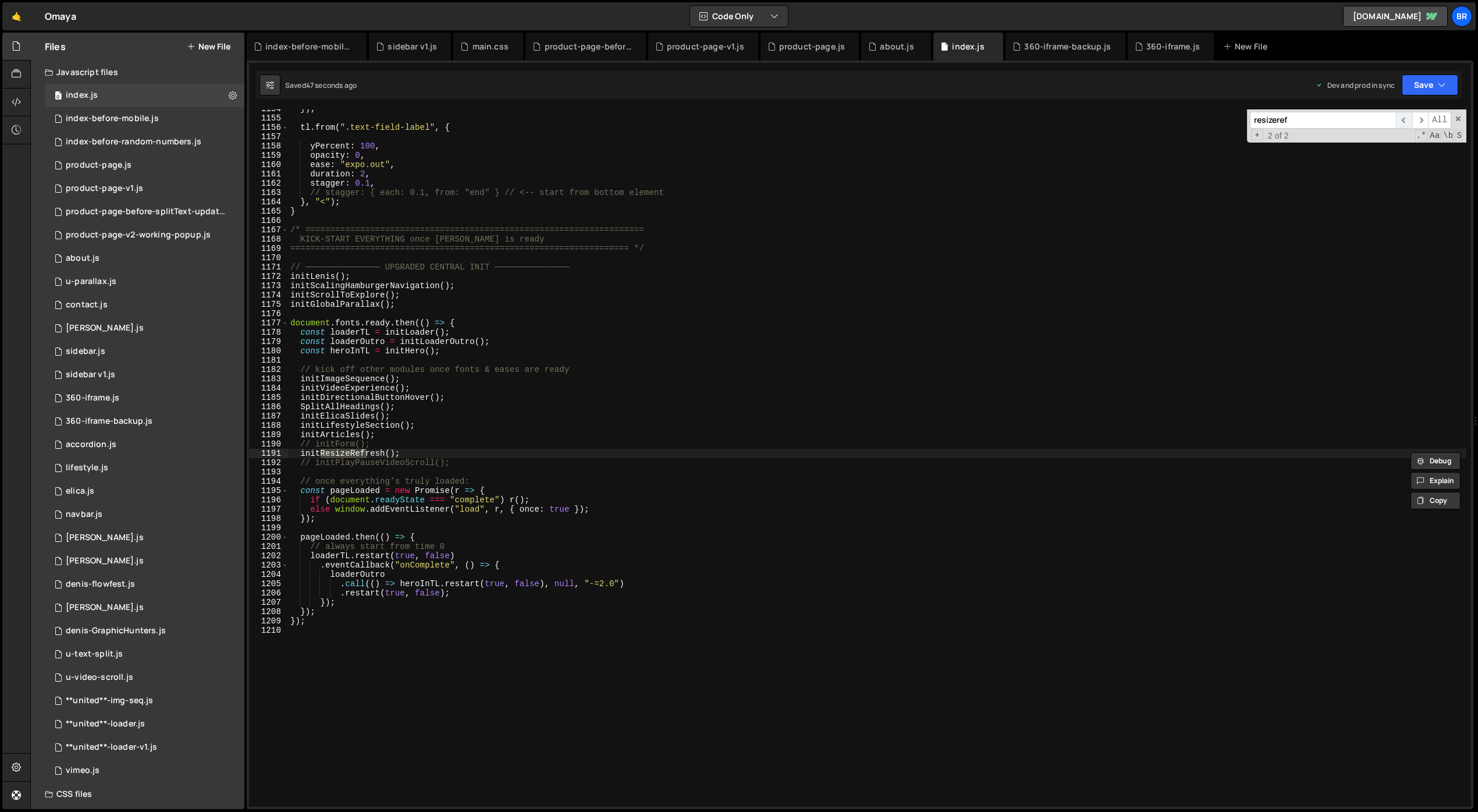
click at [1405, 118] on span "​" at bounding box center [1404, 120] width 16 height 17
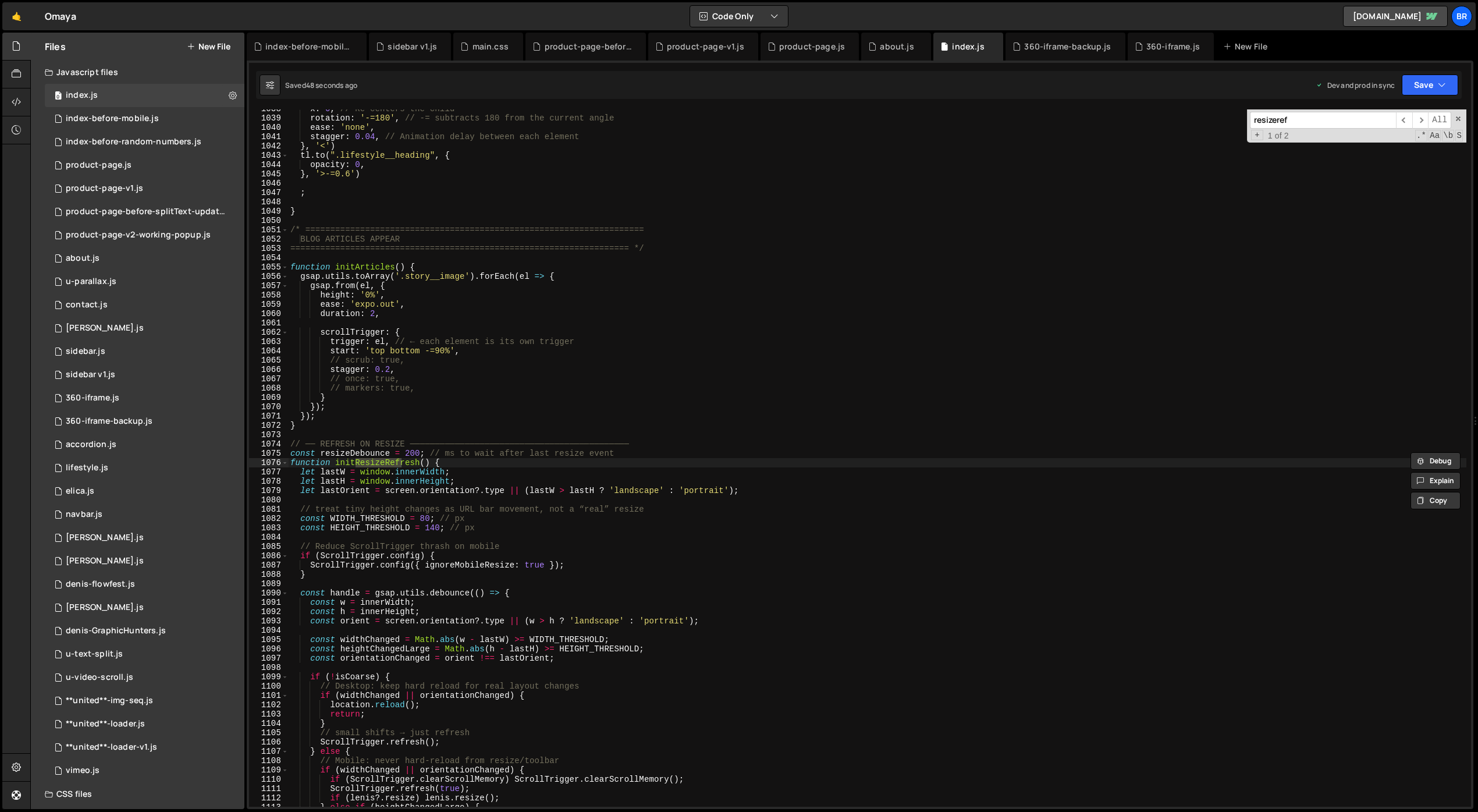
click at [503, 449] on div "x : 0 , // Re-centers the child rotation : '-=180' , // -= subtracts 180 from t…" at bounding box center [877, 461] width 1178 height 716
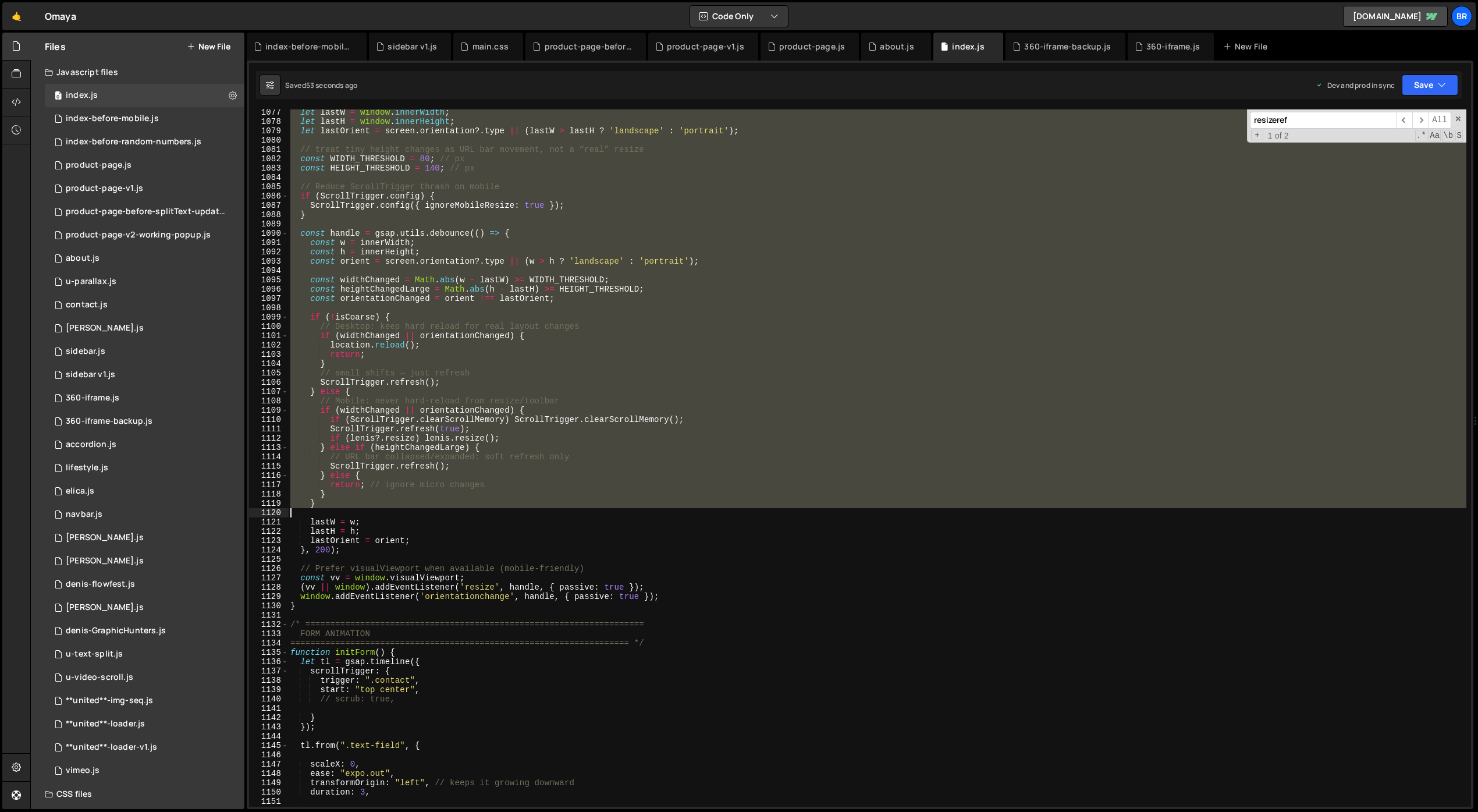
scroll to position [10020, 0]
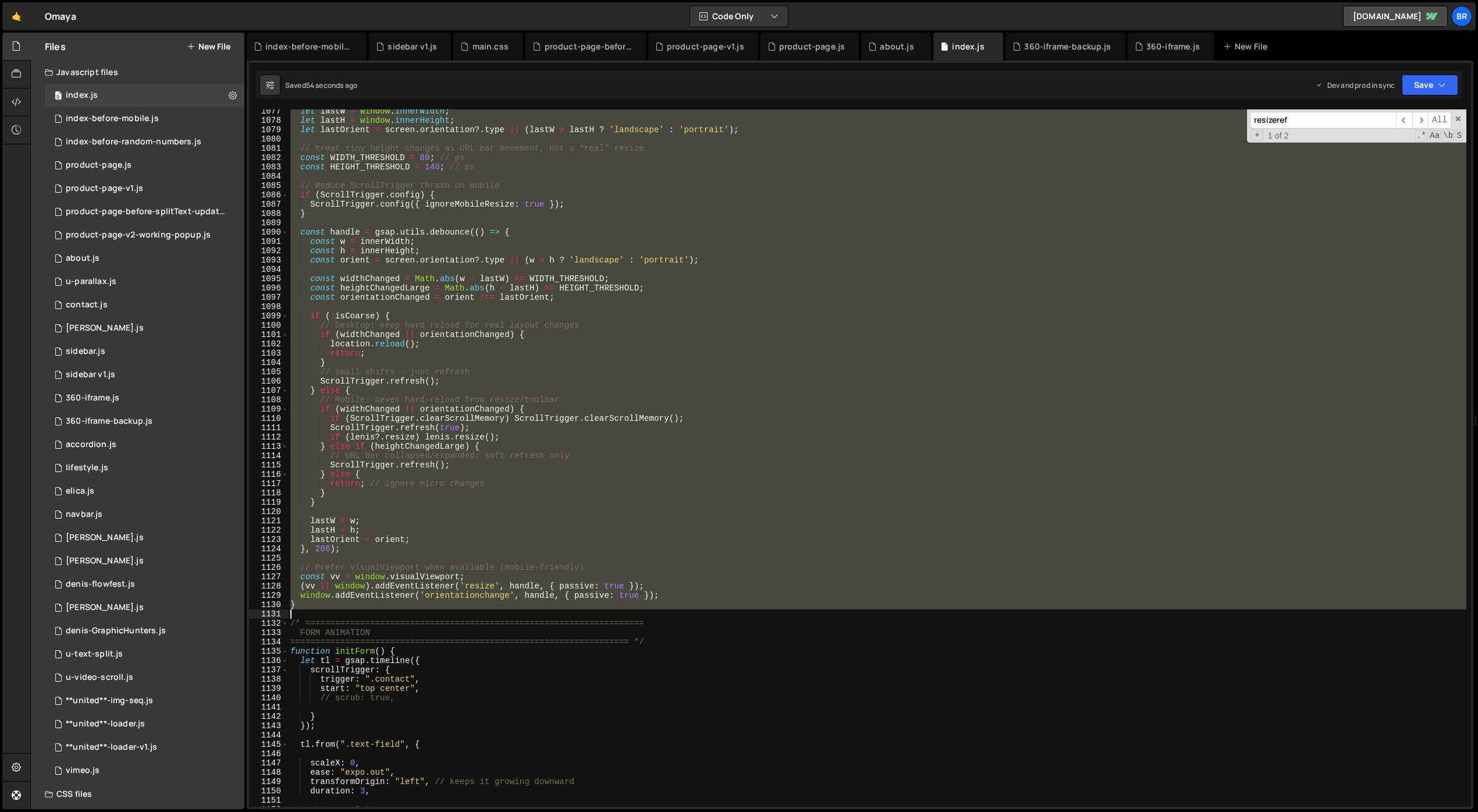
drag, startPoint x: 290, startPoint y: 462, endPoint x: 323, endPoint y: 609, distance: 150.7
click at [324, 610] on div "let lastW = window . innerWidth ; let lastH = window . innerHeight ; let lastOr…" at bounding box center [877, 464] width 1178 height 716
type textarea "}"
paste textarea
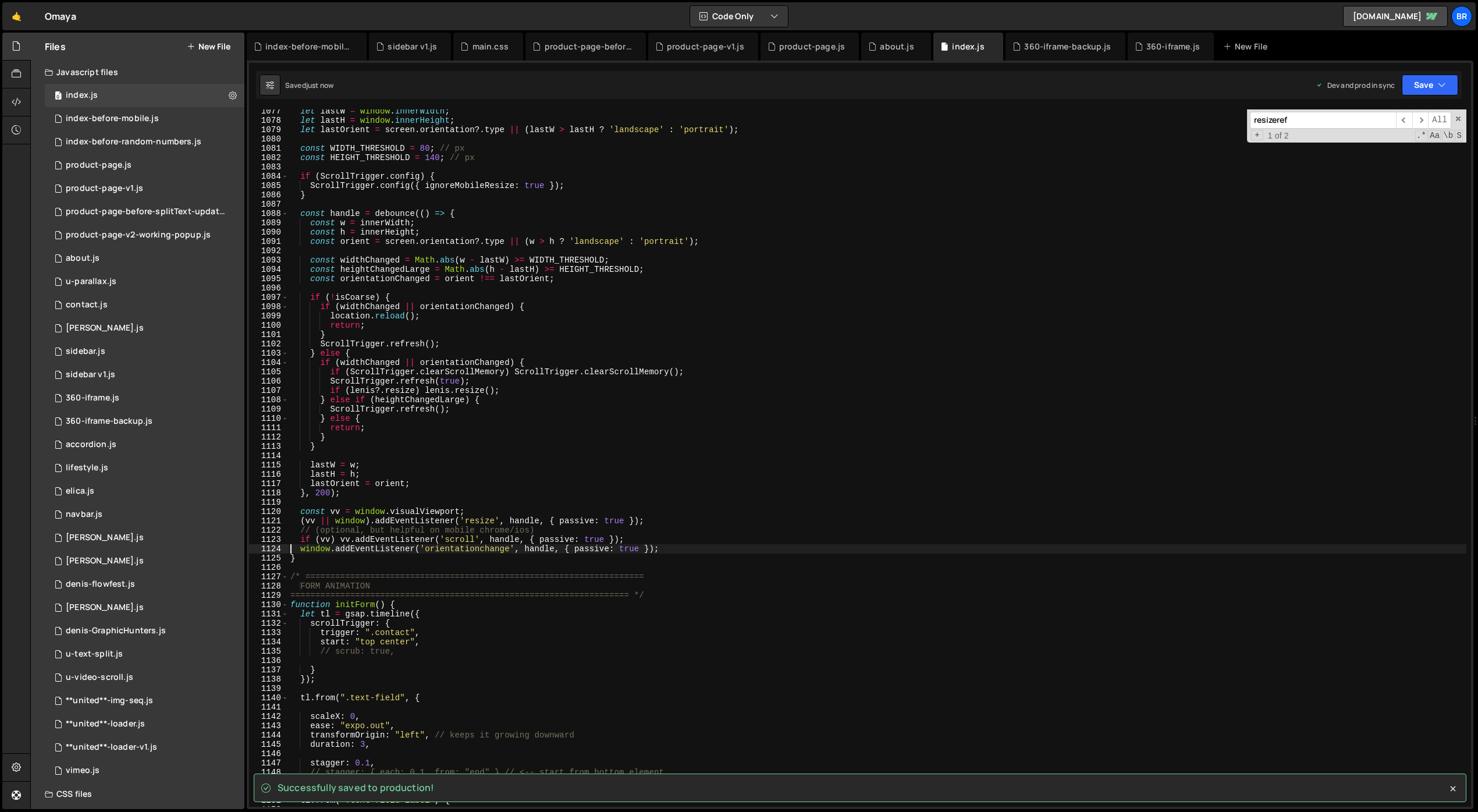
click at [506, 495] on div "let lastW = window . innerWidth ; let lastH = window . innerHeight ; let lastOr…" at bounding box center [877, 464] width 1178 height 716
click at [771, 485] on div "let lastW = window . innerWidth ; let lastH = window . innerHeight ; let lastOr…" at bounding box center [877, 464] width 1178 height 716
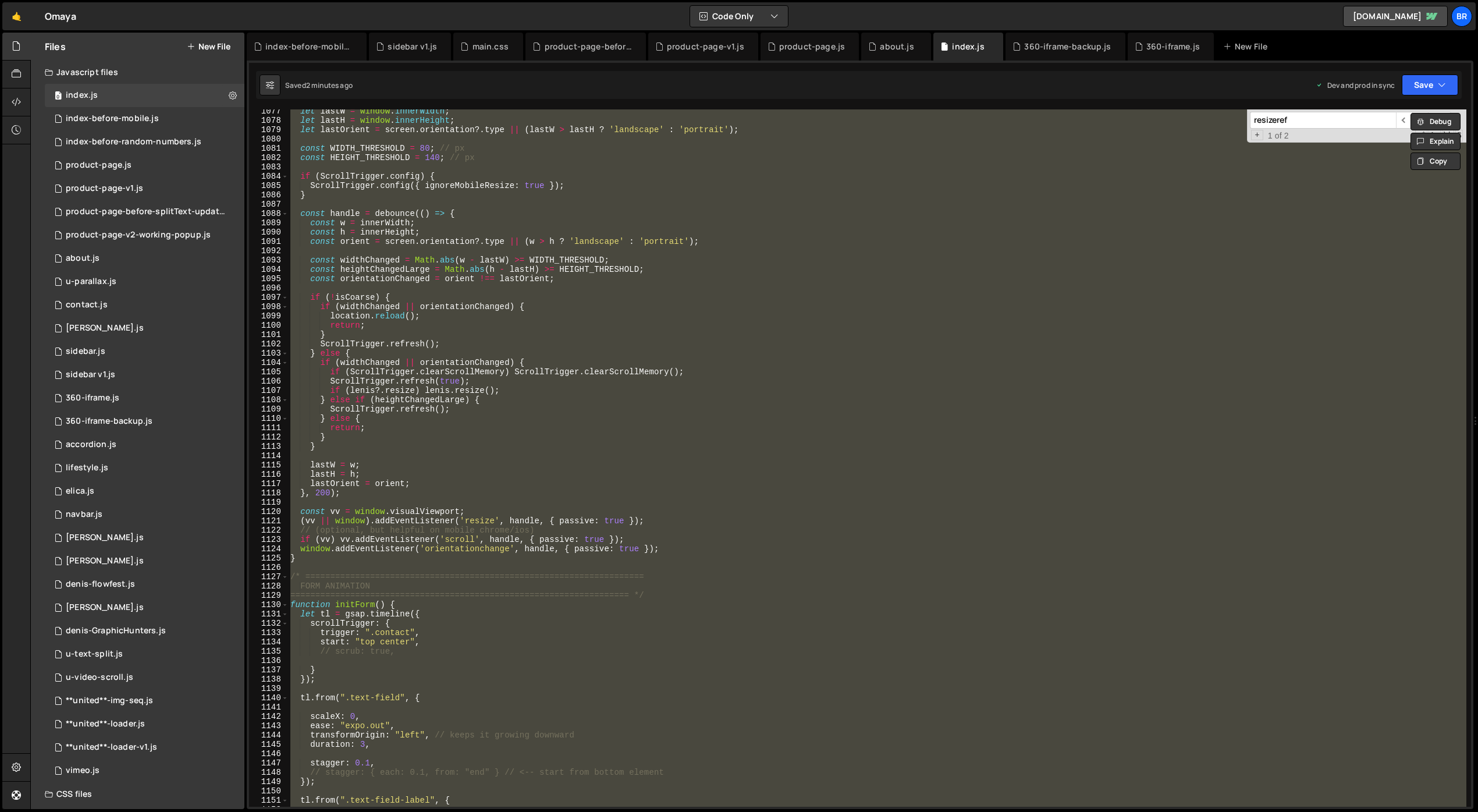
click at [774, 513] on div "let lastW = window . innerWidth ; let lastH = window . innerHeight ; let lastOr…" at bounding box center [877, 464] width 1178 height 716
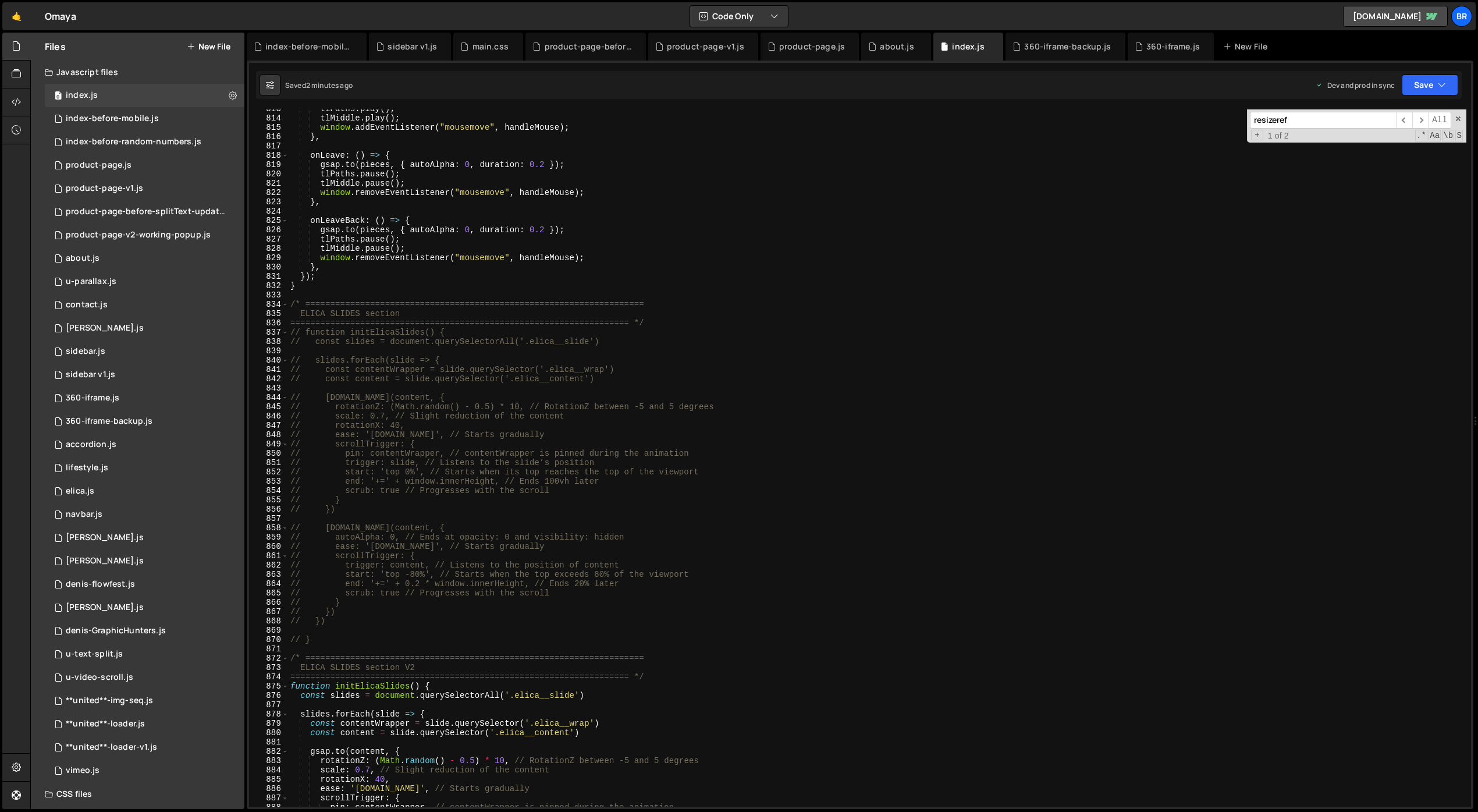
scroll to position [7445, 0]
click at [749, 556] on div "tlPaths . play ( ) ; tlMiddle . play ( ) ; window . addEventListener ( "mousemo…" at bounding box center [877, 461] width 1178 height 716
type textarea "// ease: '[DOMAIN_NAME]', // Starts gradually"
